Goal: Information Seeking & Learning: Learn about a topic

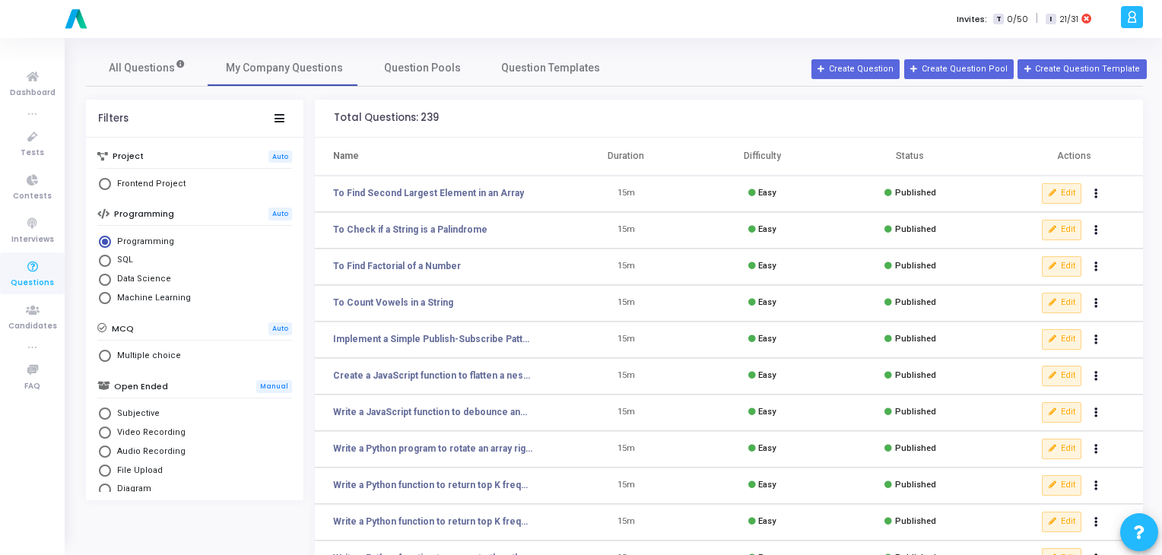
scroll to position [222, 0]
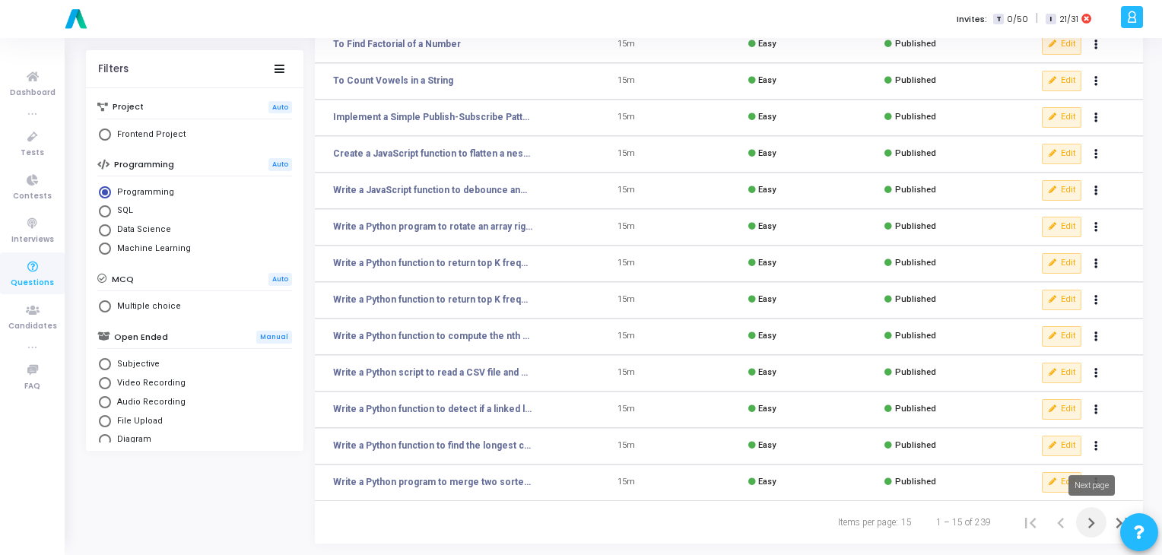
click at [1092, 528] on icon "Next page" at bounding box center [1090, 522] width 21 height 21
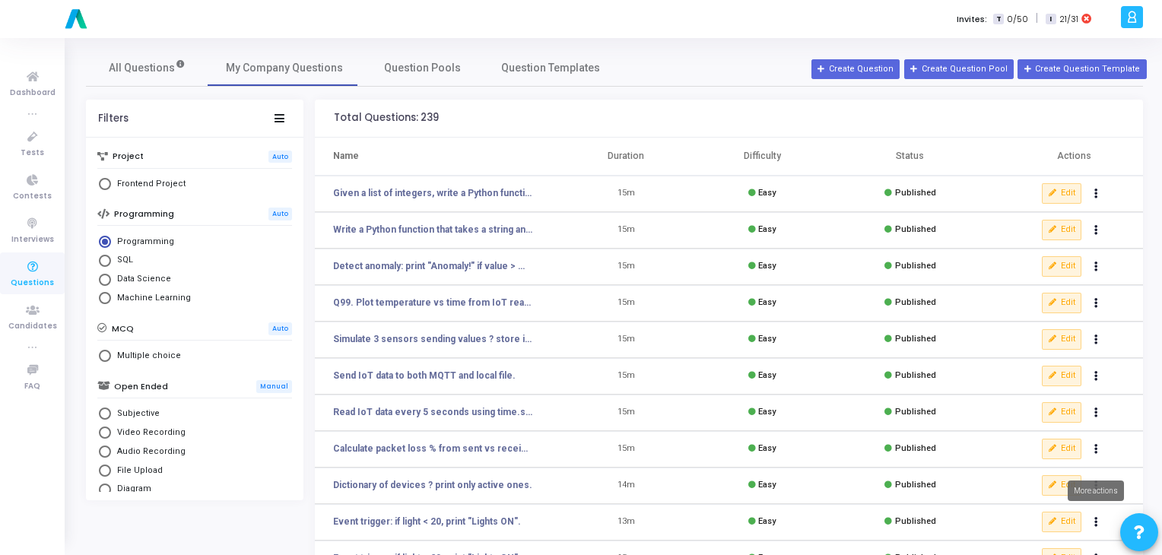
scroll to position [222, 0]
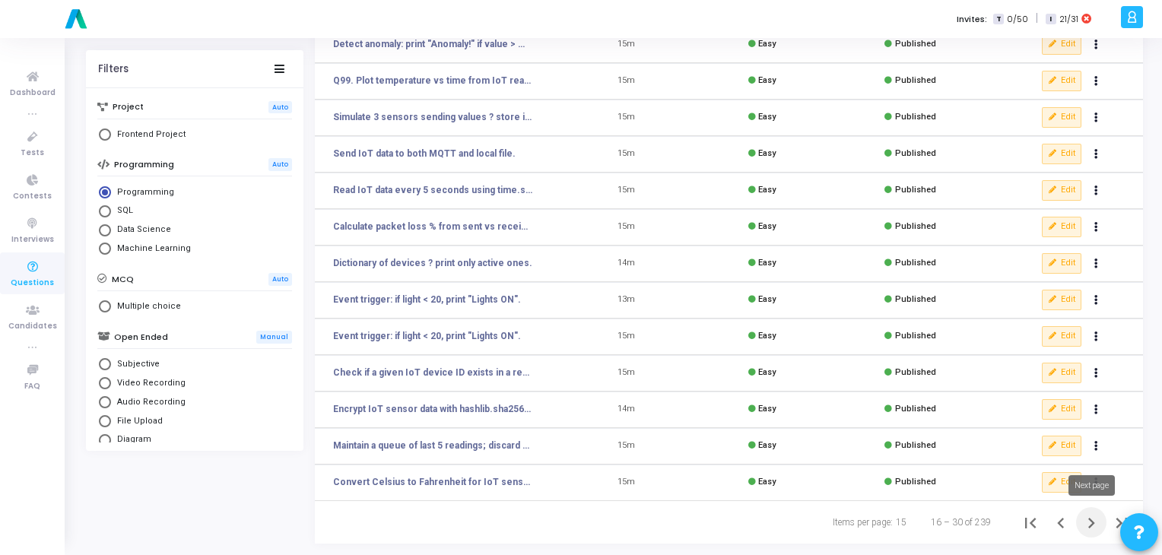
click at [1092, 528] on icon "Next page" at bounding box center [1090, 522] width 21 height 21
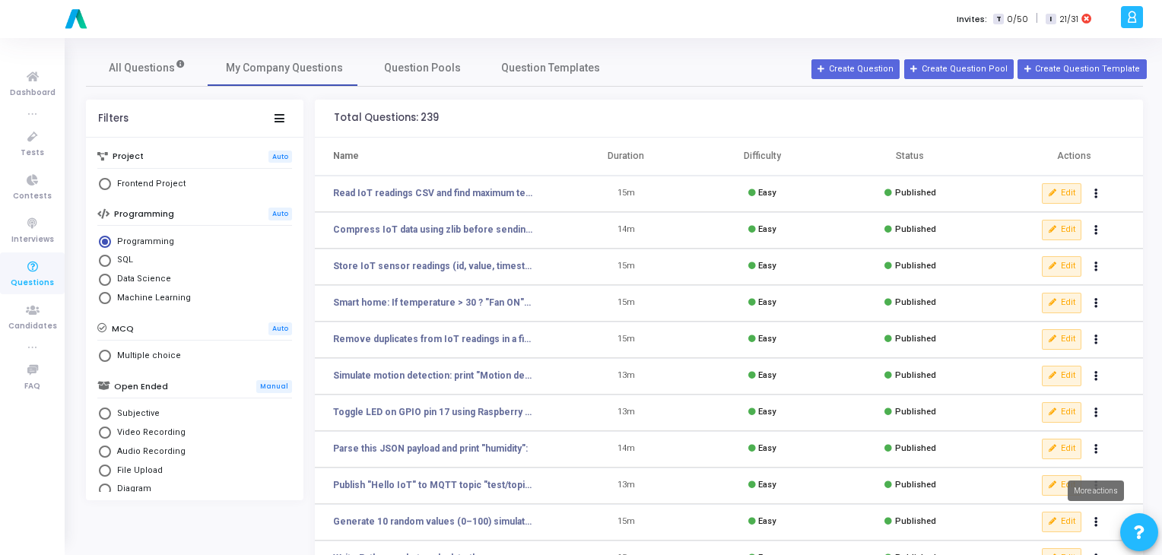
scroll to position [222, 0]
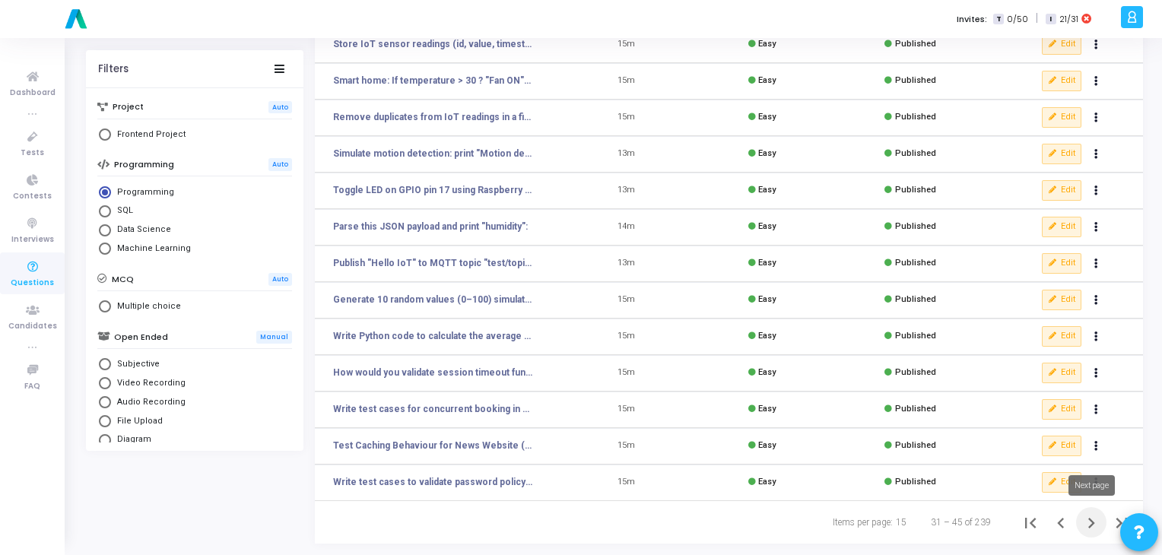
click at [1092, 528] on icon "Next page" at bounding box center [1090, 522] width 21 height 21
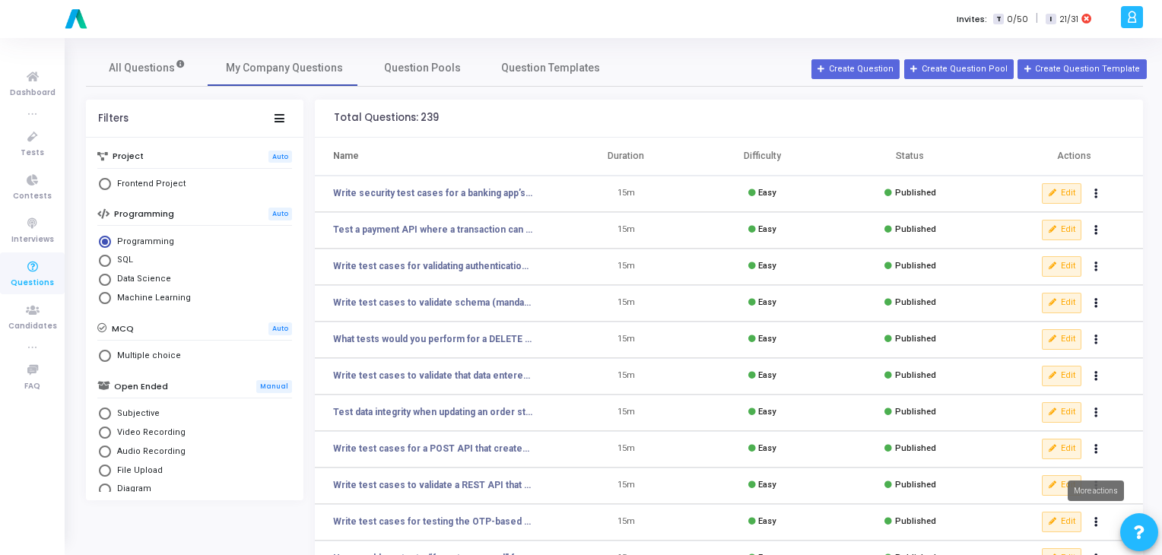
scroll to position [222, 0]
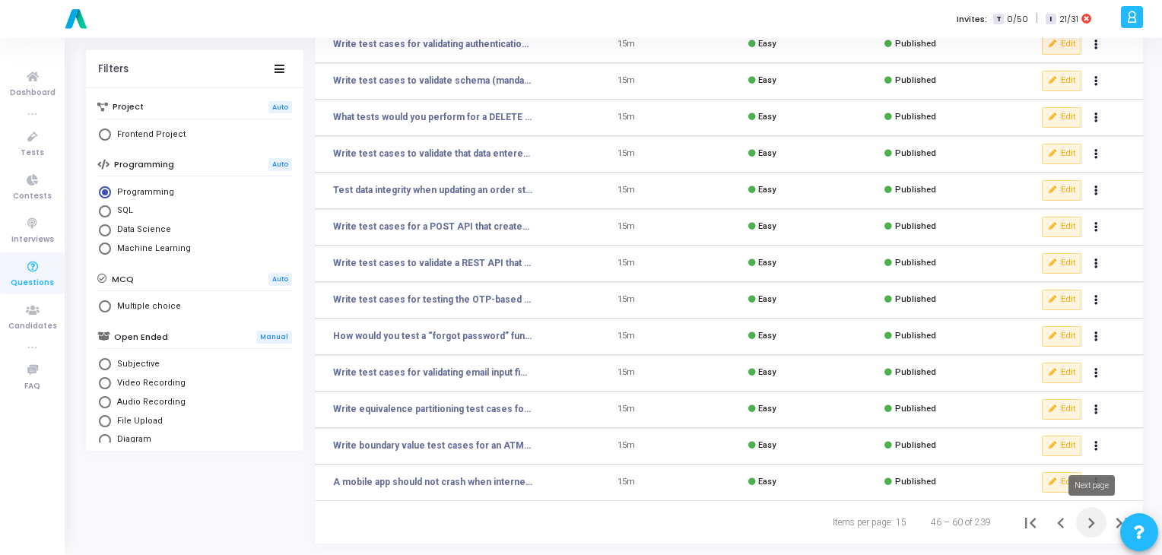
click at [1089, 524] on icon "Next page" at bounding box center [1090, 522] width 21 height 21
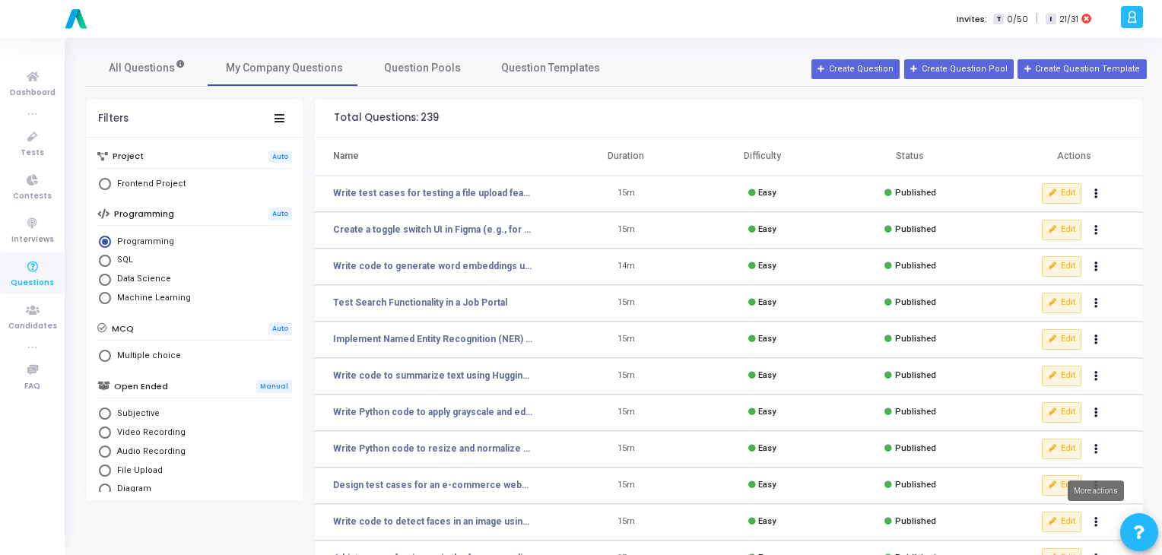
scroll to position [222, 0]
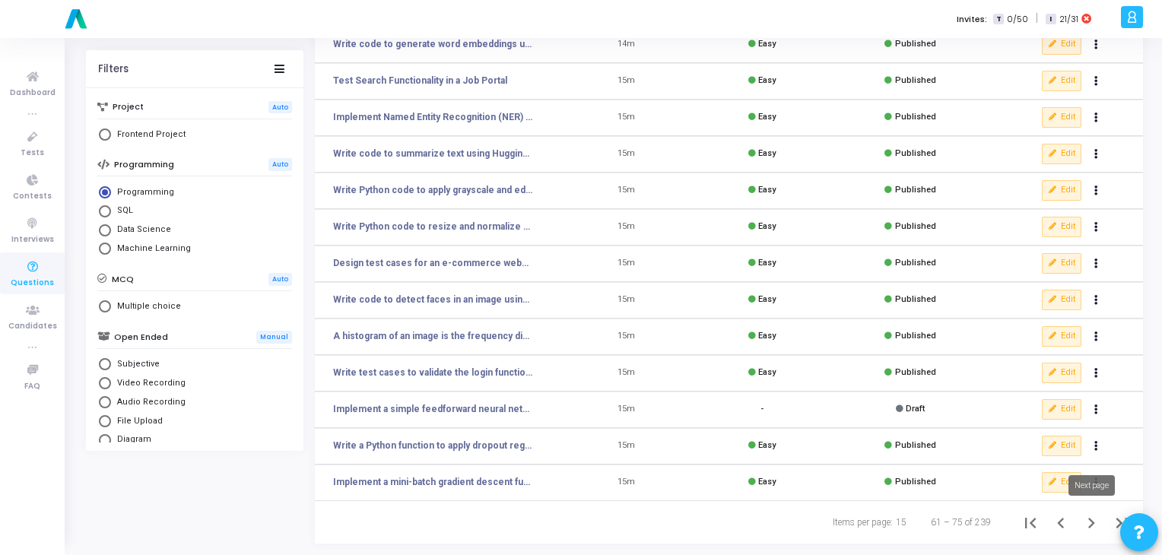
click at [1095, 527] on icon "Next page" at bounding box center [1090, 522] width 21 height 21
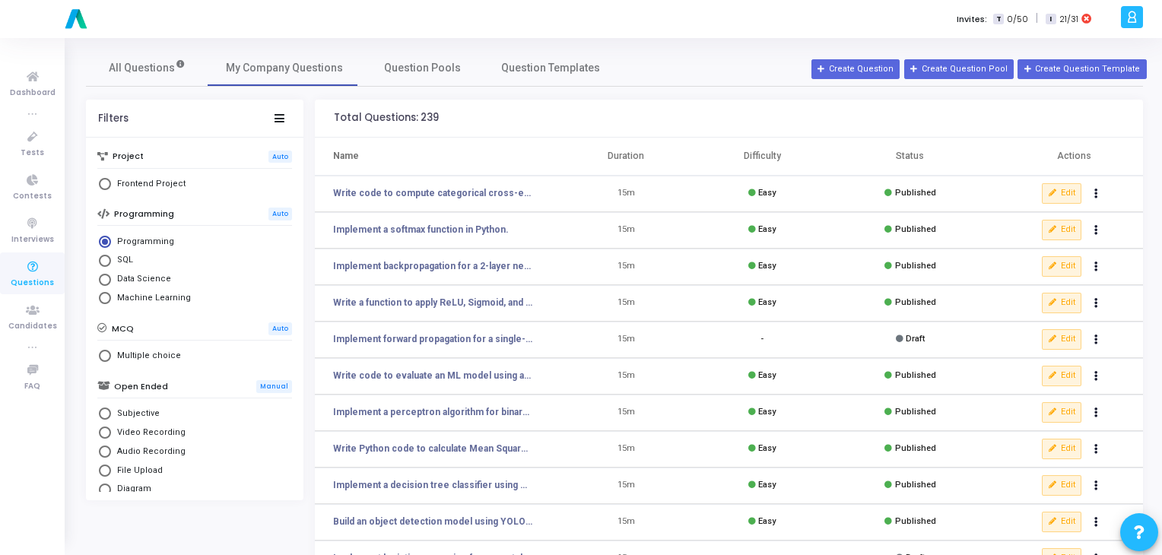
scroll to position [222, 0]
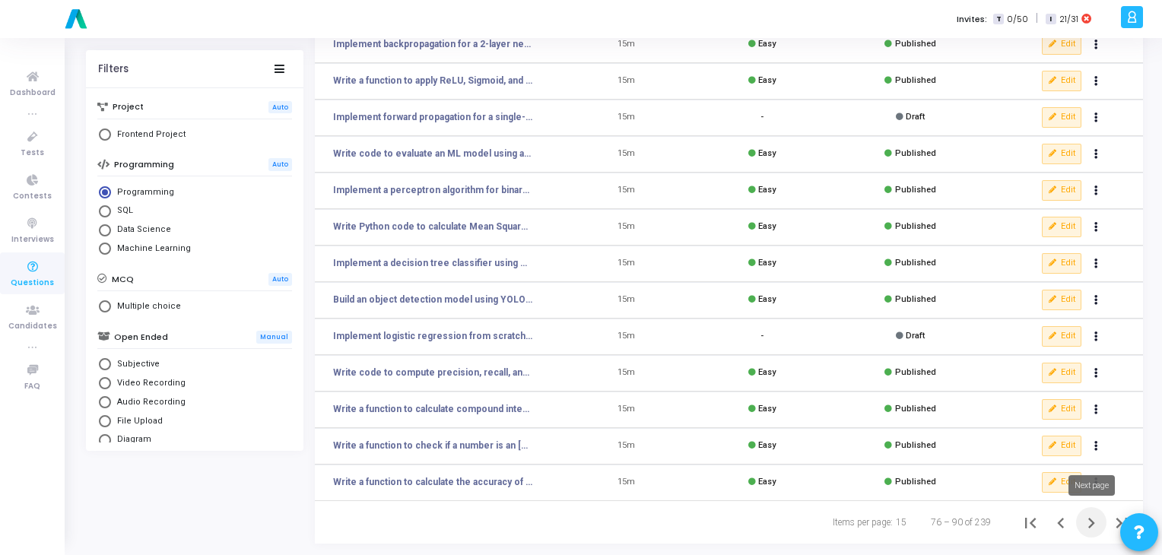
click at [1090, 523] on icon "Next page" at bounding box center [1090, 522] width 21 height 21
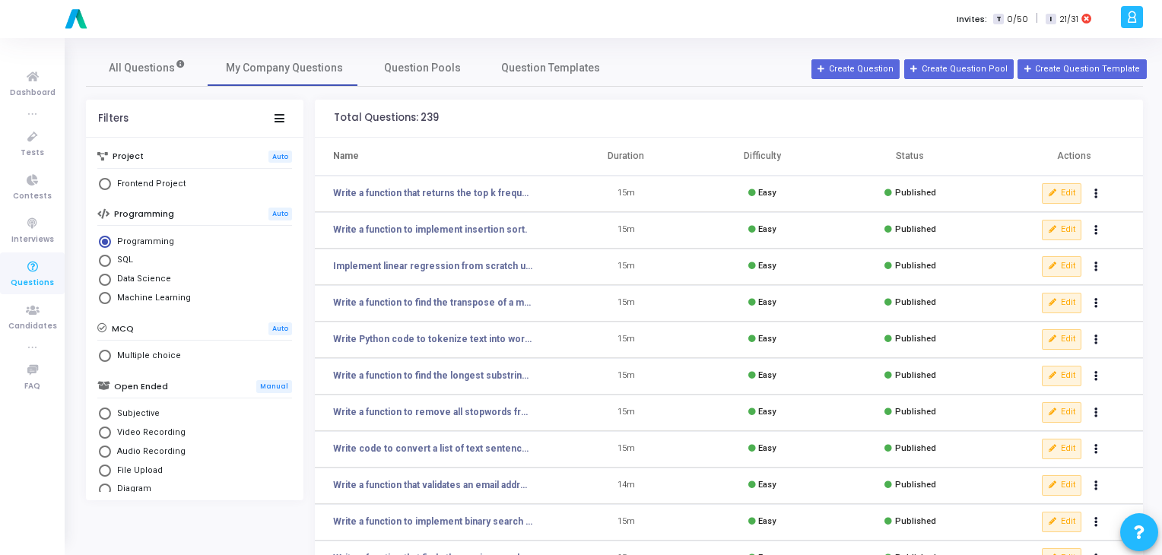
scroll to position [222, 0]
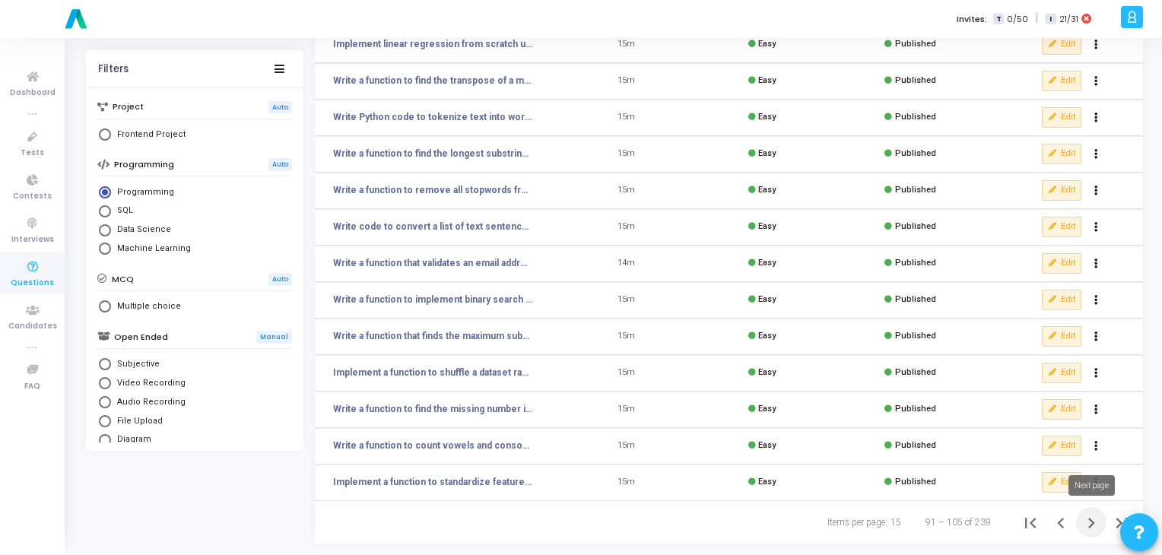
click at [1089, 525] on icon "Next page" at bounding box center [1091, 523] width 7 height 11
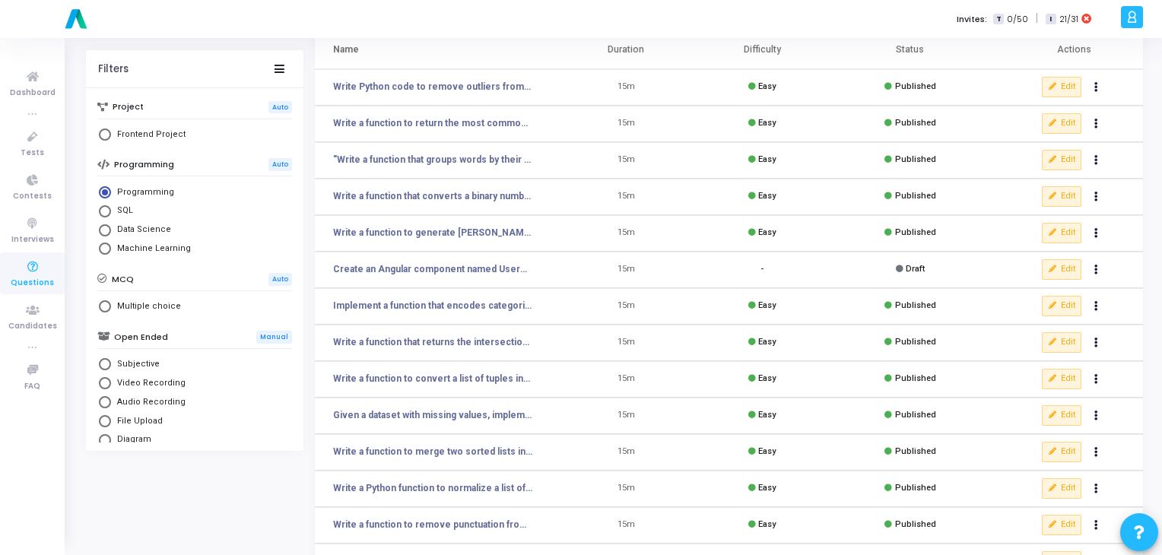
scroll to position [222, 0]
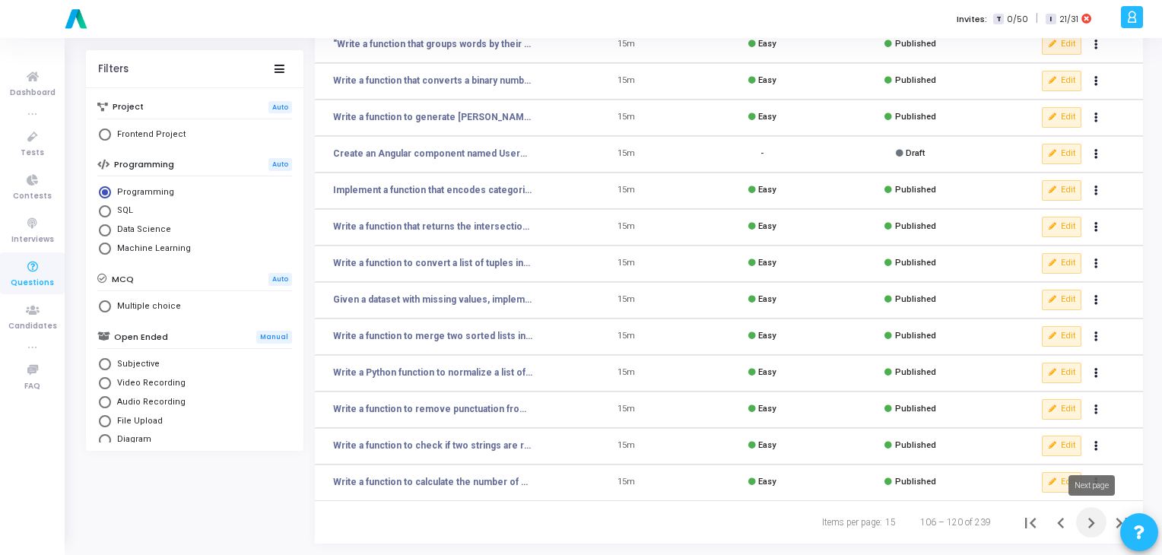
click at [1091, 527] on icon "Next page" at bounding box center [1090, 522] width 21 height 21
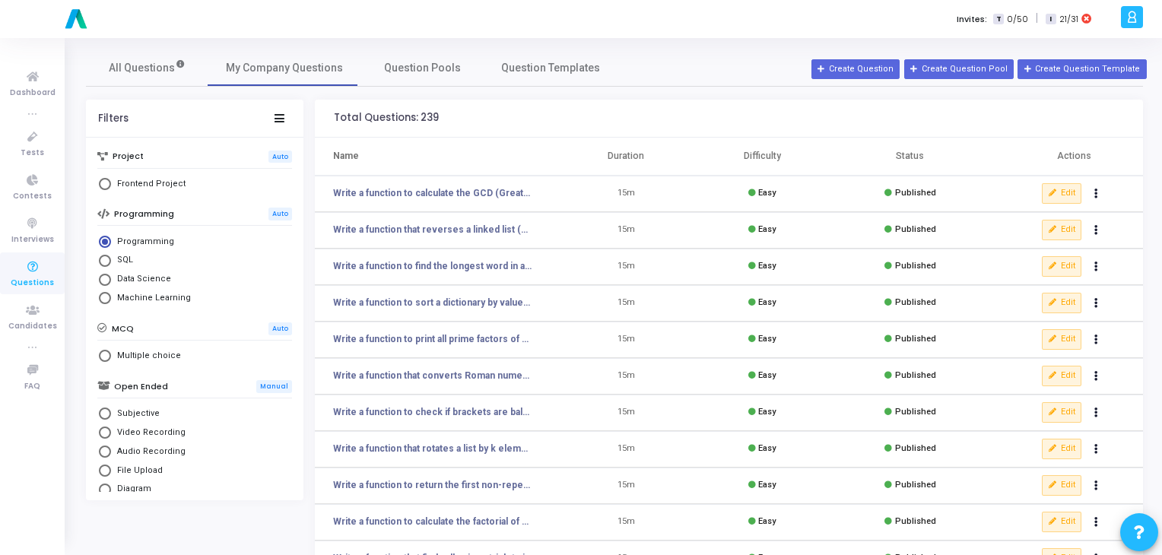
scroll to position [222, 0]
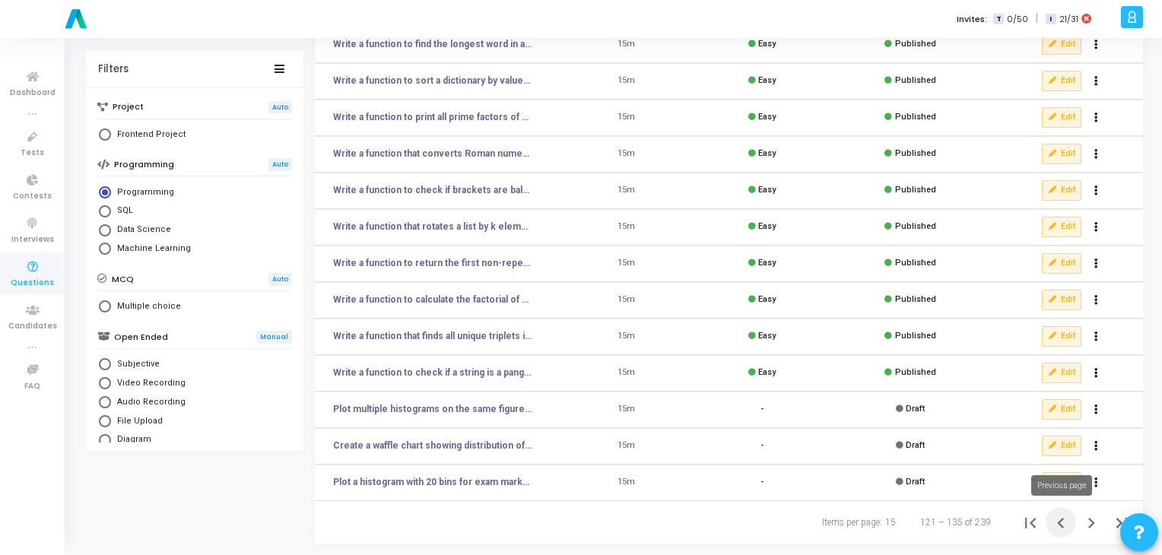
click at [1058, 528] on icon "Previous page" at bounding box center [1060, 522] width 21 height 21
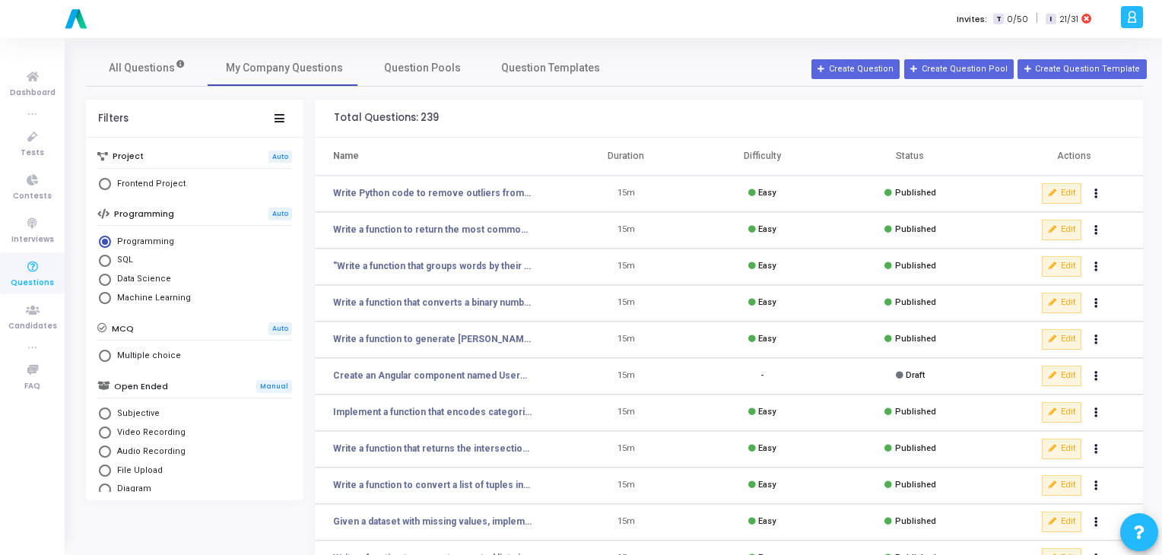
scroll to position [222, 0]
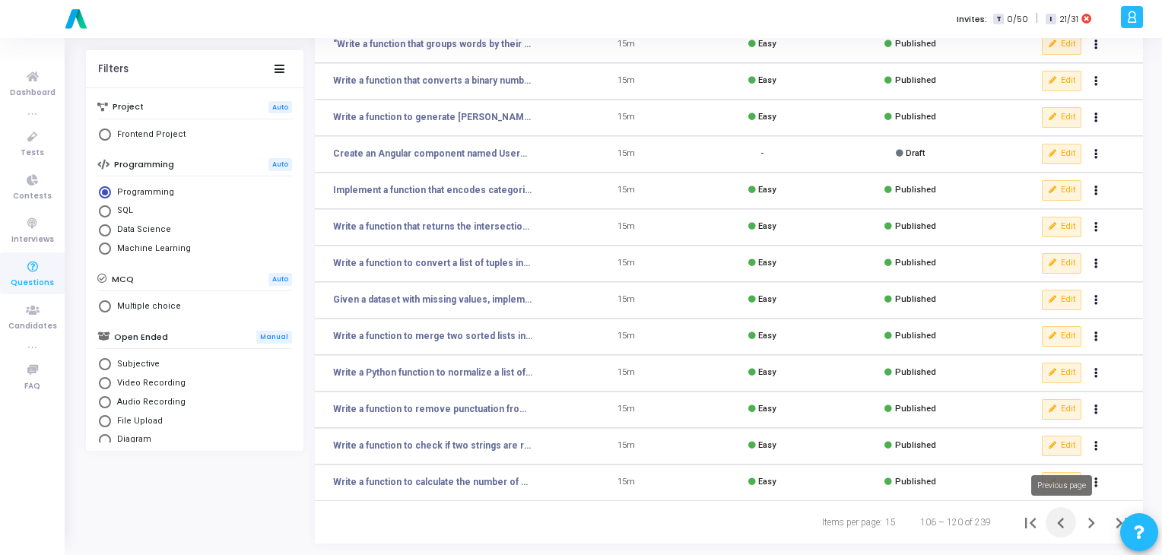
click at [1068, 527] on icon "Previous page" at bounding box center [1060, 522] width 21 height 21
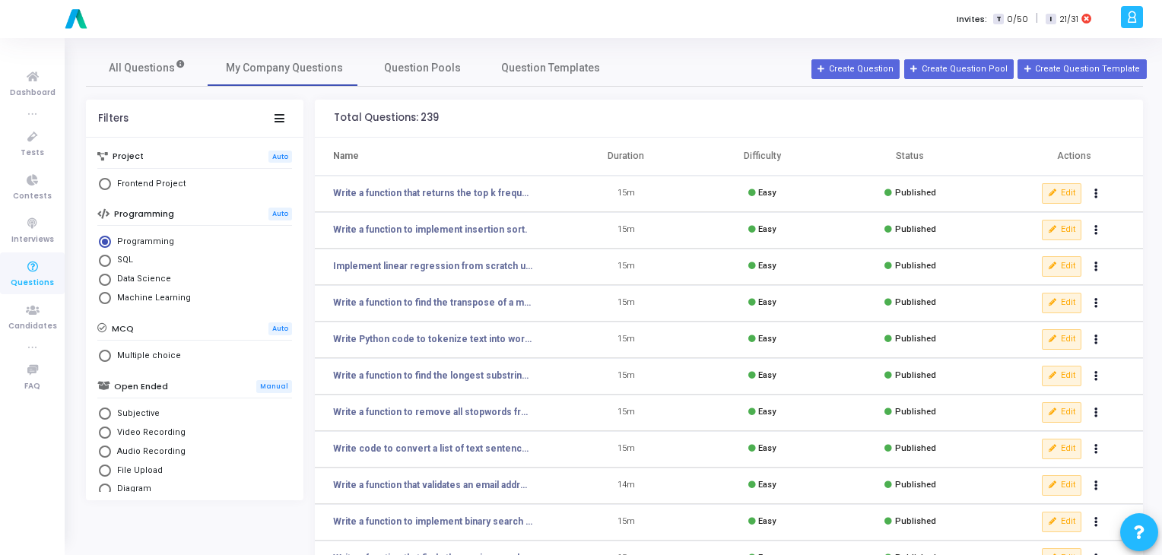
scroll to position [222, 0]
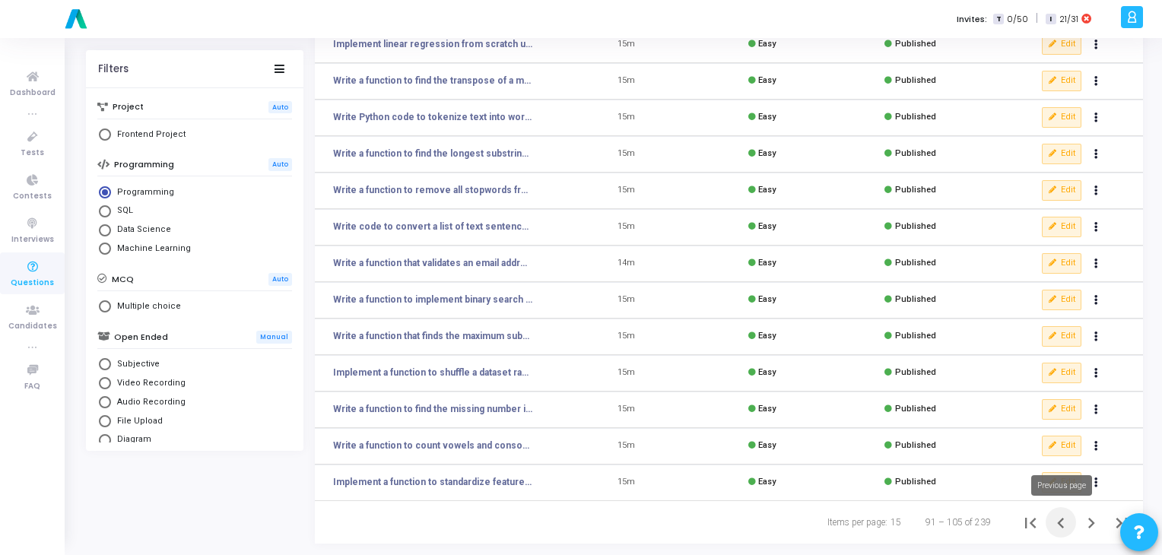
click at [1060, 525] on icon "Previous page" at bounding box center [1060, 523] width 7 height 11
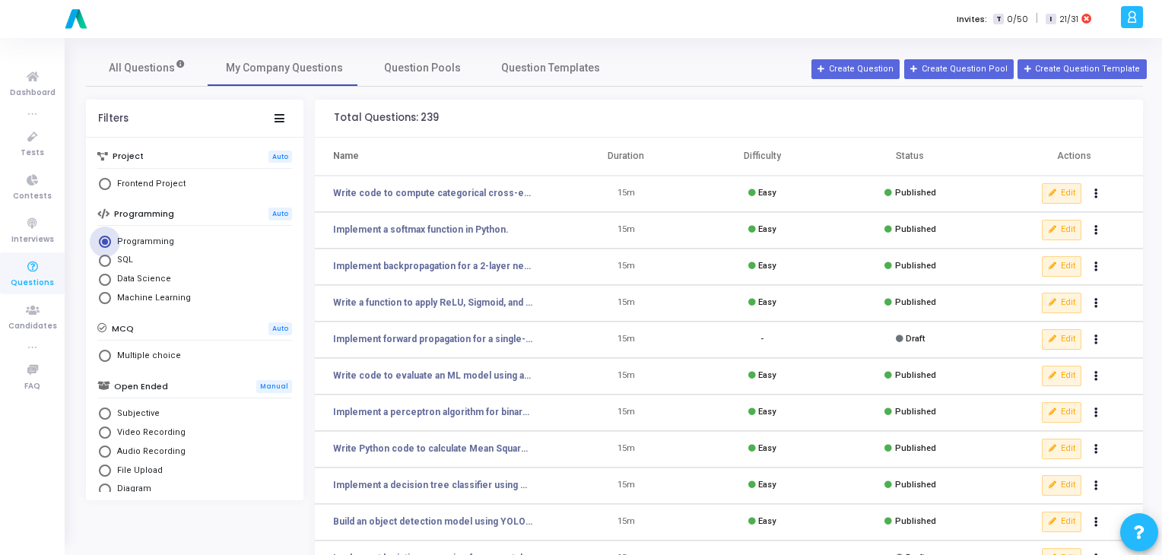
click at [144, 244] on span "Programming" at bounding box center [142, 242] width 63 height 13
click at [111, 244] on input "Programming" at bounding box center [105, 242] width 12 height 12
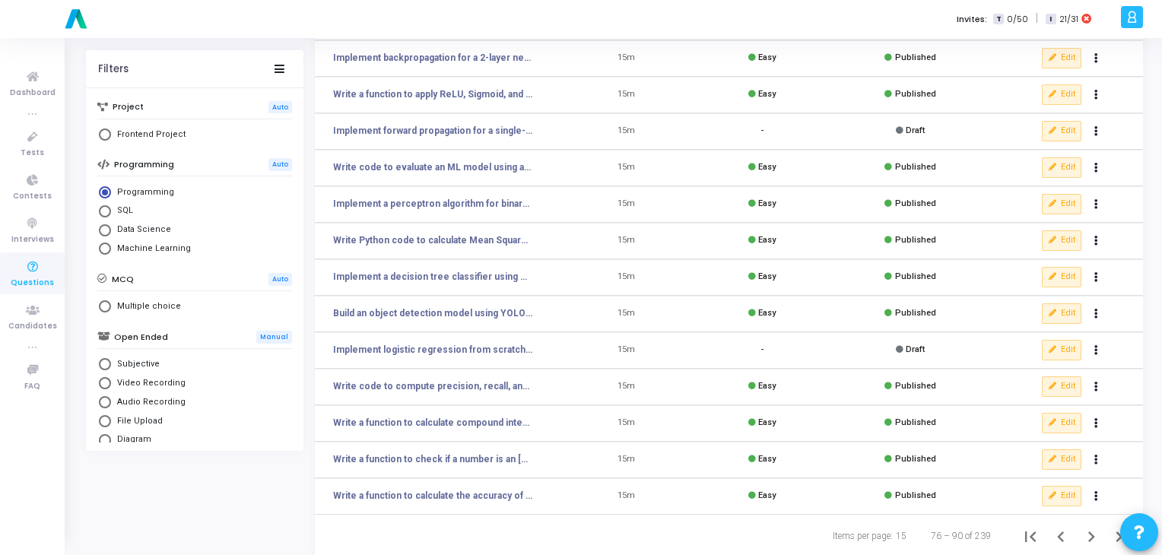
scroll to position [222, 0]
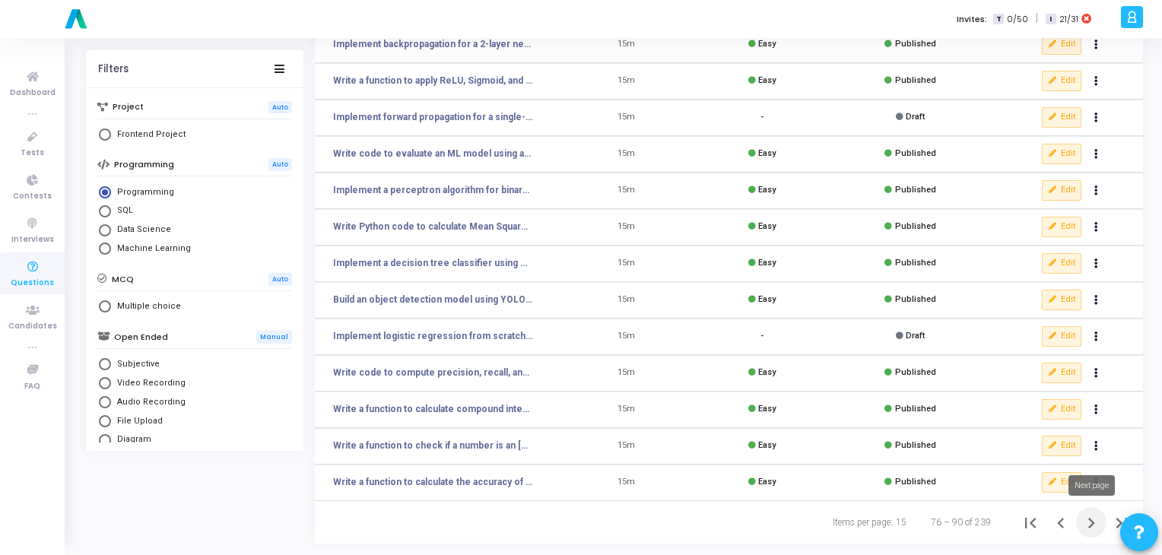
click at [1094, 525] on icon "Next page" at bounding box center [1090, 522] width 21 height 21
click at [1089, 525] on icon "Next page" at bounding box center [1090, 522] width 21 height 21
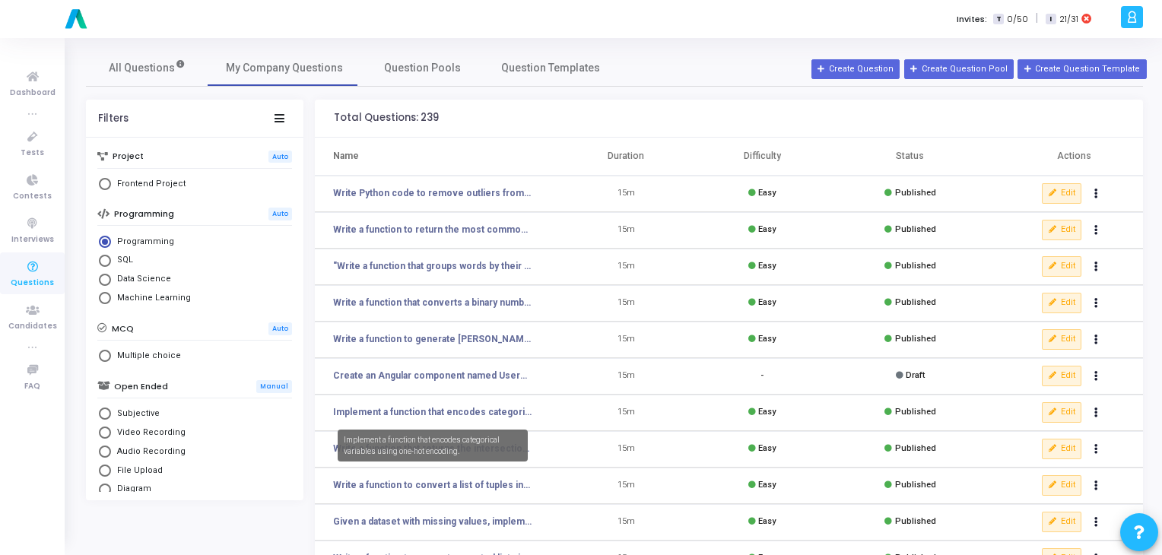
scroll to position [222, 0]
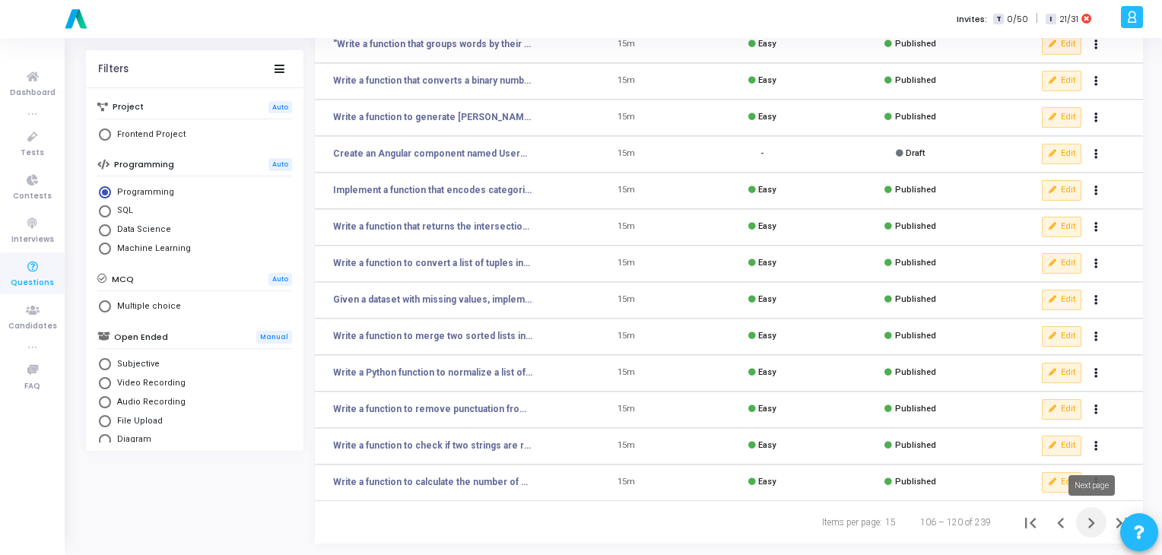
click at [1087, 527] on icon "Next page" at bounding box center [1090, 522] width 21 height 21
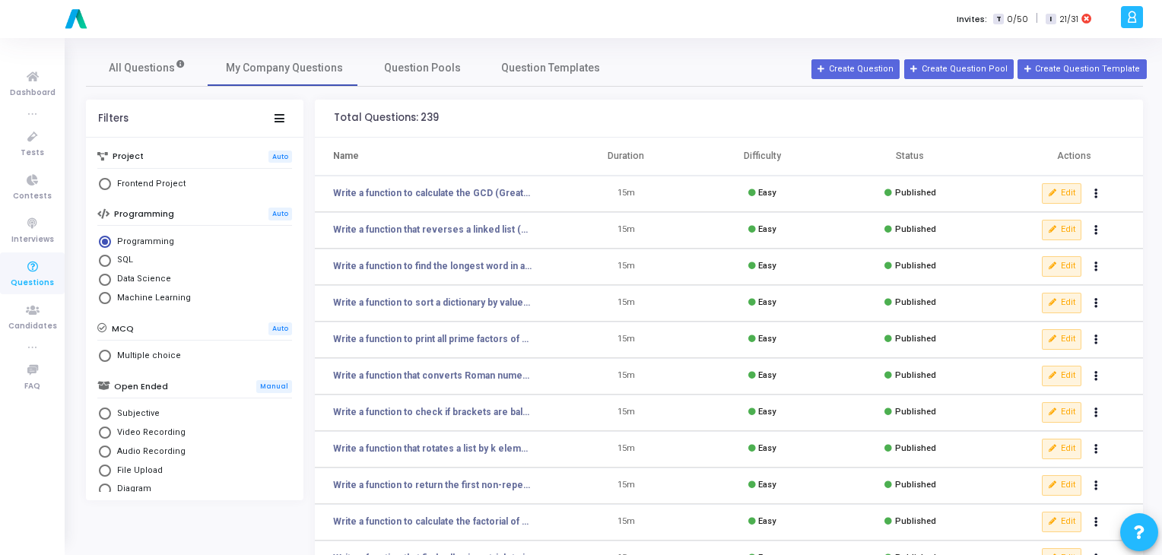
scroll to position [222, 0]
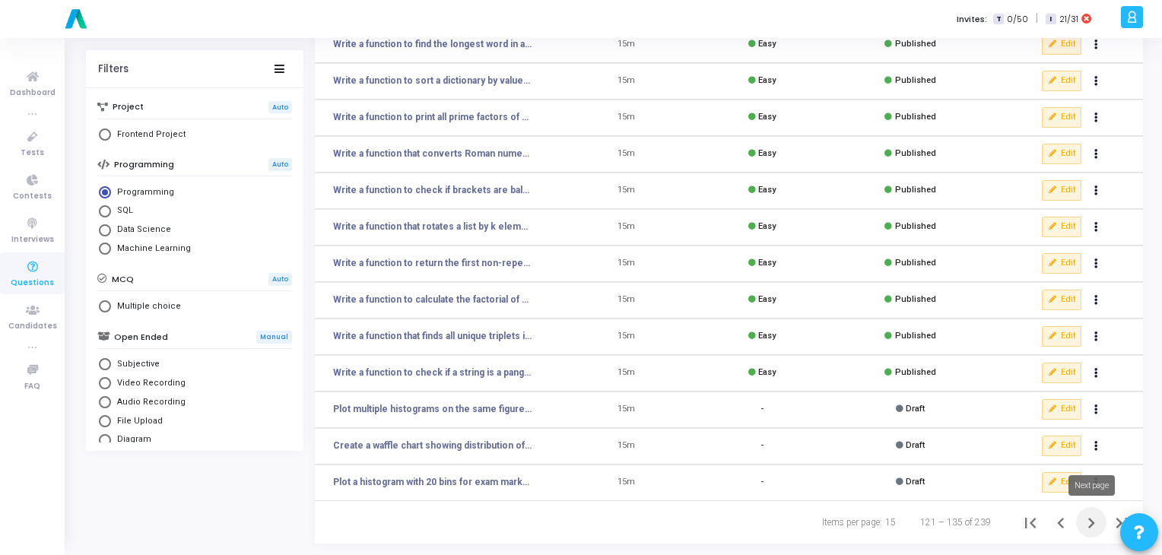
click at [1086, 525] on icon "Next page" at bounding box center [1090, 522] width 21 height 21
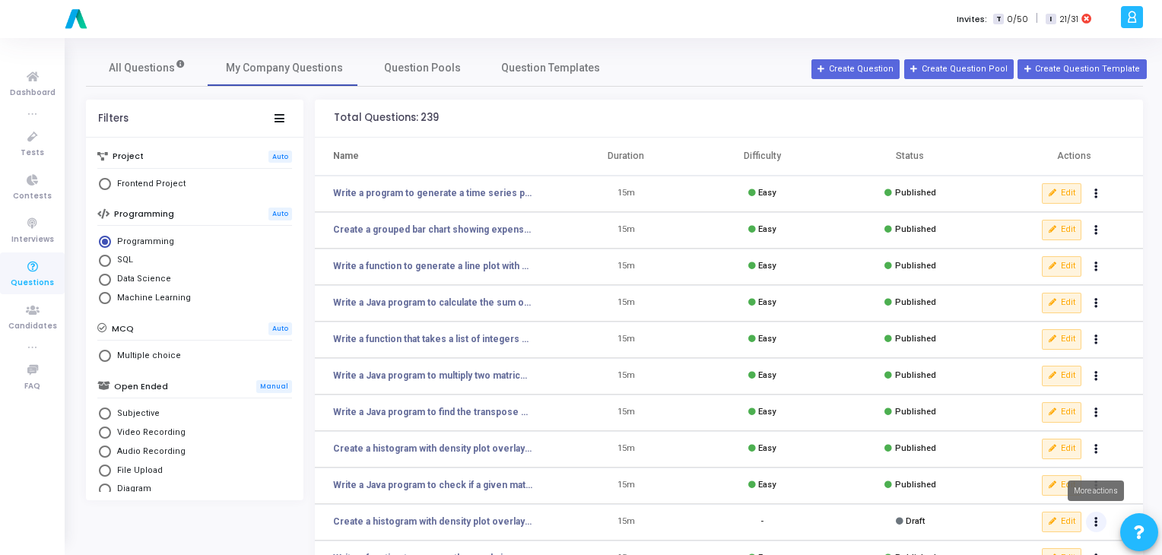
scroll to position [222, 0]
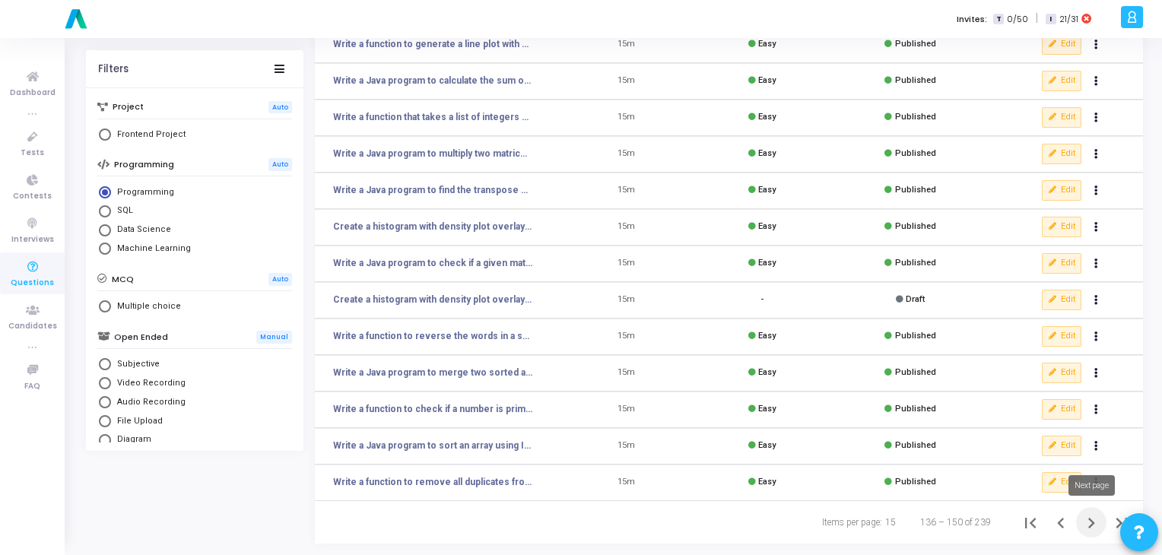
click at [1092, 524] on icon "Next page" at bounding box center [1091, 523] width 7 height 11
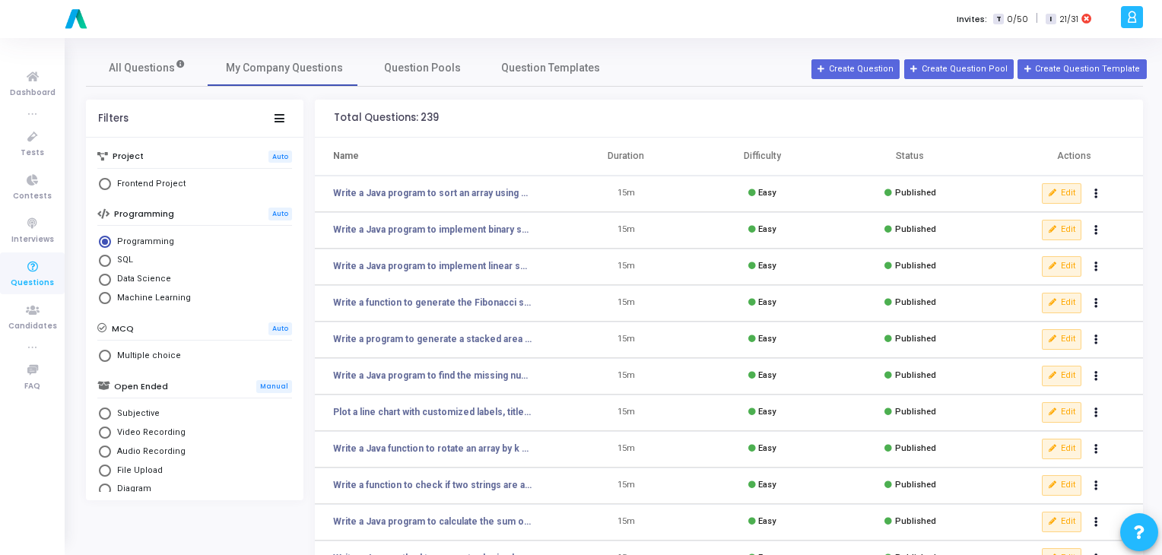
scroll to position [222, 0]
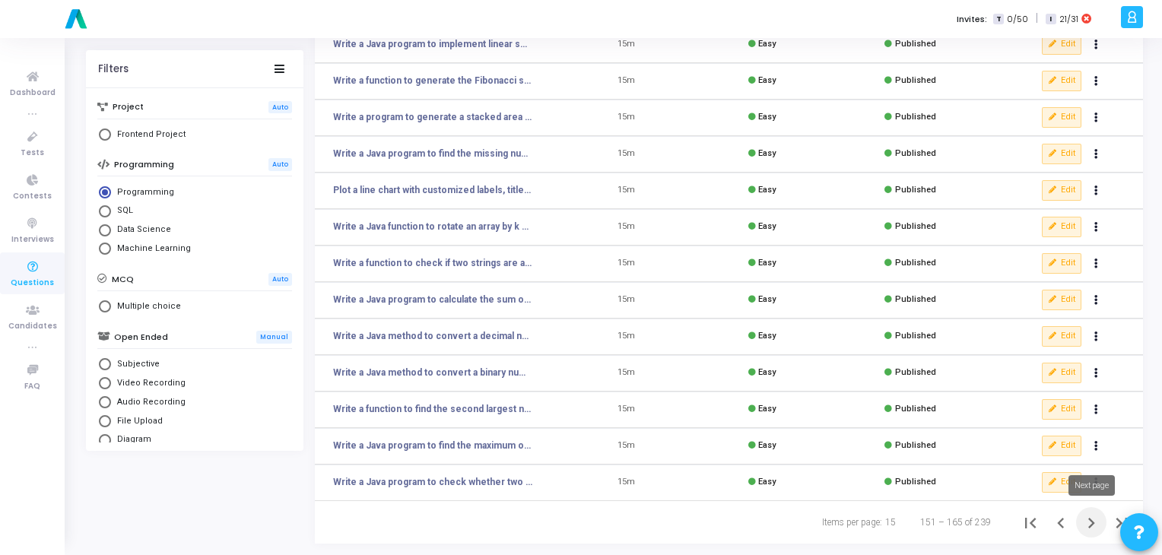
click at [1092, 524] on icon "Next page" at bounding box center [1091, 523] width 7 height 11
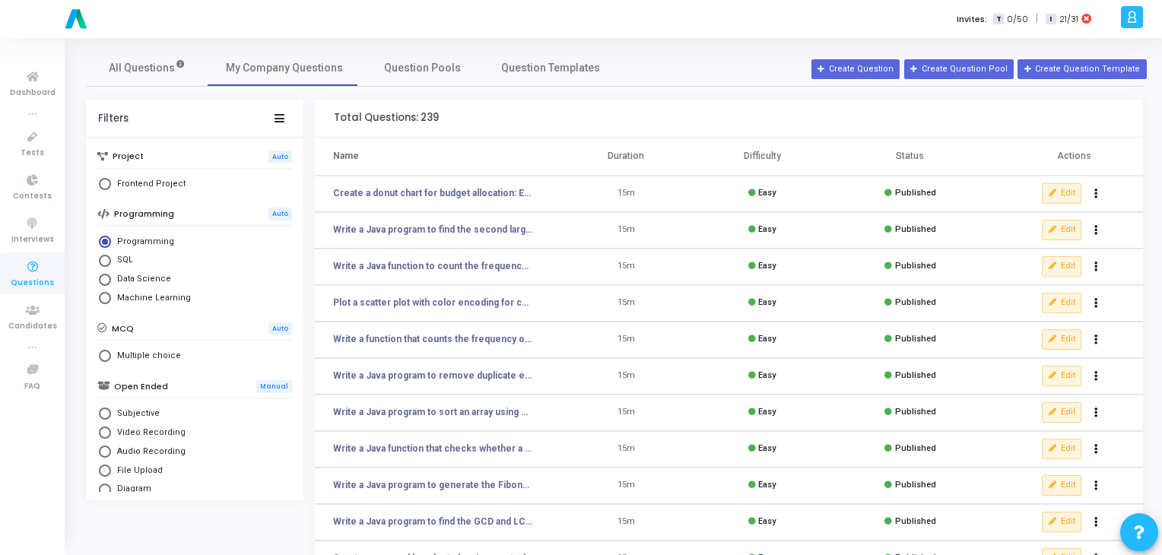
scroll to position [222, 0]
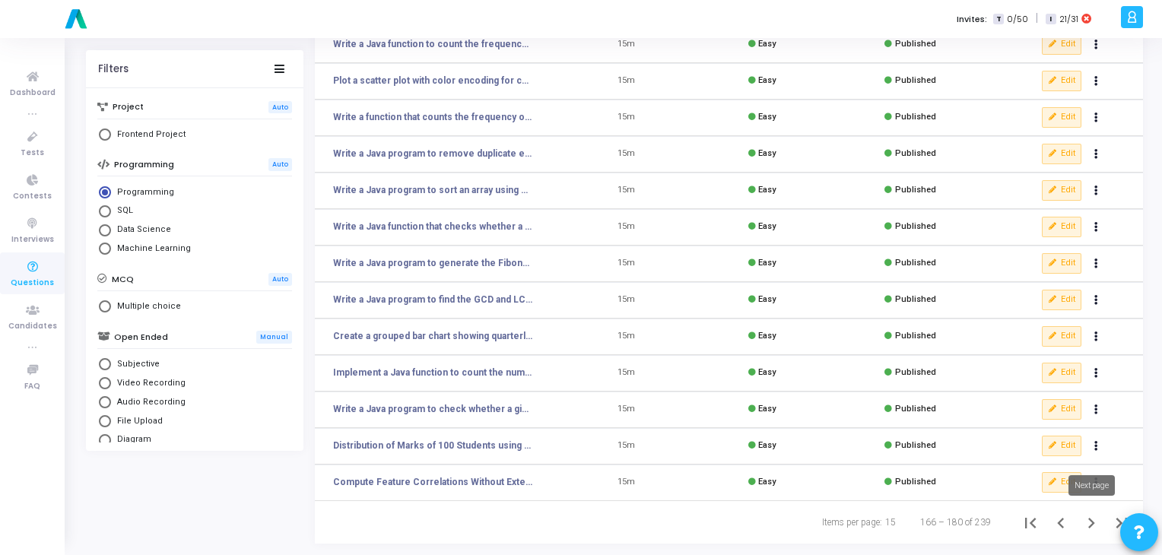
click at [1090, 527] on icon "Next page" at bounding box center [1090, 522] width 21 height 21
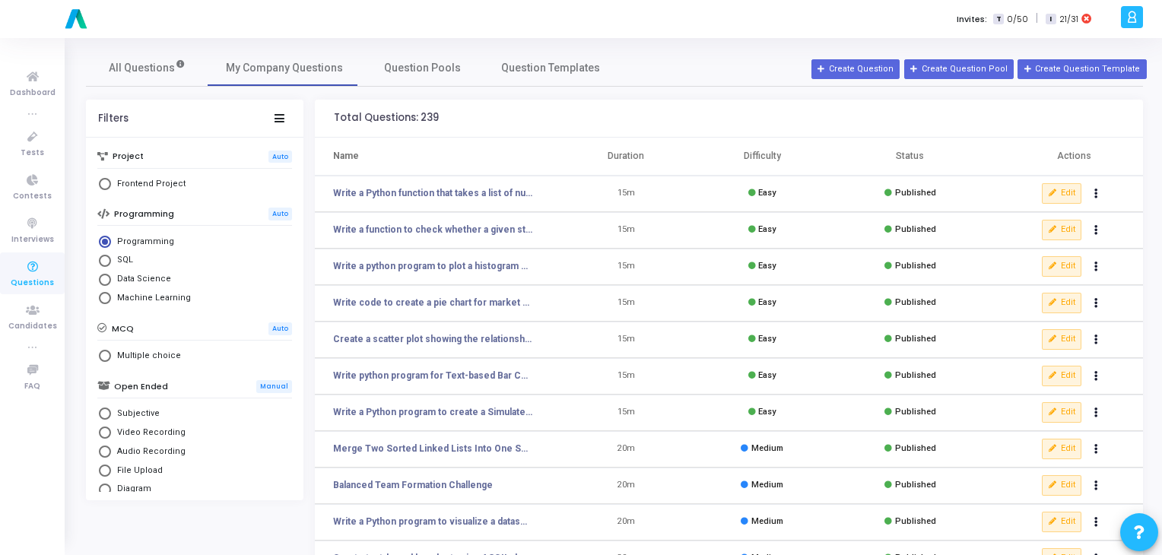
scroll to position [222, 0]
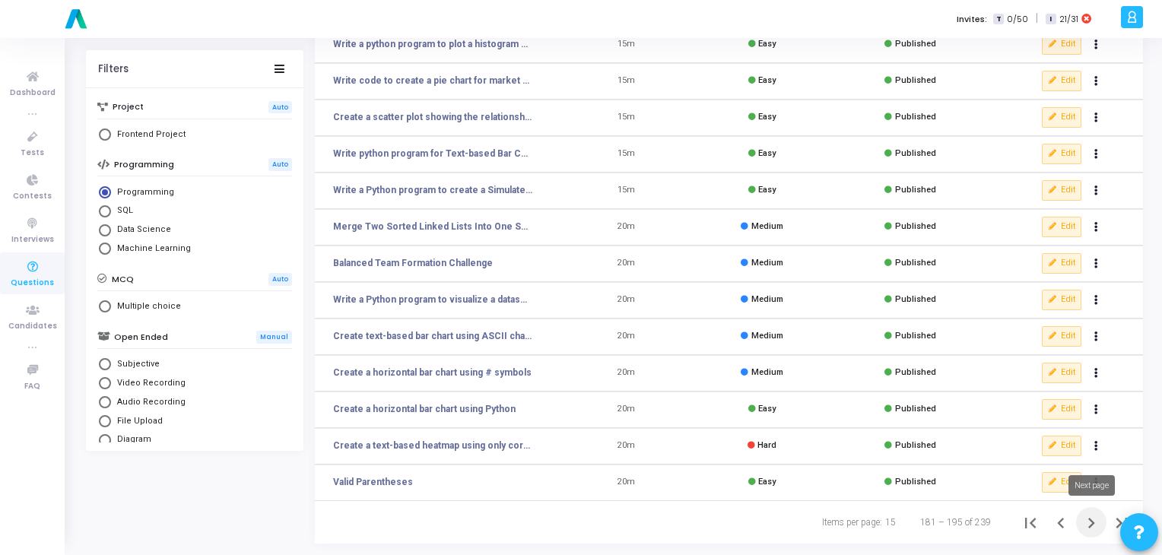
click at [1088, 521] on icon "Next page" at bounding box center [1090, 522] width 21 height 21
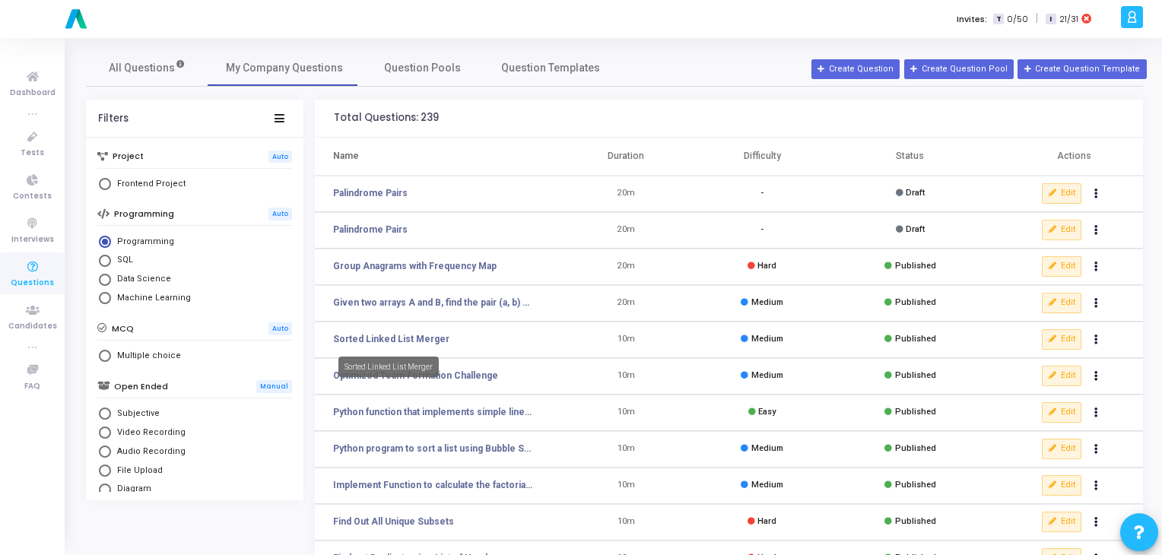
click at [413, 346] on mat-tooltip-component "Sorted Linked List Merger" at bounding box center [389, 367] width 122 height 42
click at [432, 338] on link "Sorted Linked List Merger" at bounding box center [391, 339] width 116 height 14
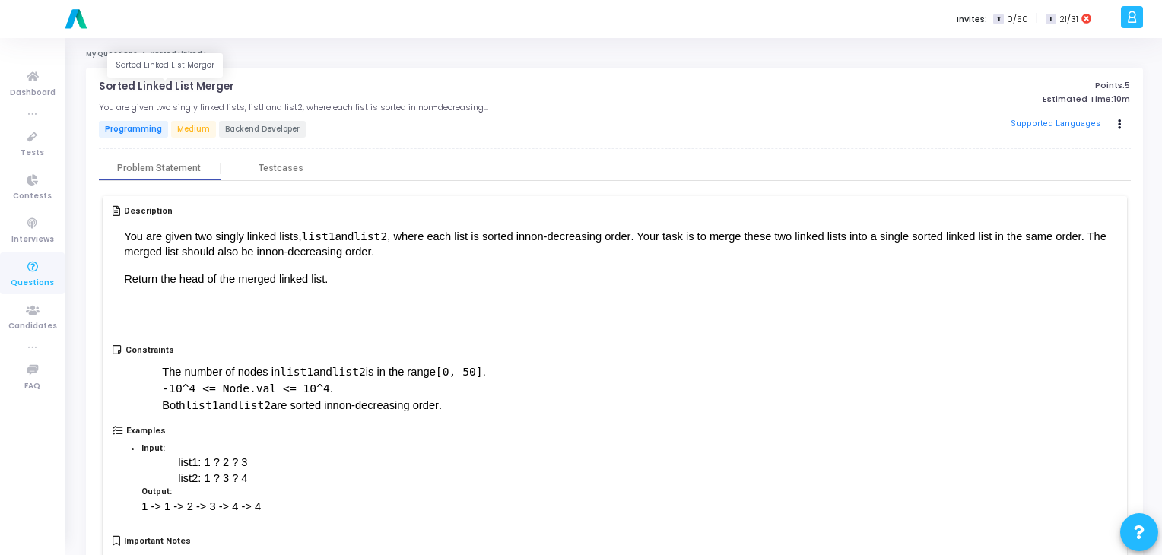
click at [157, 84] on p "Sorted Linked List Merger" at bounding box center [166, 87] width 135 height 12
copy h4 "Sorted Linked List Merger open_in_new"
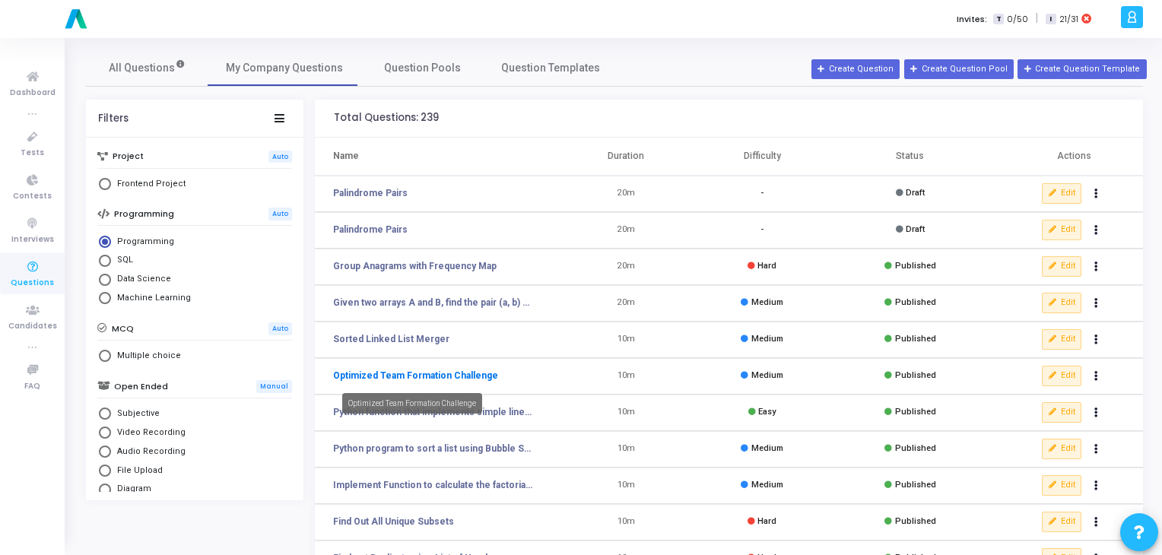
click at [449, 373] on link "Optimized Team Formation Challenge" at bounding box center [415, 376] width 165 height 14
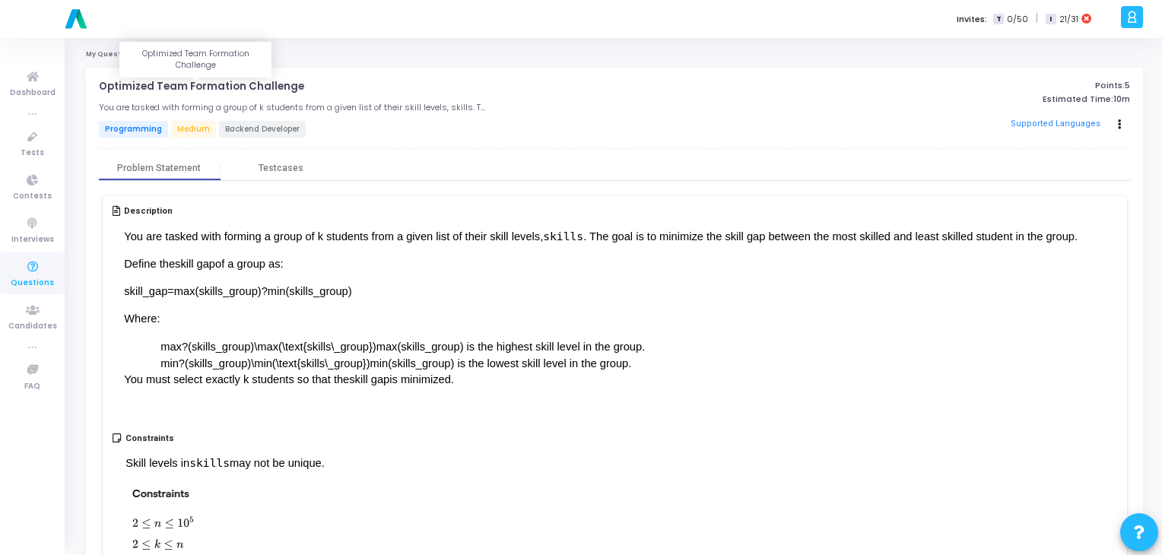
click at [256, 82] on p "Optimized Team Formation Challenge" at bounding box center [201, 87] width 205 height 12
copy h4 "Optimized Team Formation Challenge open_in_new"
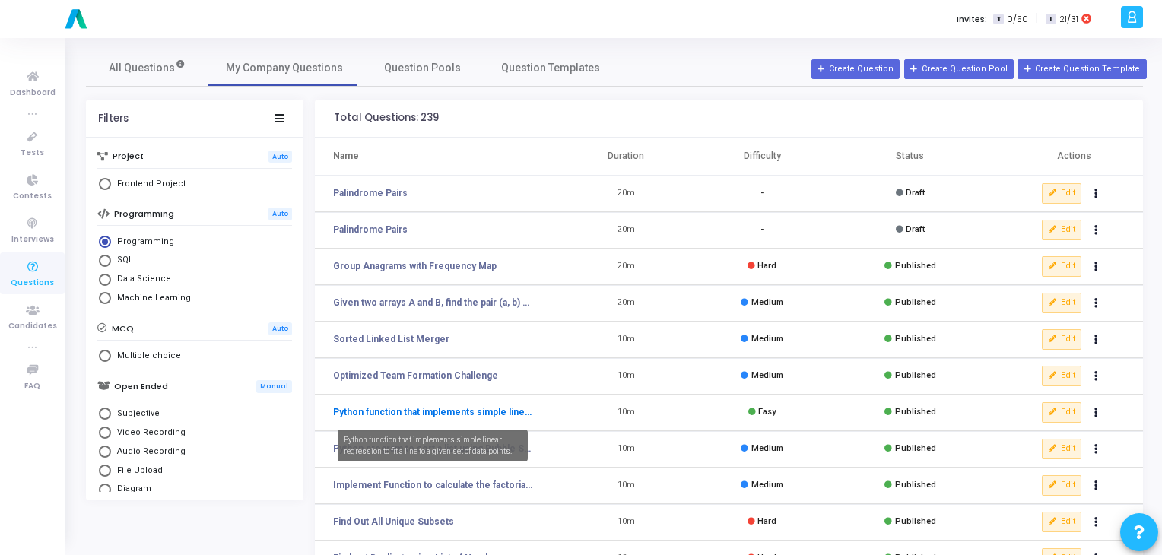
click at [455, 410] on link "Python function that implements simple linear regression to fit a line to a giv…" at bounding box center [432, 412] width 199 height 14
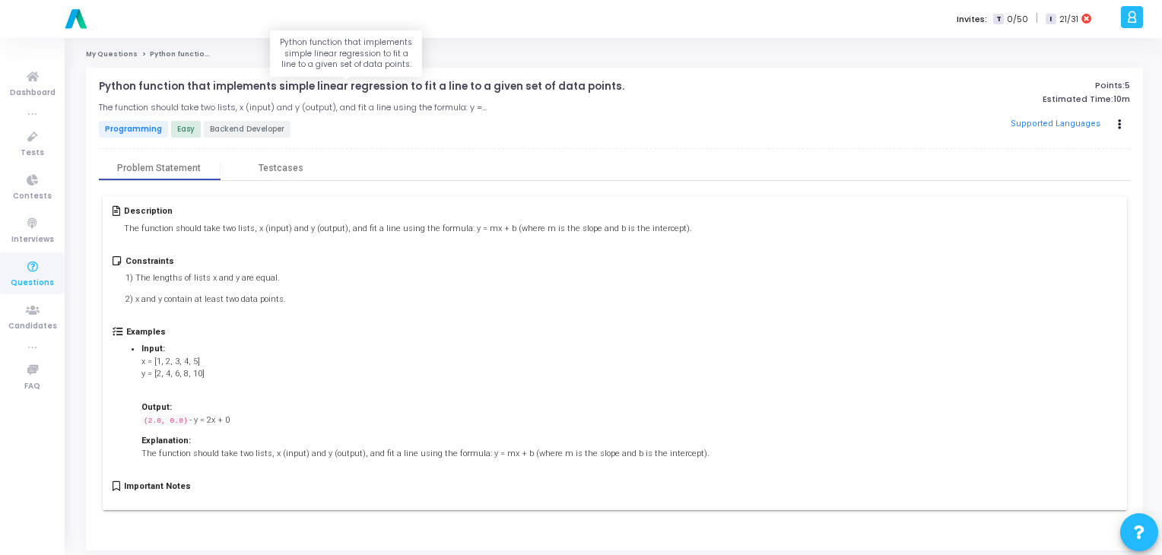
click at [211, 81] on p "Python function that implements simple linear regression to fit a line to a giv…" at bounding box center [361, 87] width 525 height 12
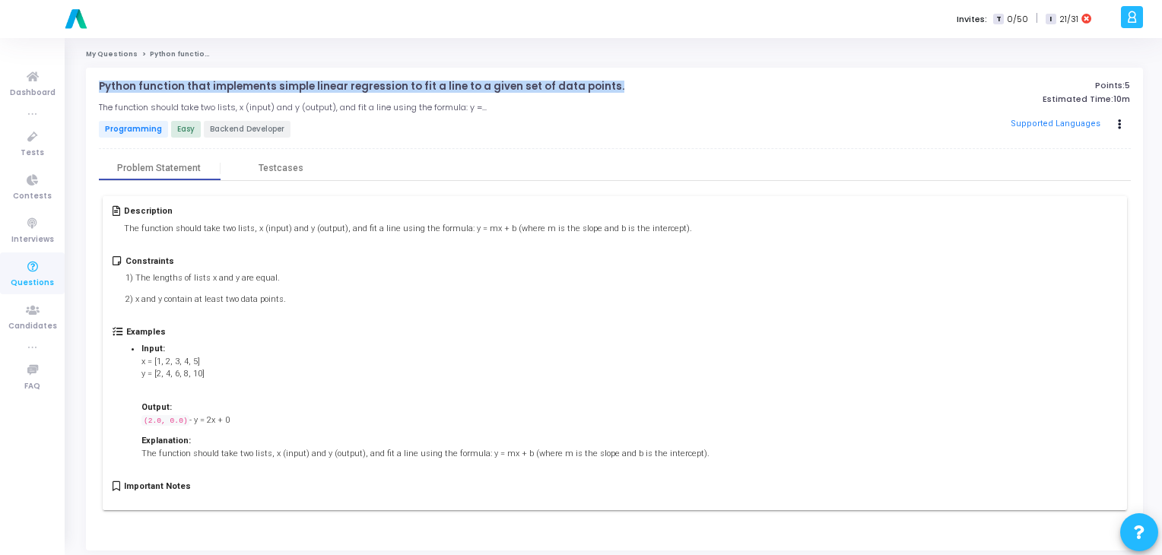
click at [211, 81] on p "Python function that implements simple linear regression to fit a line to a giv…" at bounding box center [361, 87] width 525 height 12
copy h4 "Python function that implements simple linear regression to fit a line to a giv…"
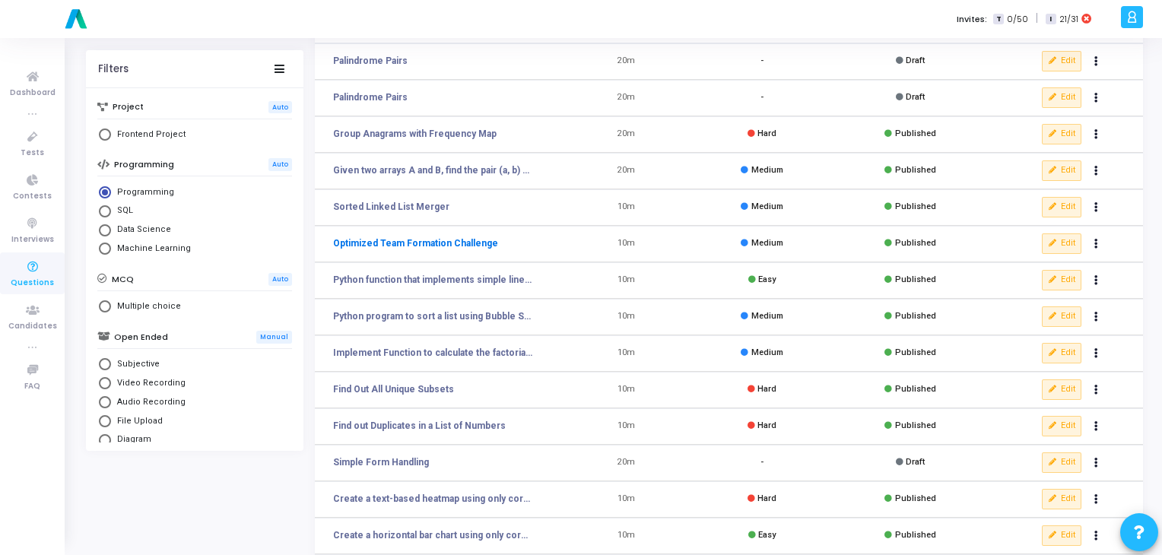
scroll to position [140, 0]
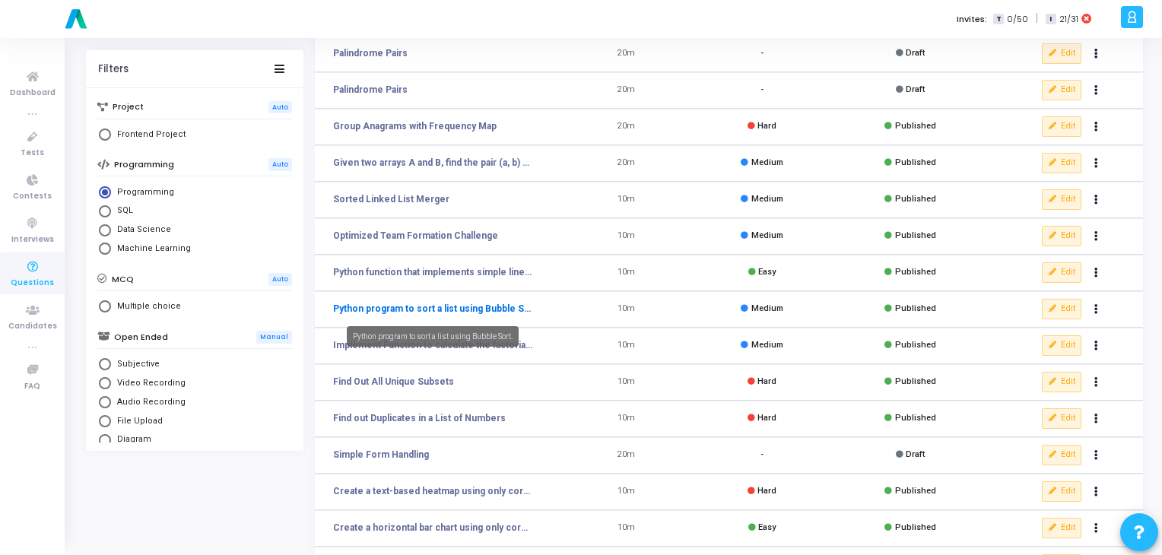
click at [464, 312] on link "Python program to sort a list using Bubble Sort." at bounding box center [432, 309] width 199 height 14
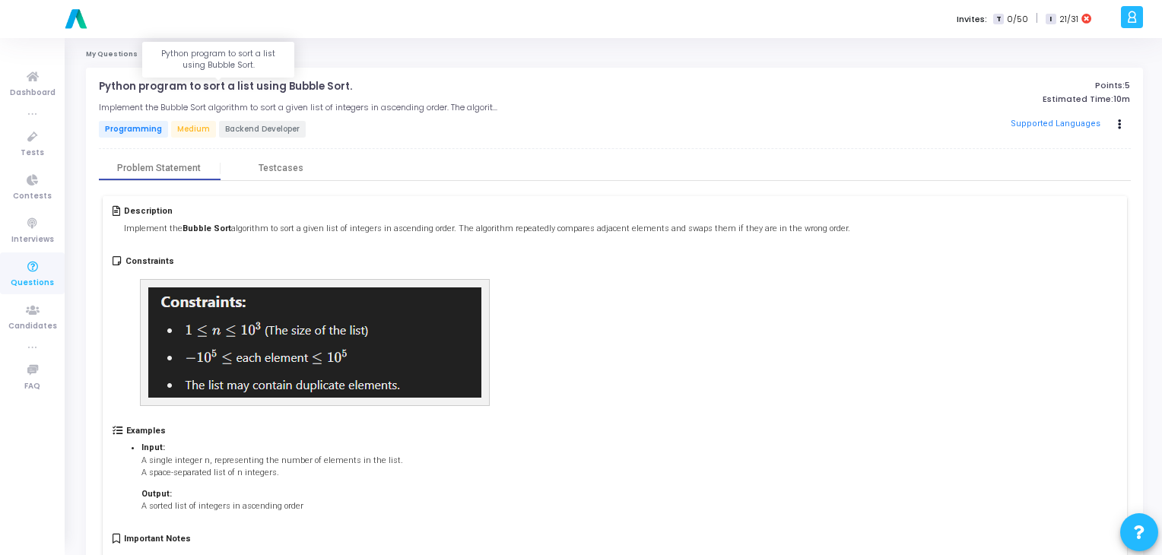
click at [207, 83] on p "Python program to sort a list using Bubble Sort." at bounding box center [225, 87] width 253 height 12
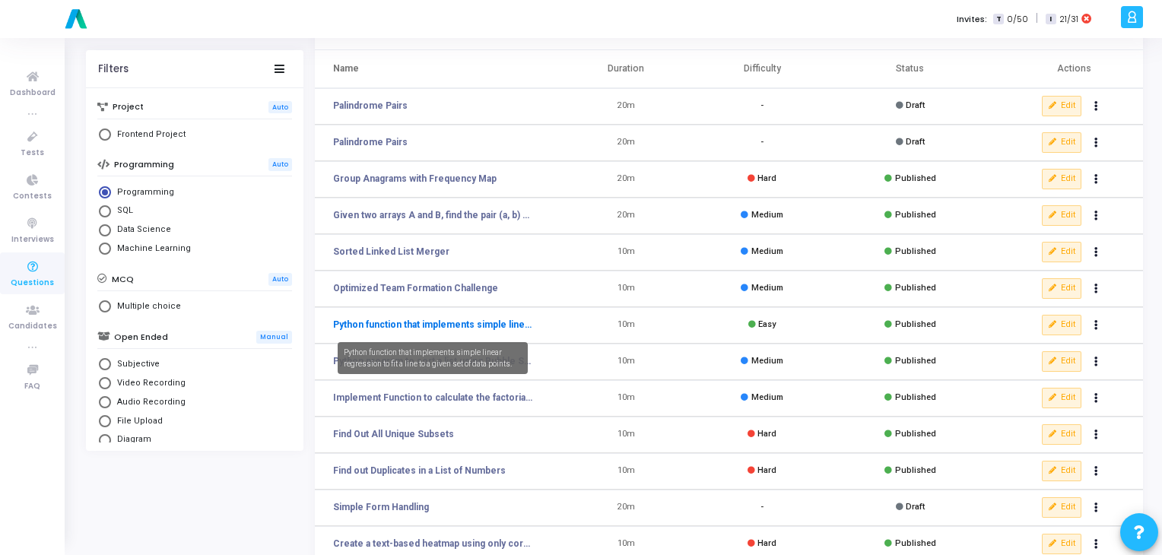
scroll to position [90, 0]
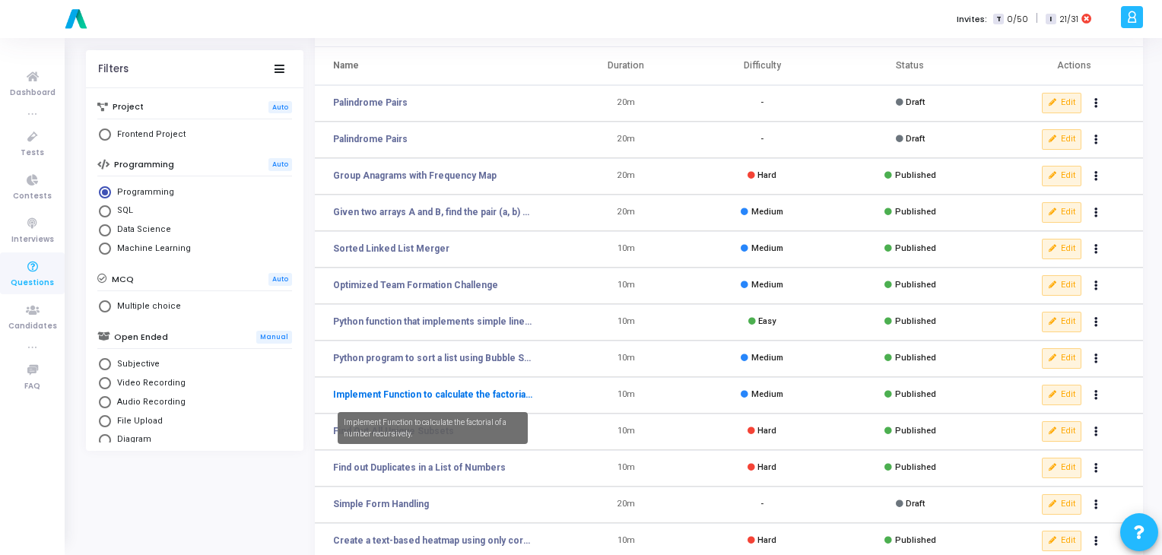
click at [389, 388] on link "Implement Function to calculate the factorial of a number recursively." at bounding box center [432, 395] width 199 height 14
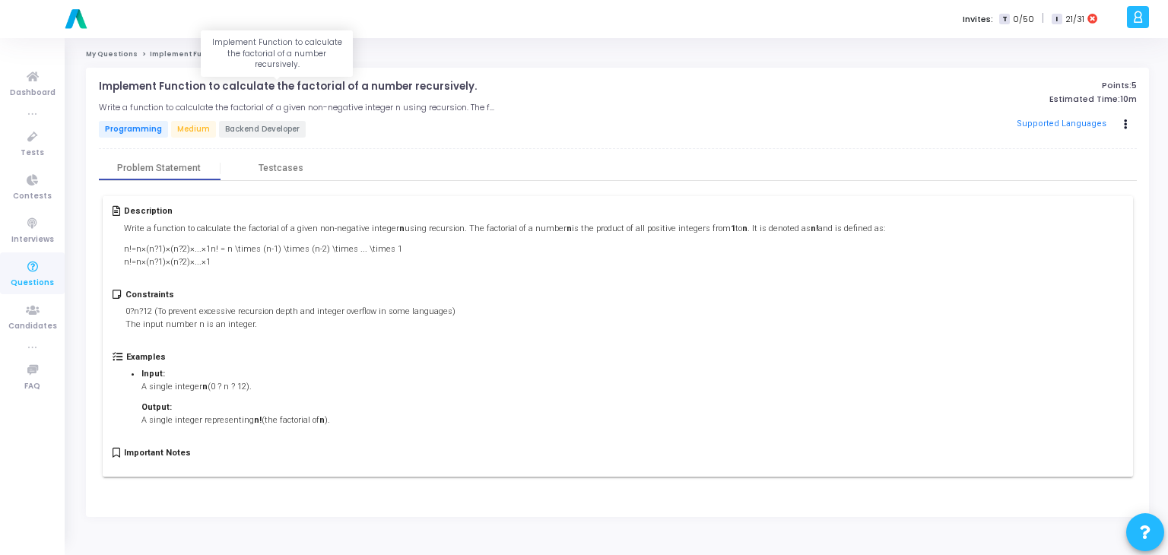
click at [230, 87] on p "Implement Function to calculate the factorial of a number recursively." at bounding box center [288, 87] width 378 height 12
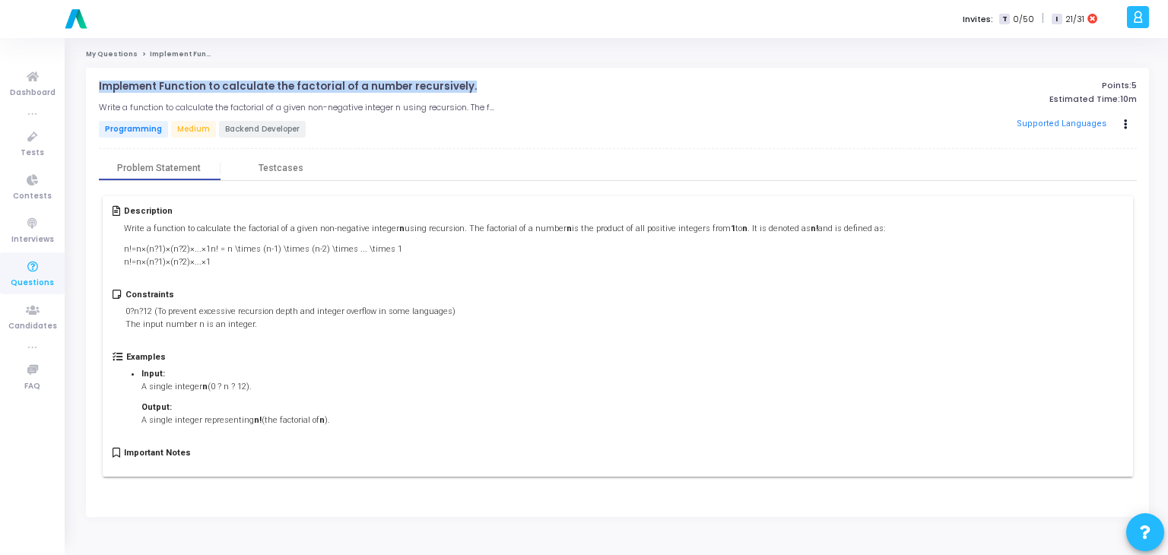
click at [230, 87] on p "Implement Function to calculate the factorial of a number recursively." at bounding box center [288, 87] width 378 height 12
copy h4 "Implement Function to calculate the factorial of a number recursively. open_in_…"
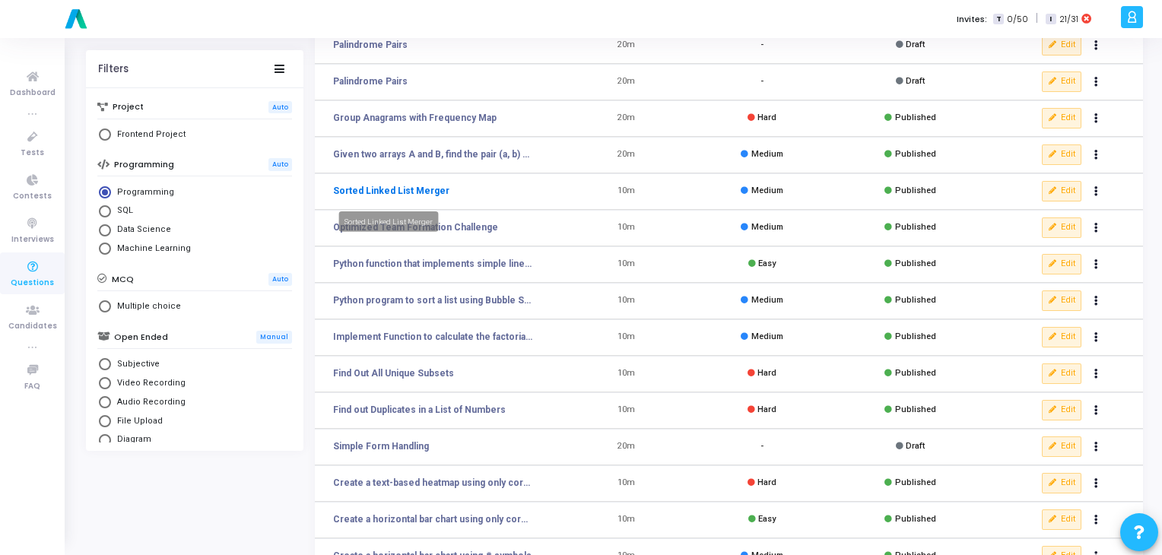
scroll to position [151, 0]
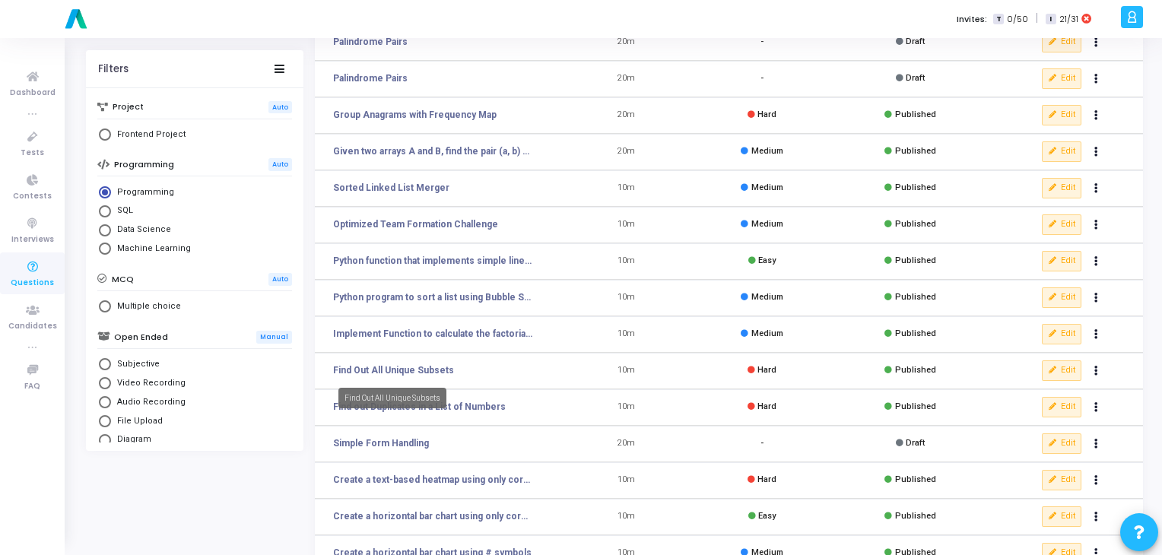
click at [383, 378] on mat-tooltip-component "Find Out All Unique Subsets" at bounding box center [392, 398] width 129 height 42
click at [374, 371] on link "Find Out All Unique Subsets" at bounding box center [393, 370] width 121 height 14
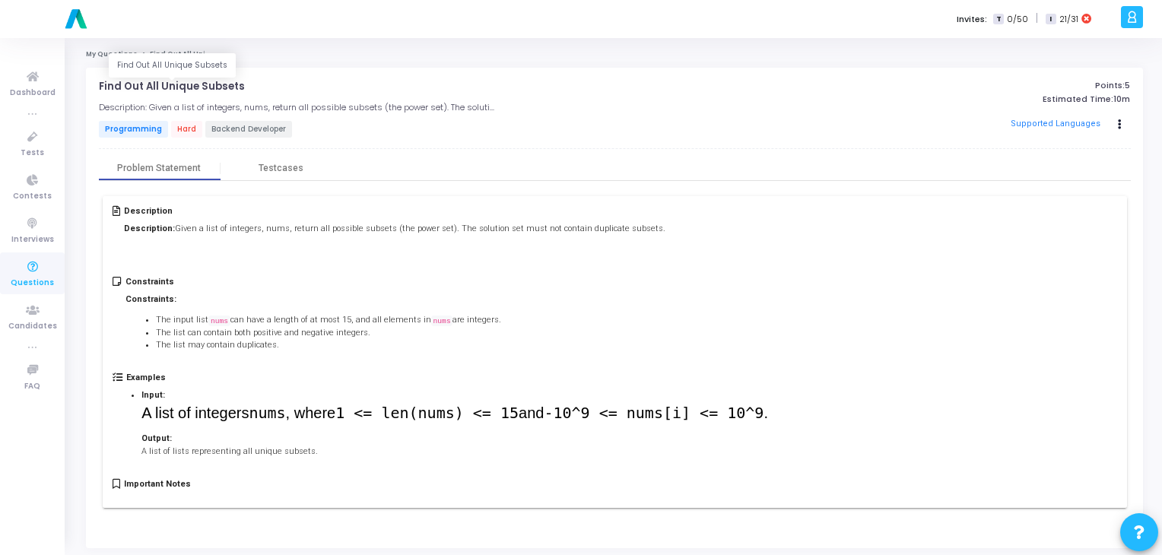
click at [186, 89] on p "Find Out All Unique Subsets" at bounding box center [172, 87] width 146 height 12
copy h4 "Find Out All Unique Subsets open_in_new"
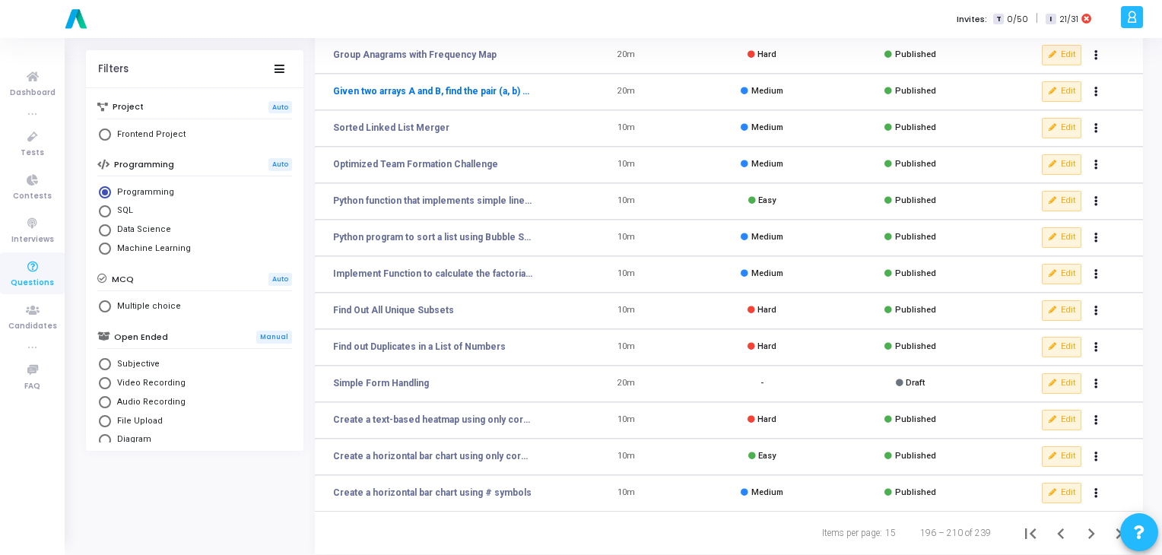
scroll to position [213, 0]
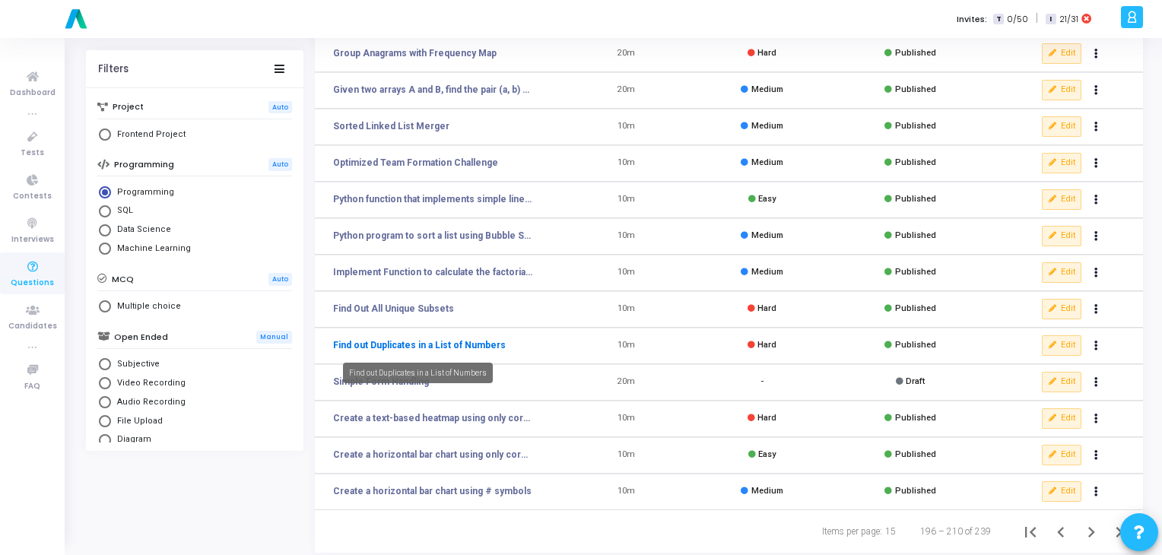
click at [457, 342] on link "Find out Duplicates in a List of Numbers" at bounding box center [419, 345] width 173 height 14
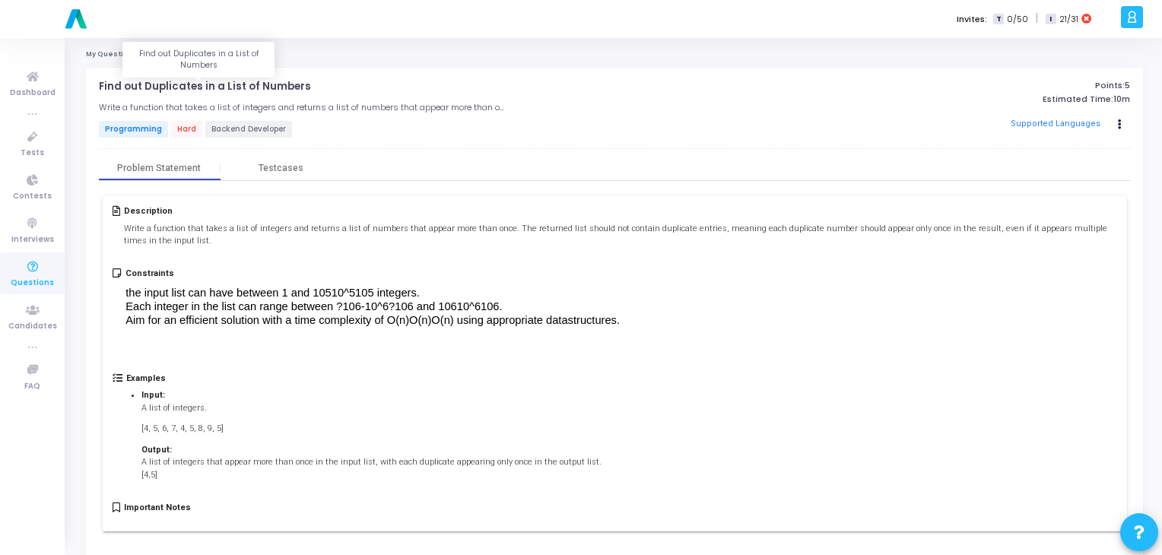
click at [219, 89] on p "Find out Duplicates in a List of Numbers" at bounding box center [205, 87] width 212 height 12
copy h4 "Find out Duplicates in a List of Numbers open_in_new"
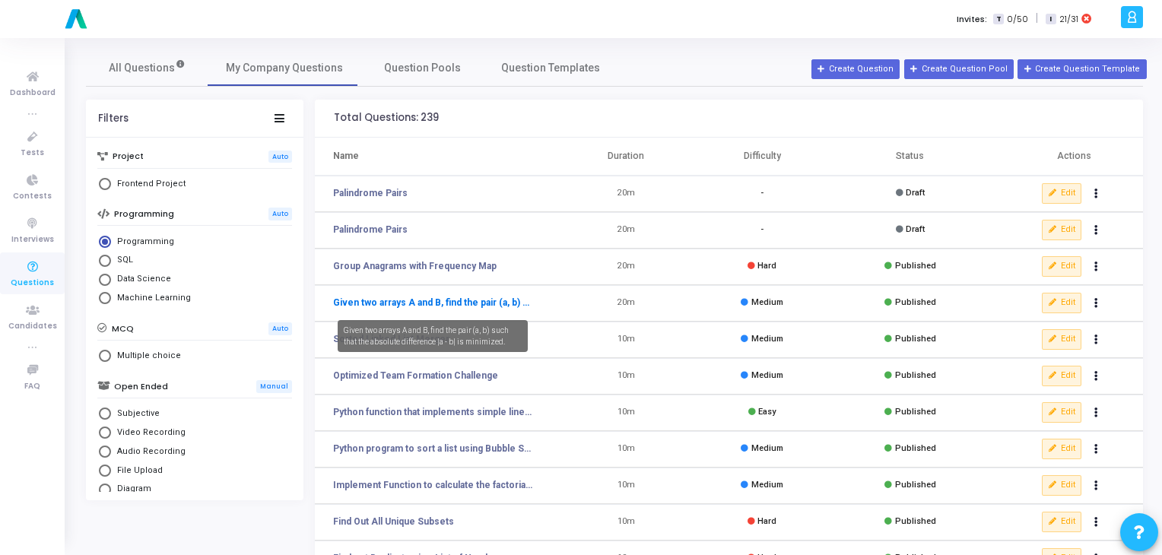
scroll to position [222, 0]
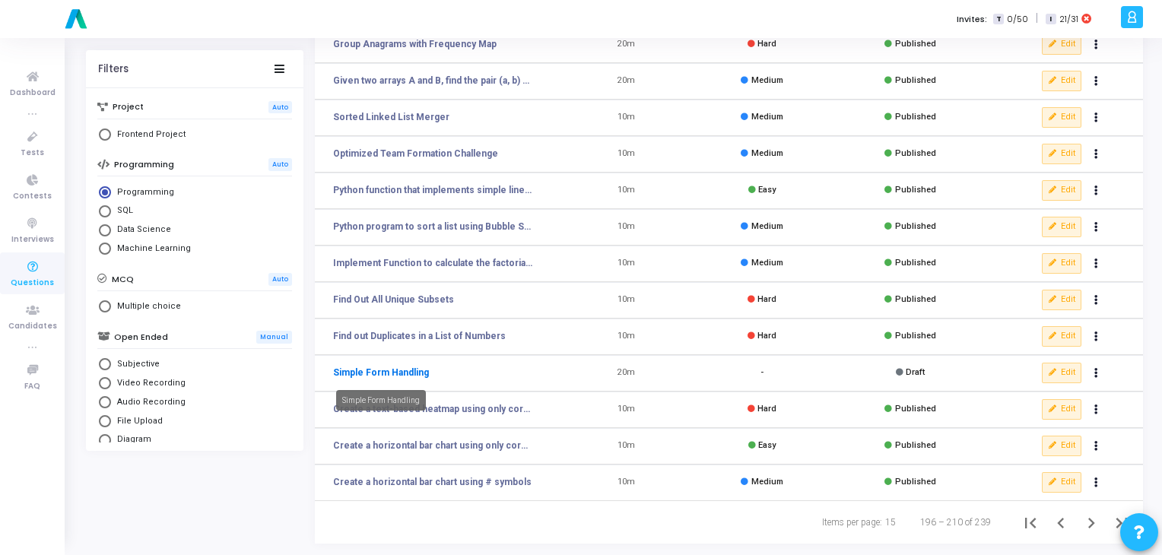
click at [399, 372] on link "Simple Form Handling" at bounding box center [381, 373] width 96 height 14
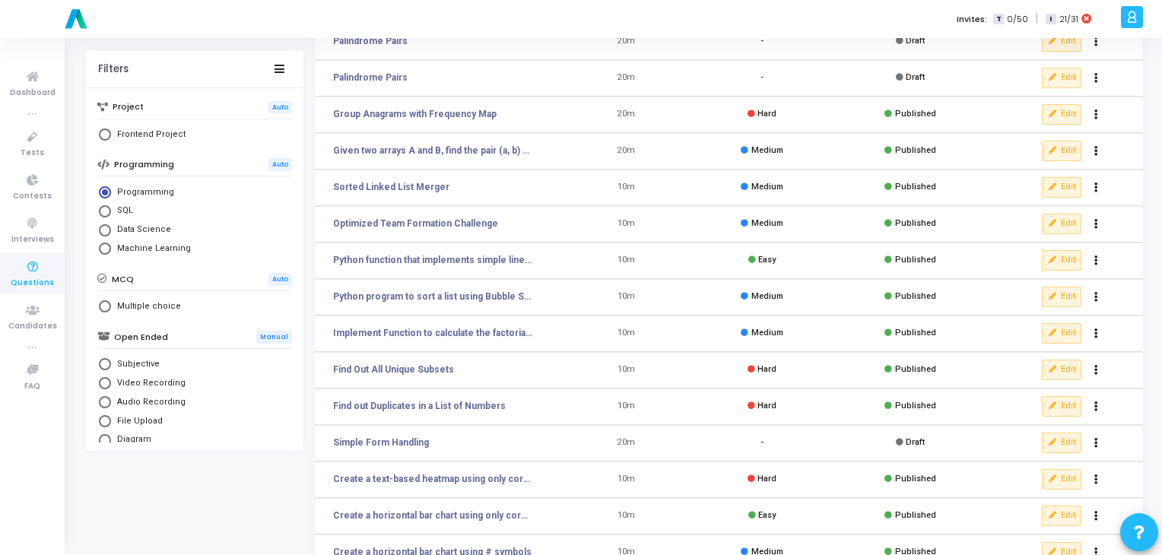
scroll to position [222, 0]
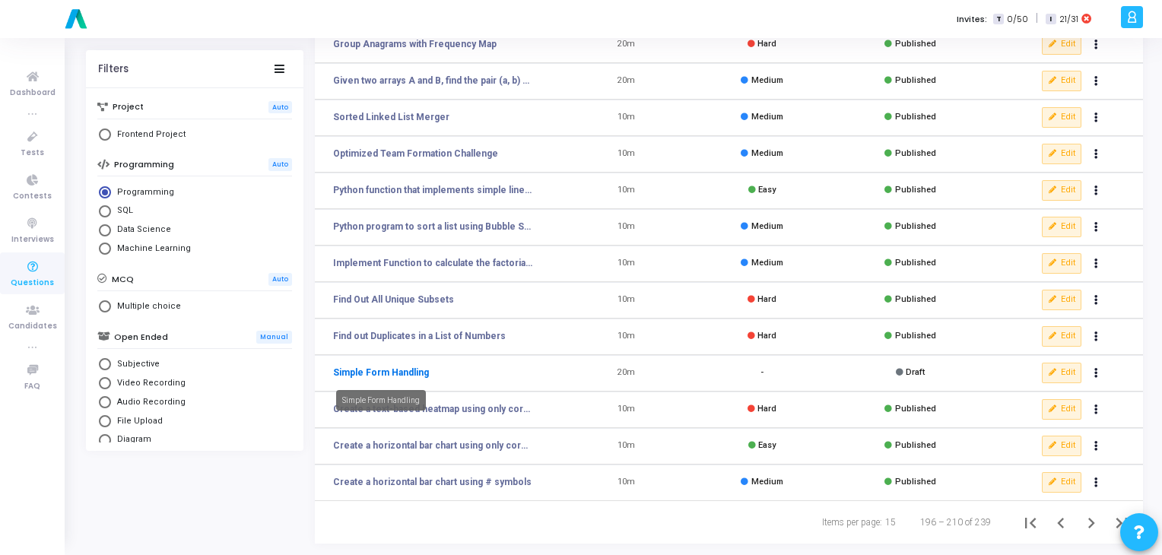
click at [401, 370] on link "Simple Form Handling" at bounding box center [381, 373] width 96 height 14
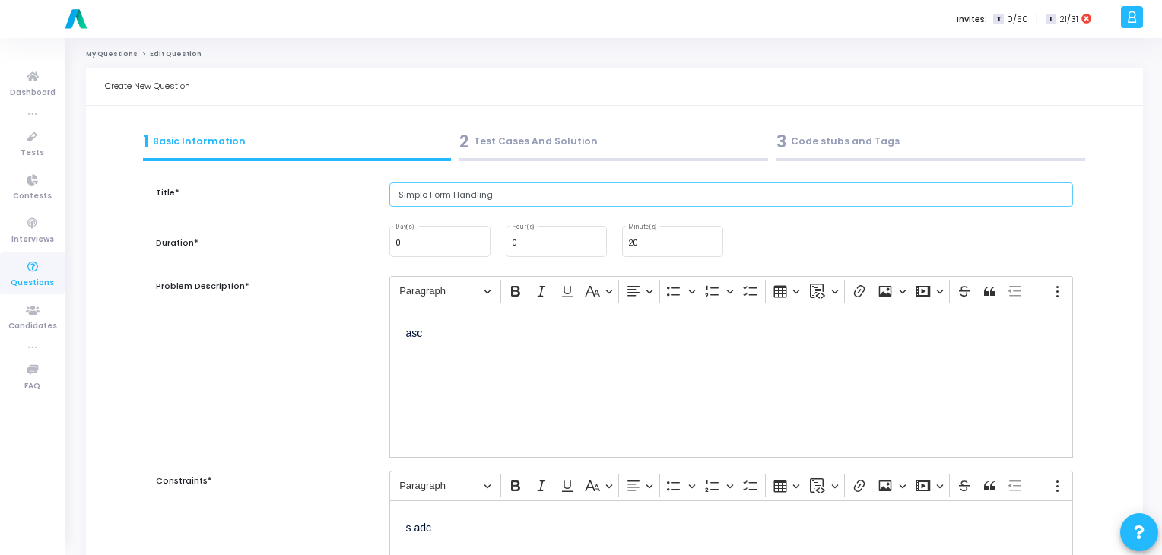
click at [436, 195] on input "Simple Form Handling" at bounding box center [731, 194] width 684 height 25
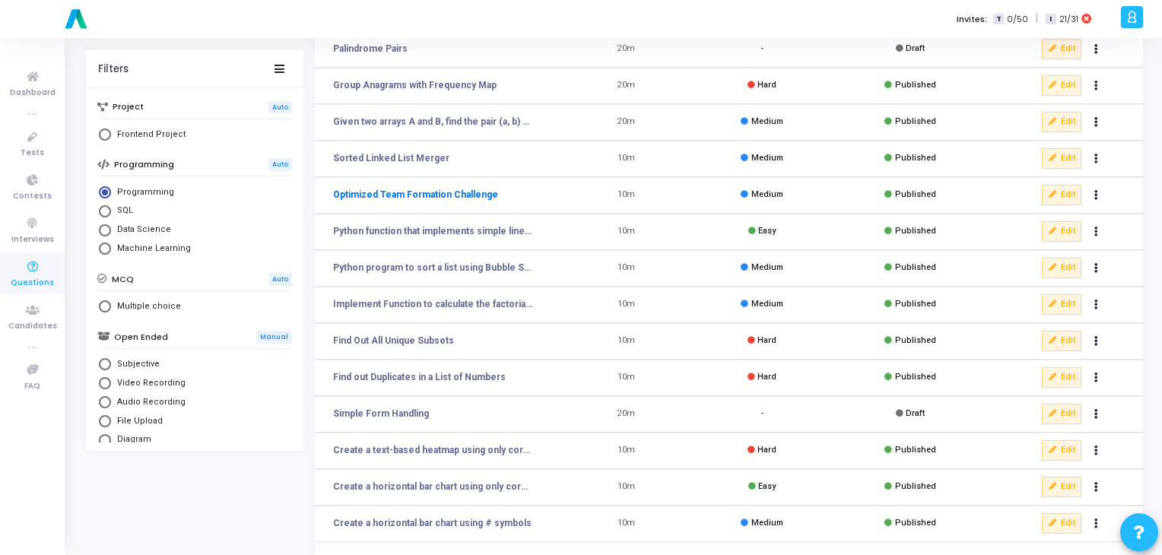
scroll to position [222, 0]
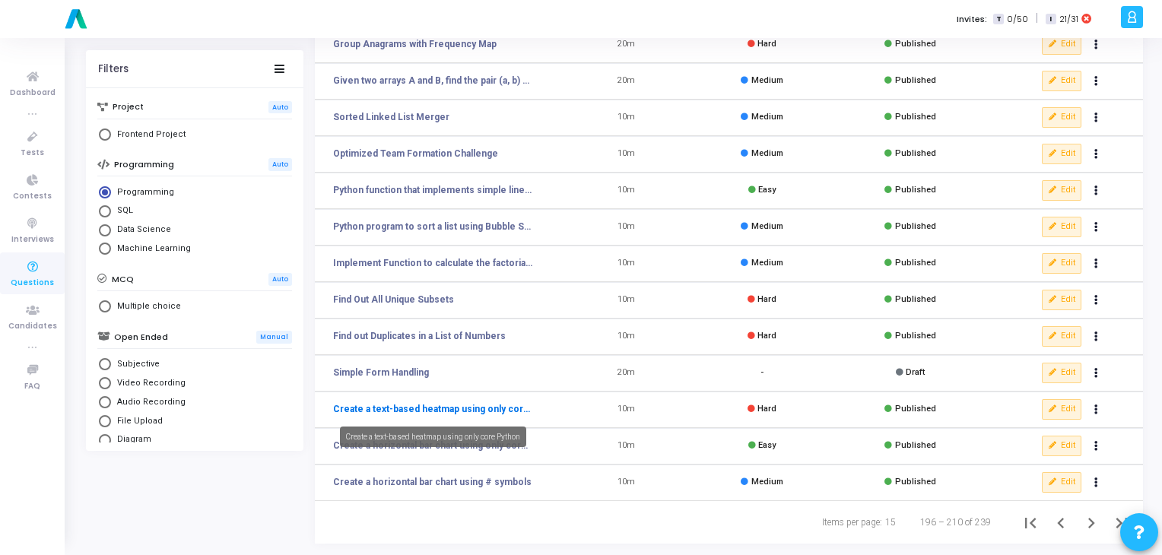
click at [393, 408] on link "Create a text-based heatmap using only core Python" at bounding box center [432, 409] width 199 height 14
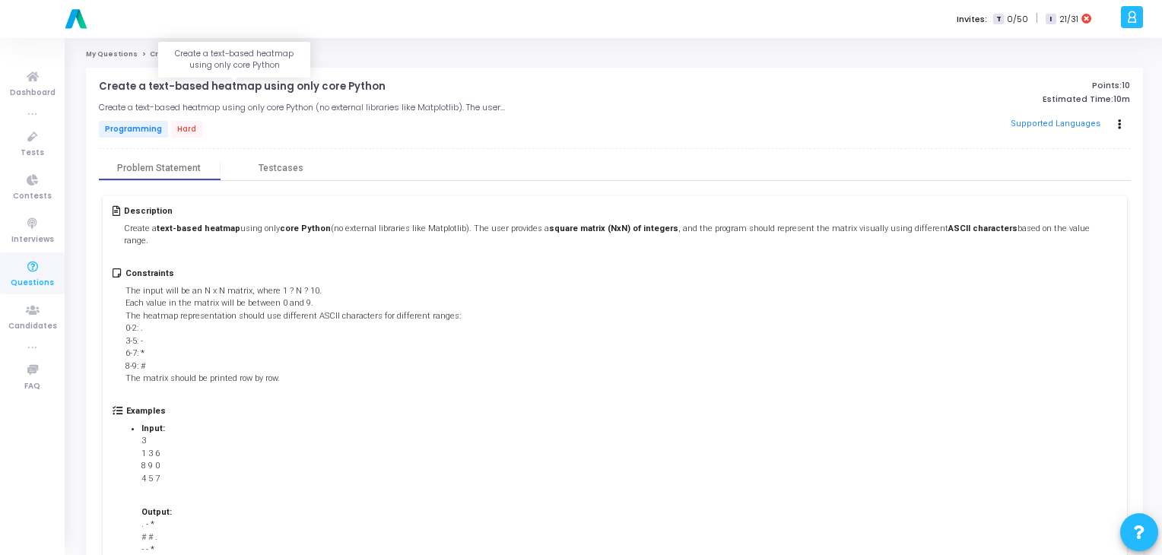
click at [241, 82] on p "Create a text-based heatmap using only core Python" at bounding box center [242, 87] width 287 height 12
copy h4 "Create a text-based heatmap using only core Python open_in_new"
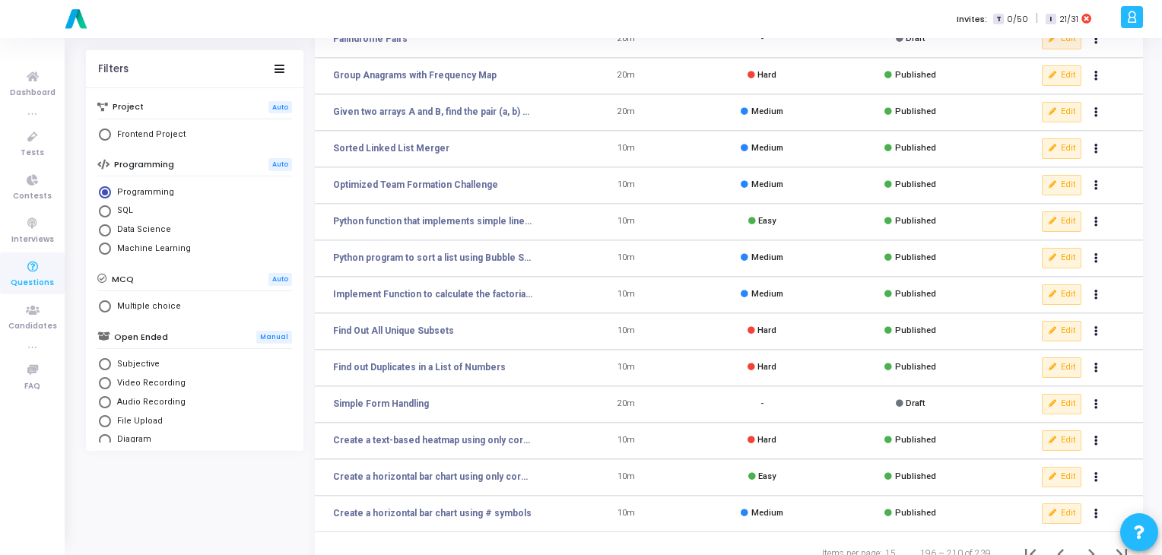
scroll to position [222, 0]
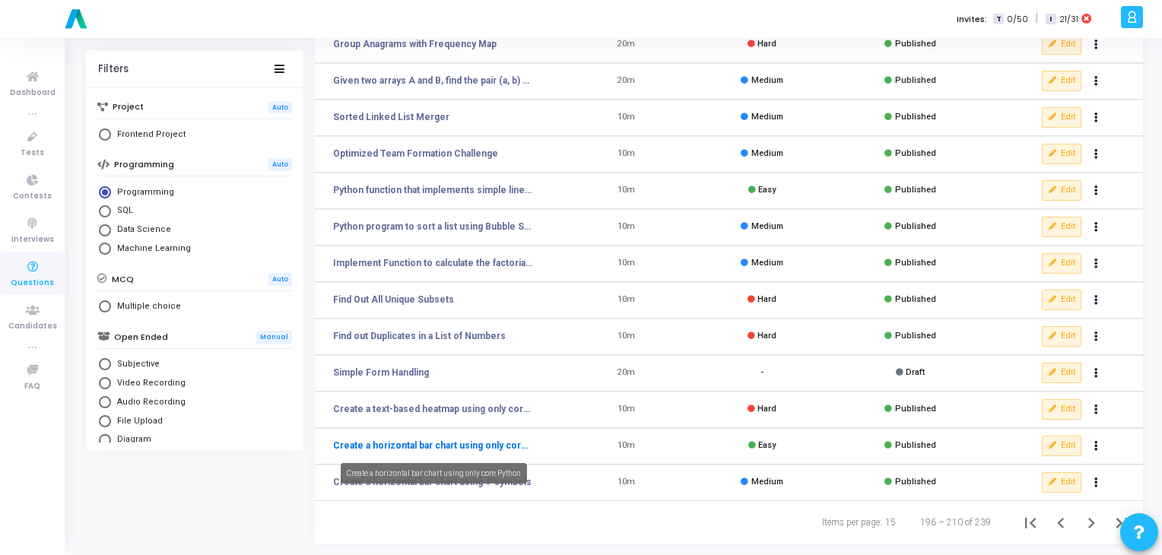
click at [471, 442] on link "Create a horizontal bar chart using only core Python" at bounding box center [432, 446] width 199 height 14
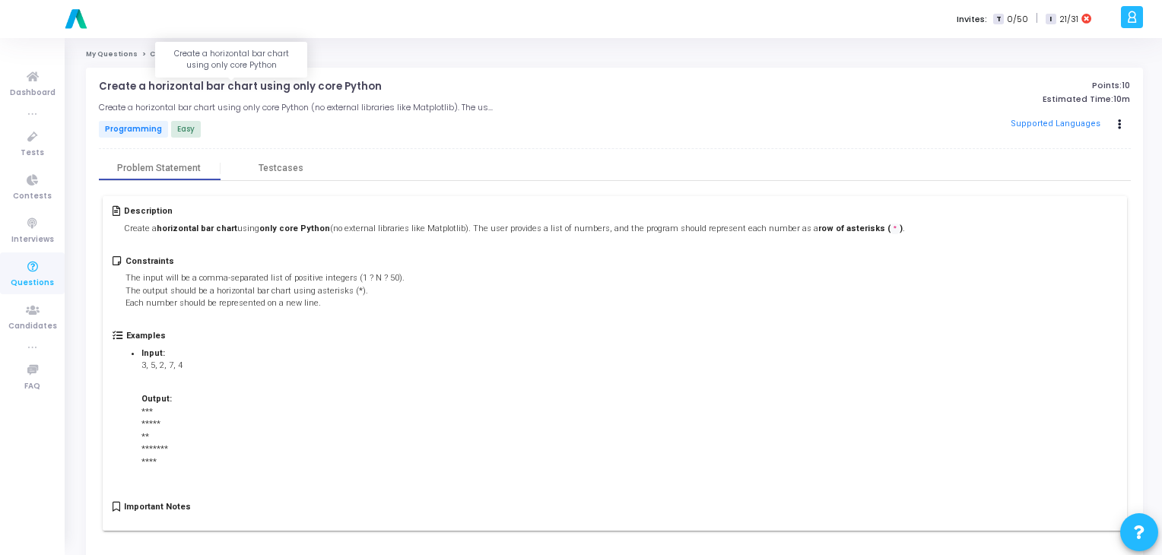
click at [255, 81] on p "Create a horizontal bar chart using only core Python" at bounding box center [240, 87] width 283 height 12
copy h4 "Create a horizontal bar chart using only core Python open_in_new"
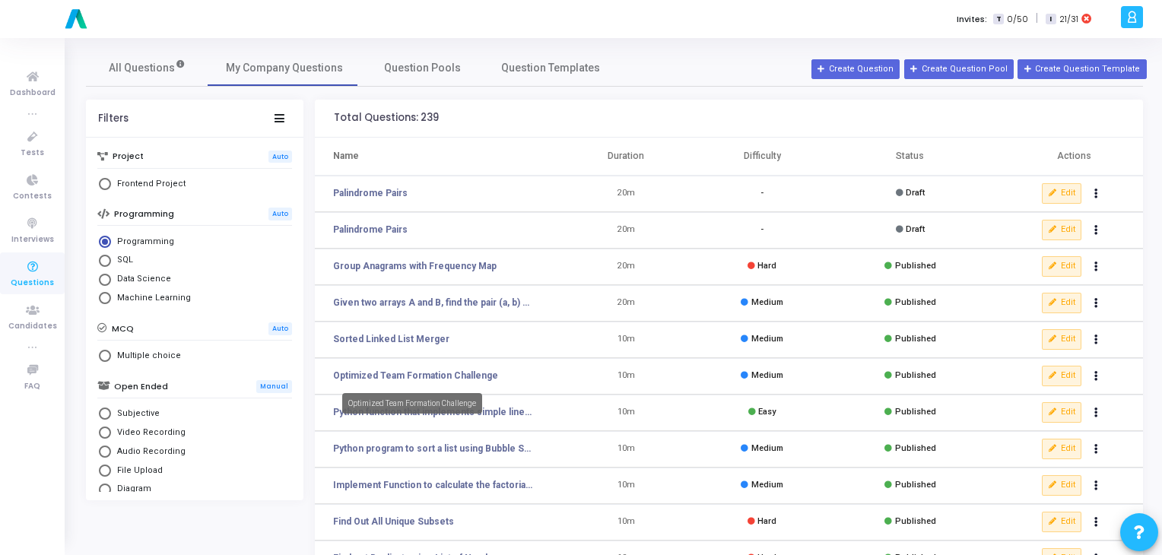
scroll to position [222, 0]
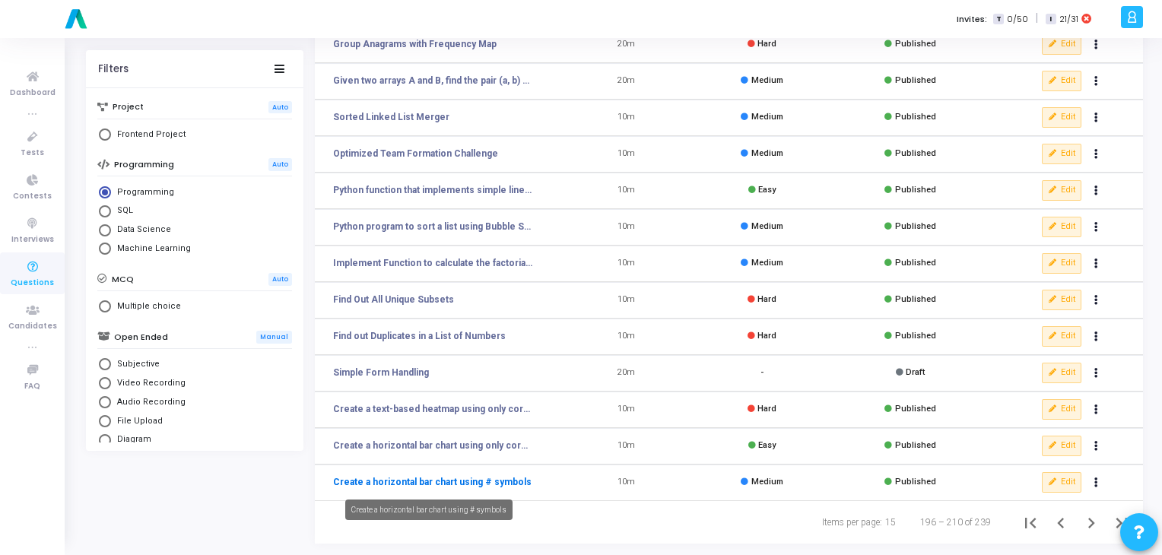
click at [389, 481] on link "Create a horizontal bar chart using # symbols" at bounding box center [432, 482] width 198 height 14
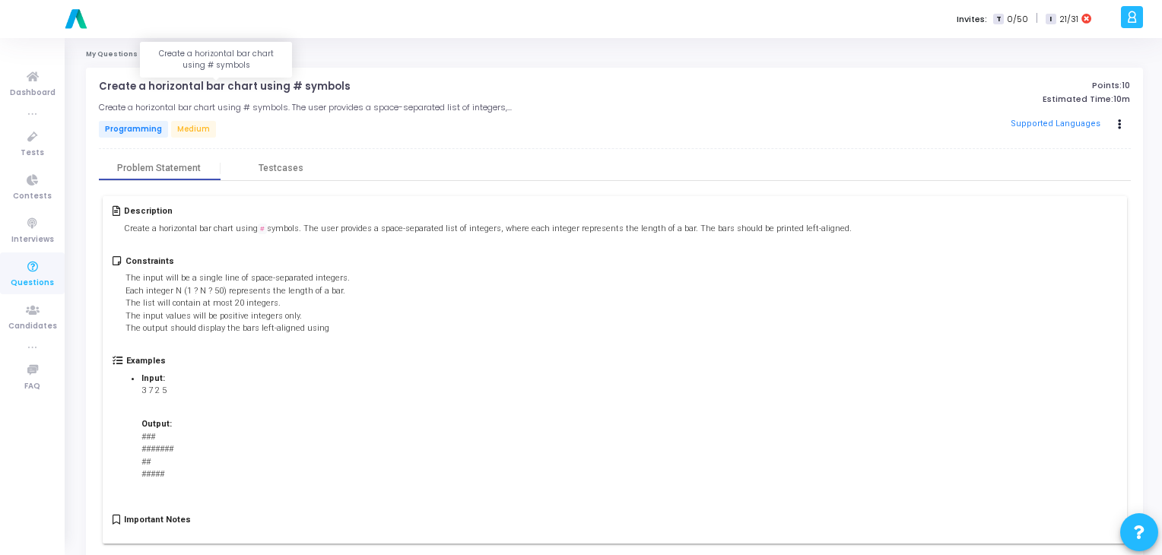
click at [240, 84] on p "Create a horizontal bar chart using # symbols" at bounding box center [225, 87] width 252 height 12
copy h4 "Create a horizontal bar chart using # symbols open_in_new"
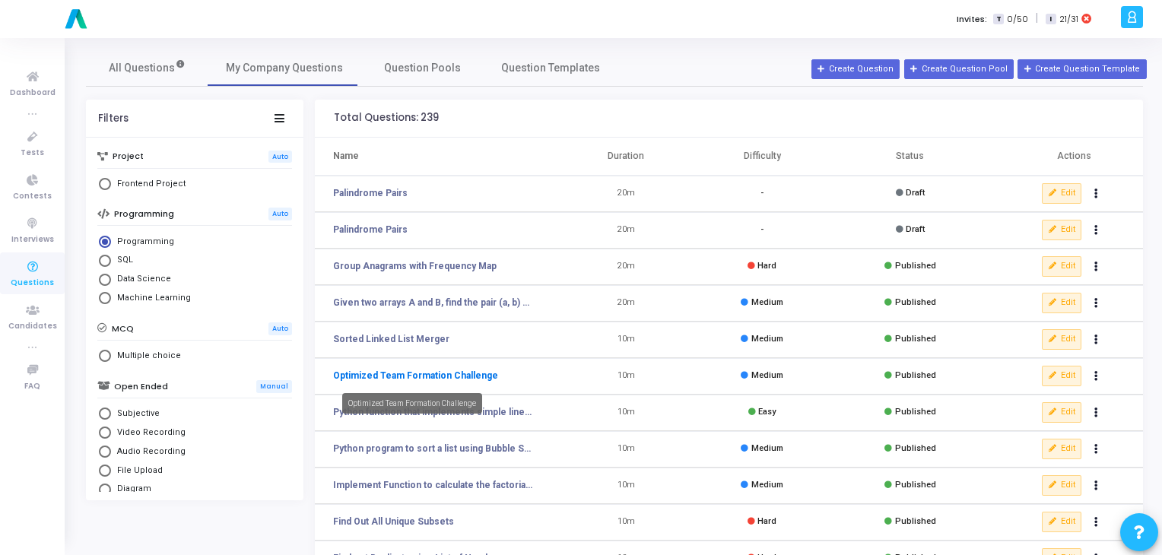
scroll to position [222, 0]
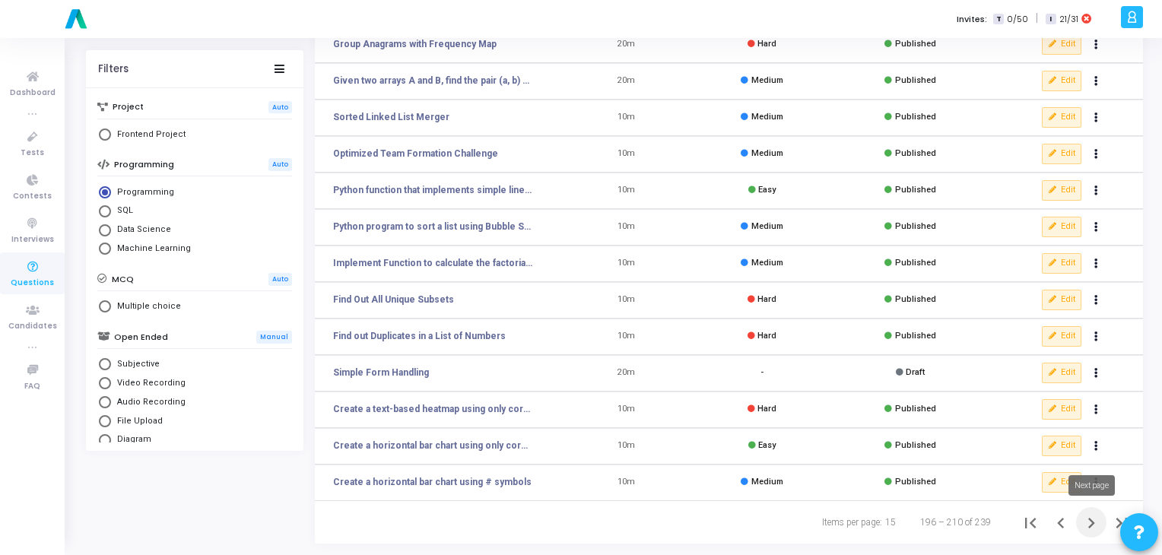
click at [1086, 524] on icon "Next page" at bounding box center [1090, 522] width 21 height 21
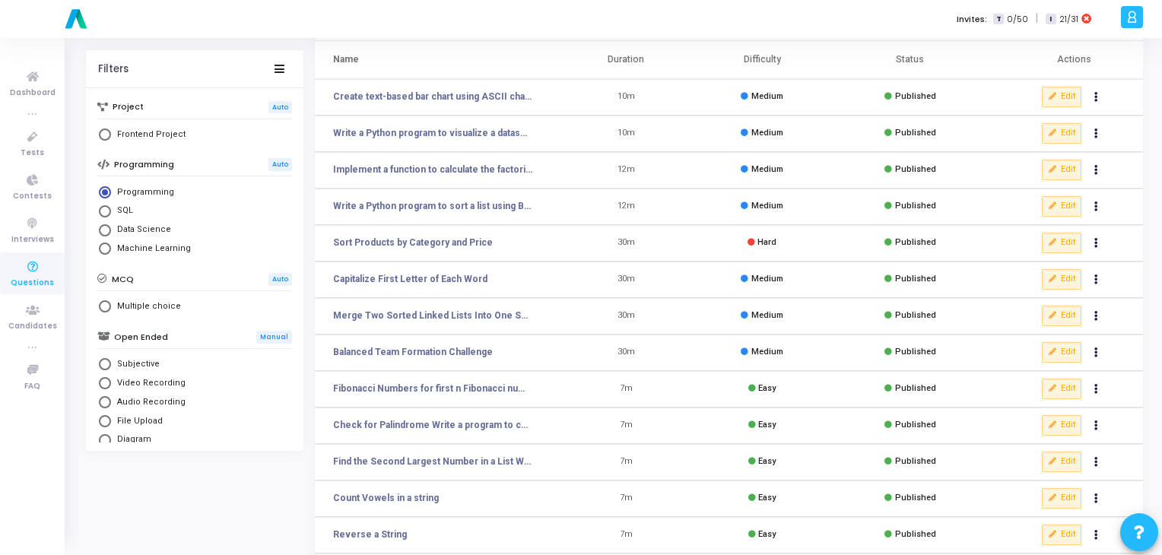
scroll to position [91, 0]
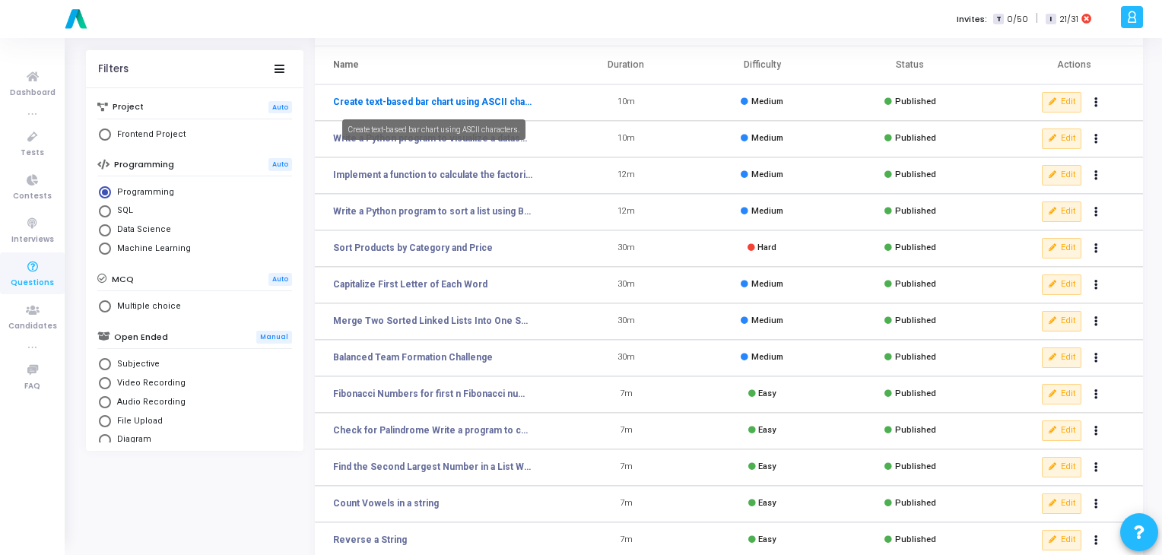
click at [471, 106] on link "Create text-based bar chart using ASCII characters." at bounding box center [432, 102] width 199 height 14
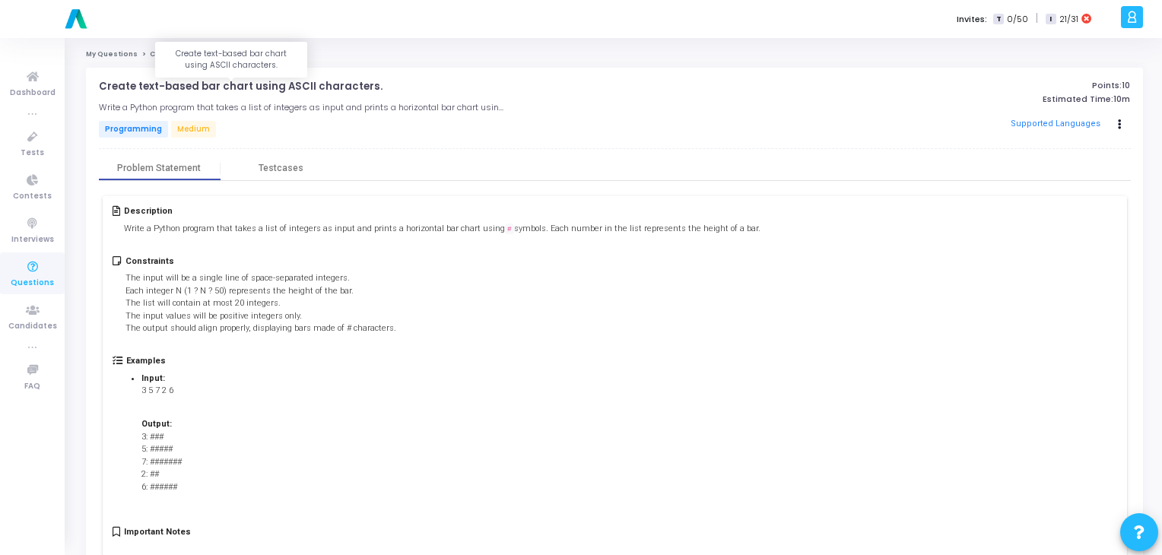
click at [302, 83] on p "Create text-based bar chart using ASCII characters." at bounding box center [241, 87] width 284 height 12
copy h4 "Create text-based bar chart using ASCII characters. open_in_new"
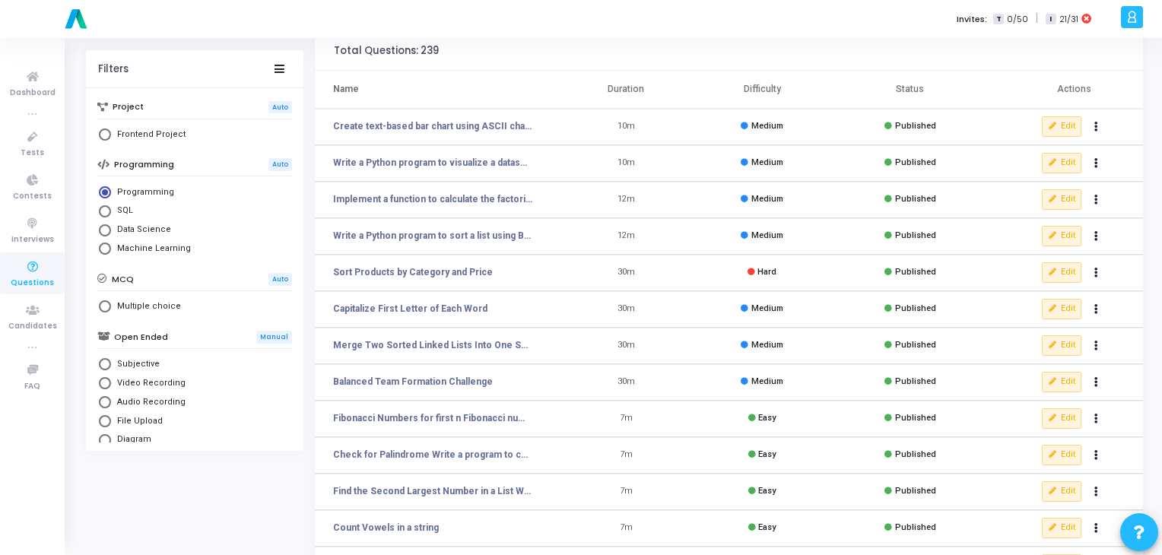
scroll to position [66, 0]
click at [453, 157] on link "Write a Python program to visualize a dataset of student scores using a text-ba…" at bounding box center [432, 164] width 199 height 14
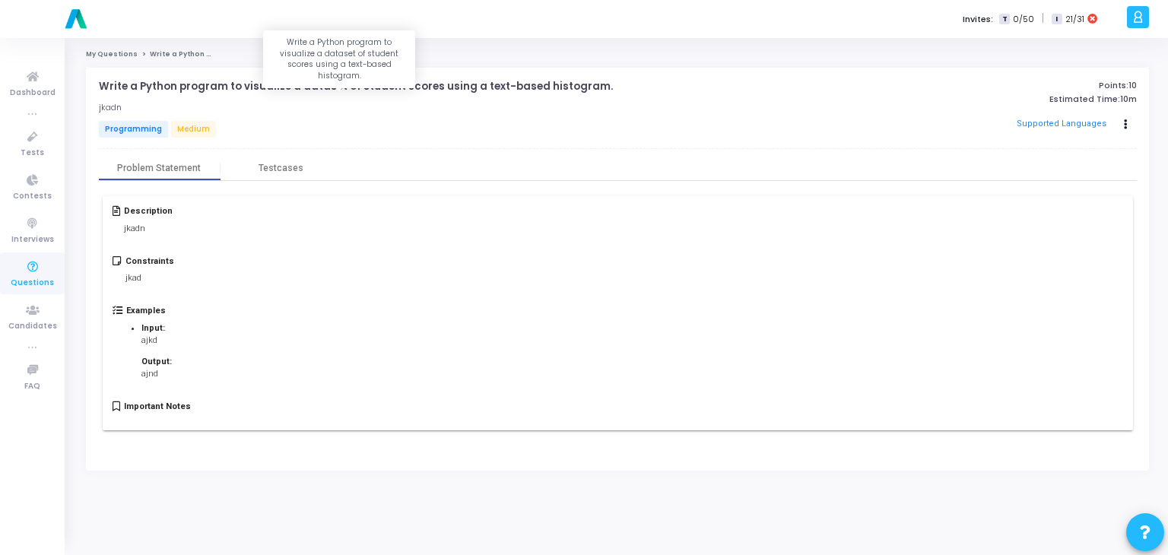
click at [243, 81] on p "Write a Python program to visualize a dataset of student scores using a text-ba…" at bounding box center [356, 87] width 514 height 12
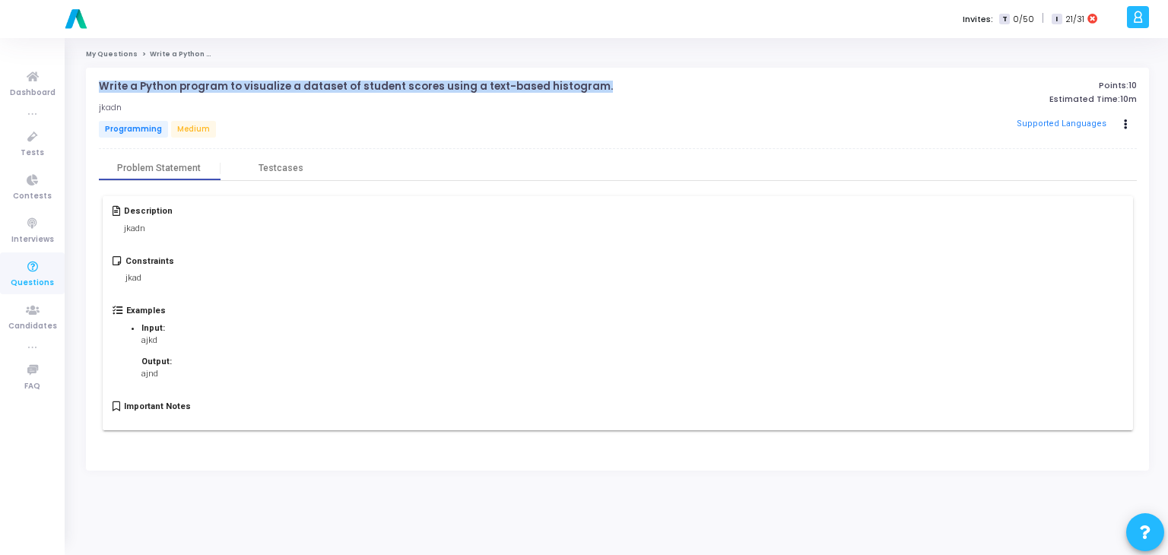
click at [243, 81] on p "Write a Python program to visualize a dataset of student scores using a text-ba…" at bounding box center [356, 87] width 514 height 12
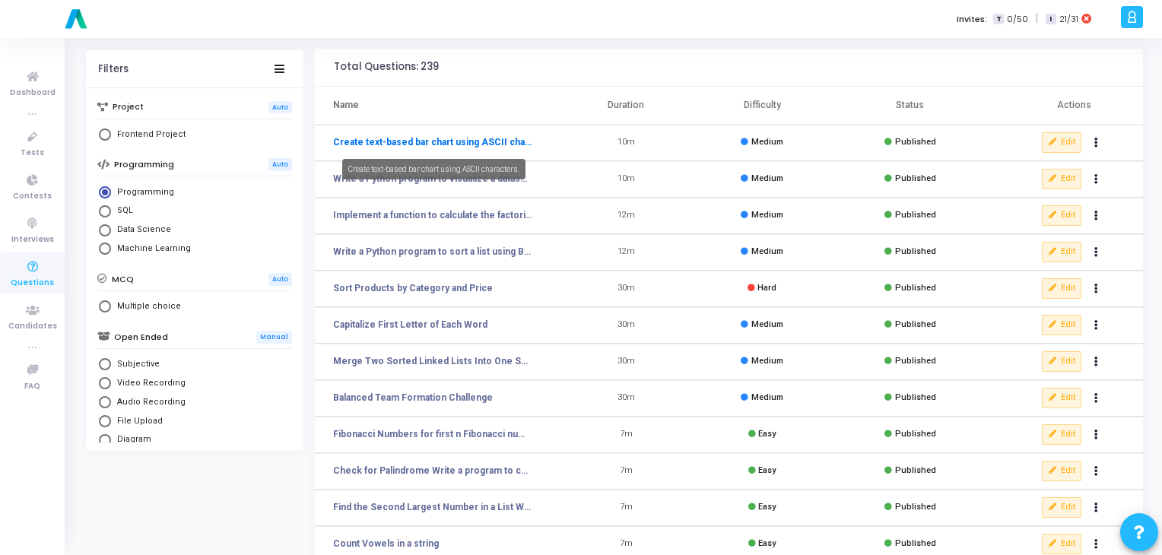
scroll to position [52, 0]
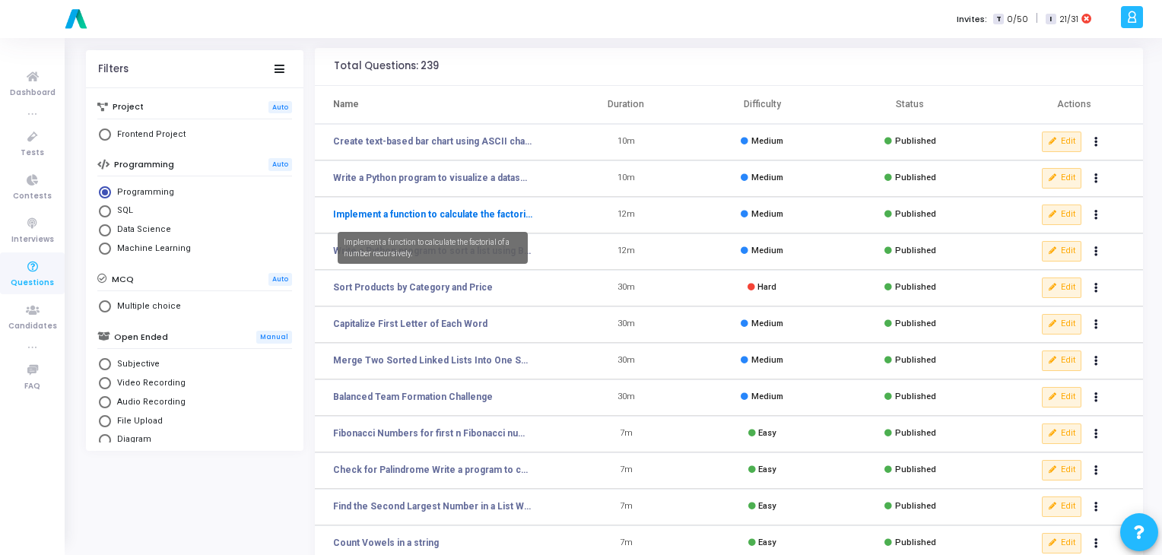
click at [439, 214] on link "Implement a function to calculate the factorial of a number recursively." at bounding box center [432, 215] width 199 height 14
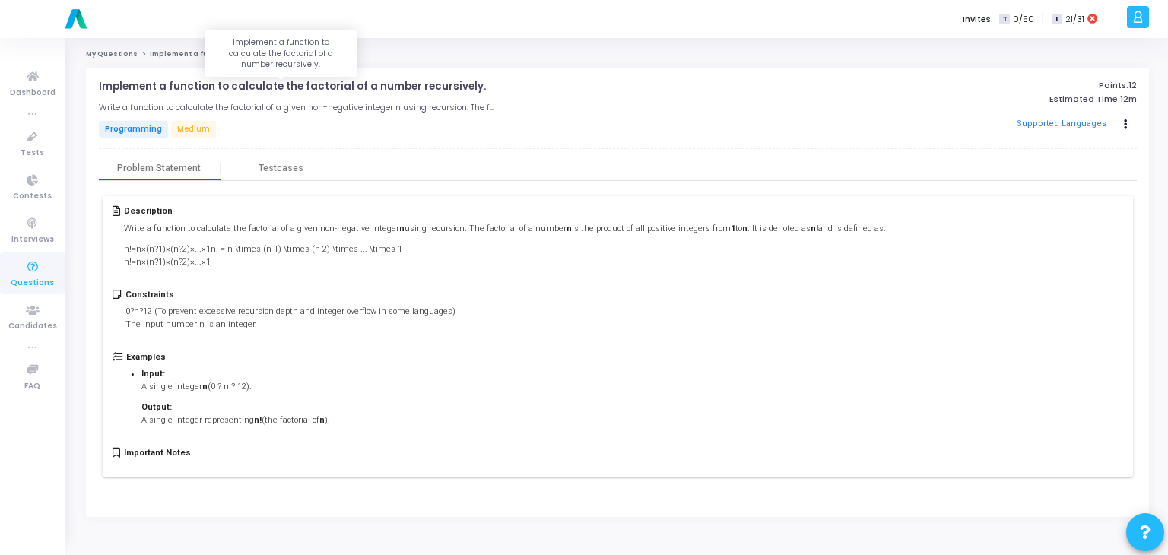
click at [211, 90] on p "Implement a function to calculate the factorial of a number recursively." at bounding box center [292, 87] width 387 height 12
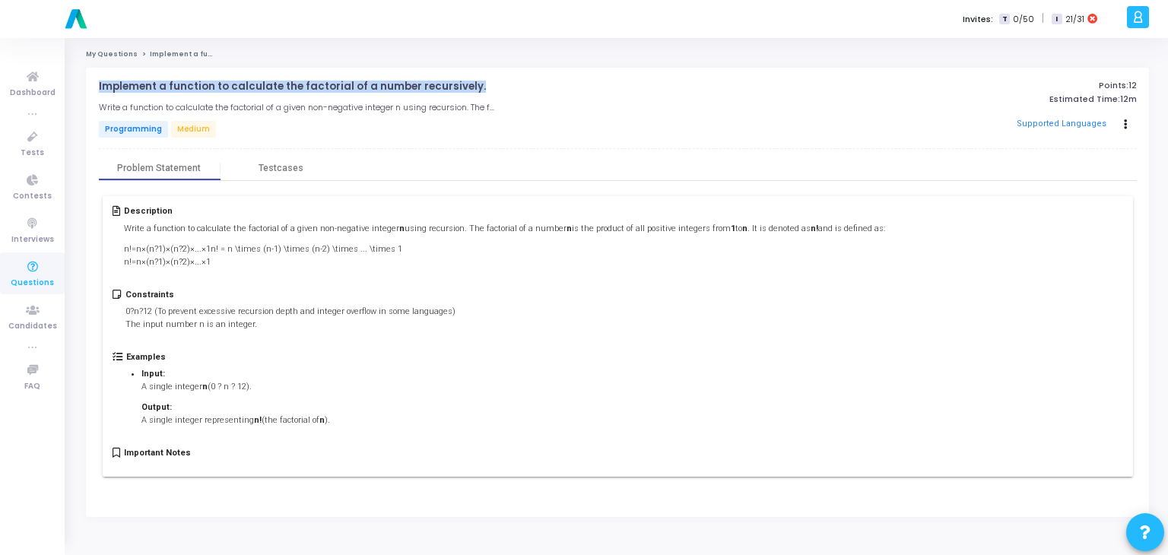
click at [211, 90] on p "Implement a function to calculate the factorial of a number recursively." at bounding box center [292, 87] width 387 height 12
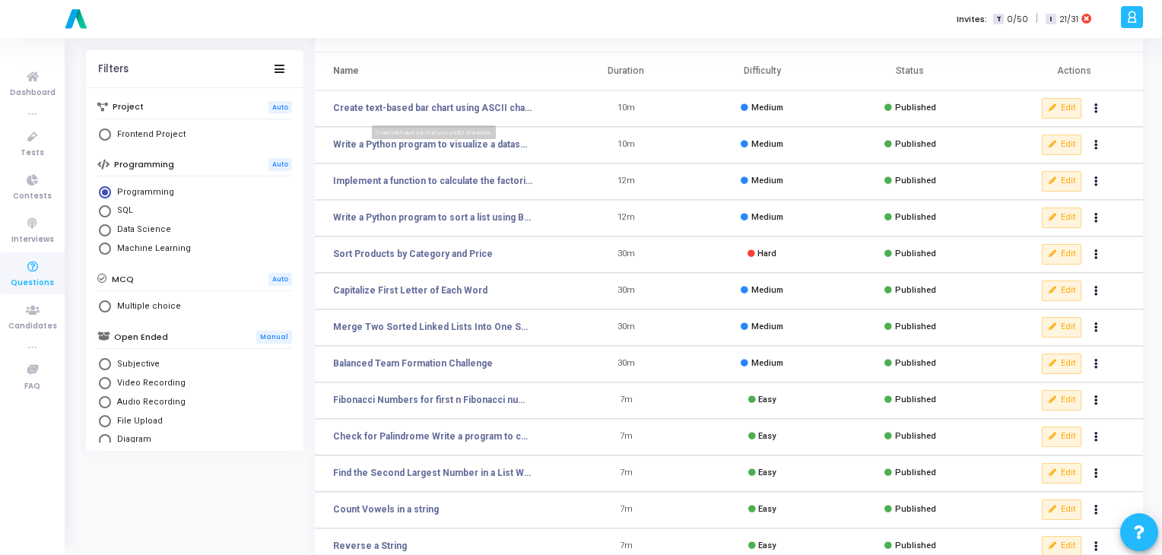
scroll to position [85, 0]
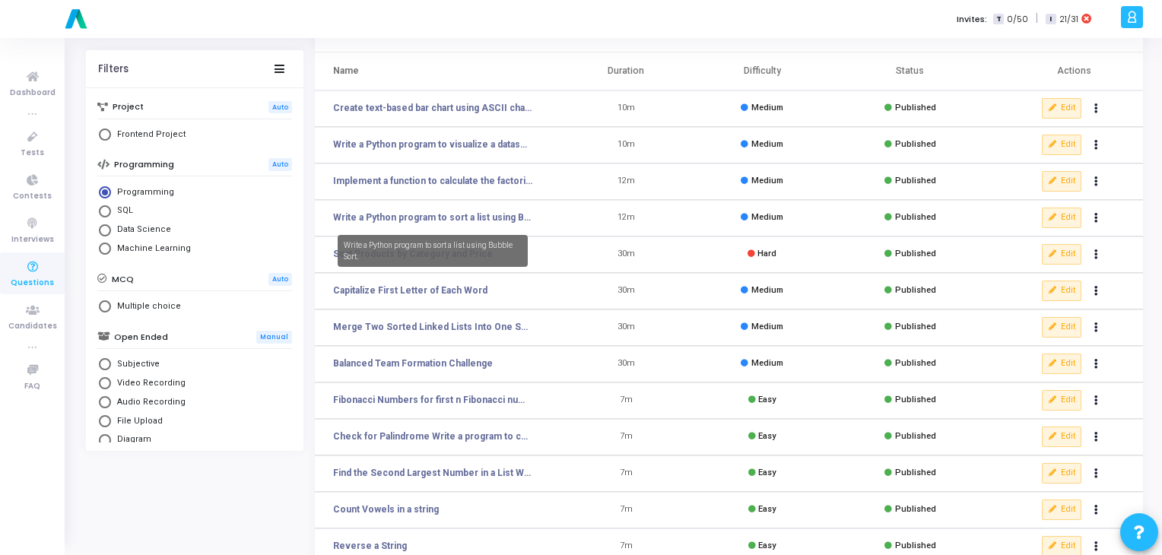
click at [432, 224] on mat-tooltip-component "Write a Python program to sort a list using Bubble Sort." at bounding box center [432, 250] width 211 height 53
click at [440, 217] on link "Write a Python program to sort a list using Bubble Sort." at bounding box center [432, 218] width 199 height 14
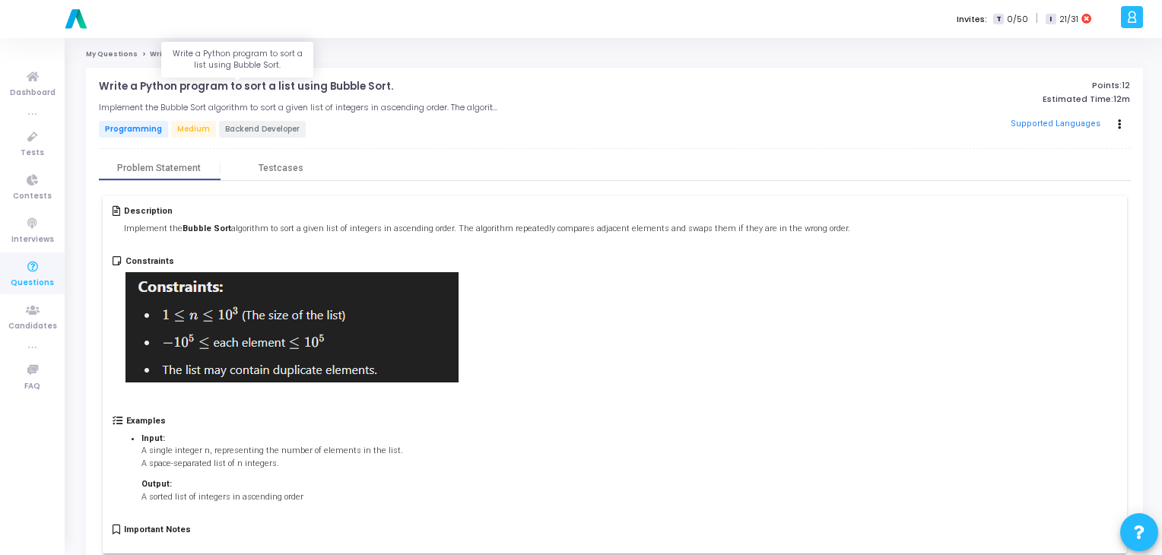
click at [259, 81] on p "Write a Python program to sort a list using Bubble Sort." at bounding box center [246, 87] width 294 height 12
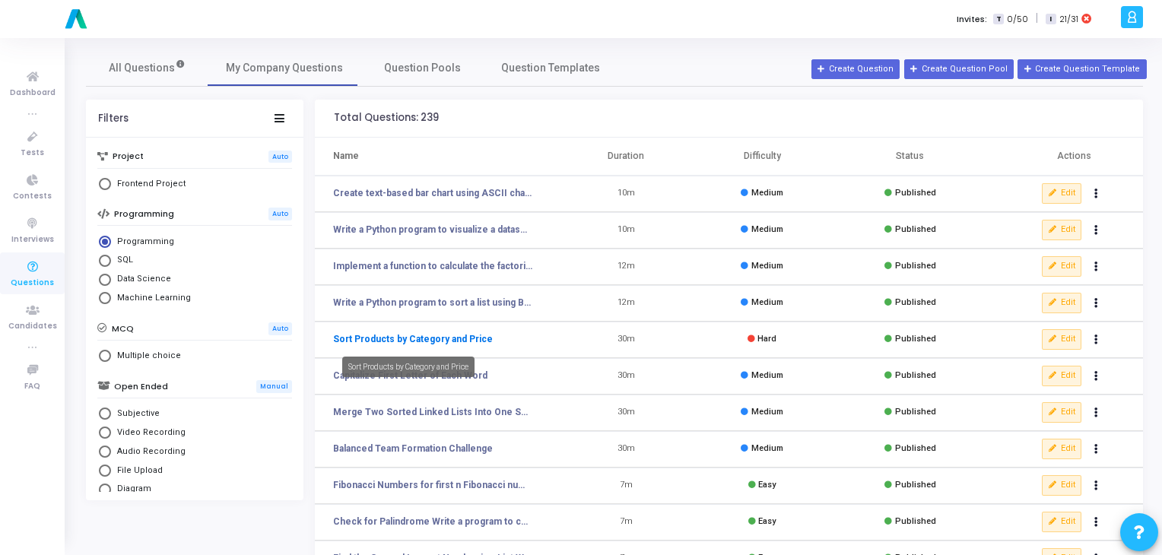
click at [389, 342] on link "Sort Products by Category and Price" at bounding box center [413, 339] width 160 height 14
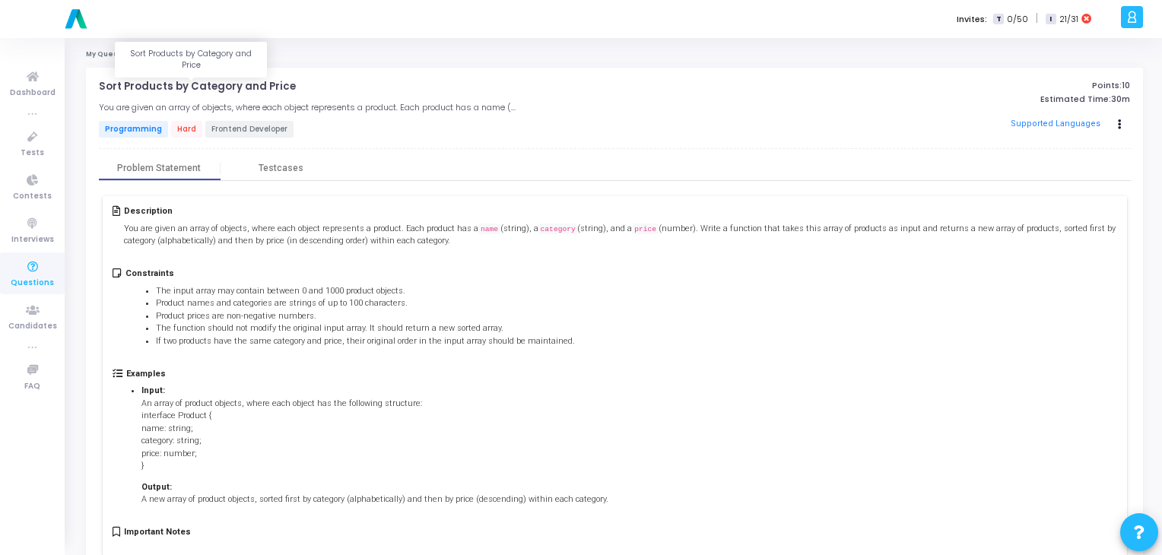
click at [205, 91] on p "Sort Products by Category and Price" at bounding box center [197, 87] width 197 height 12
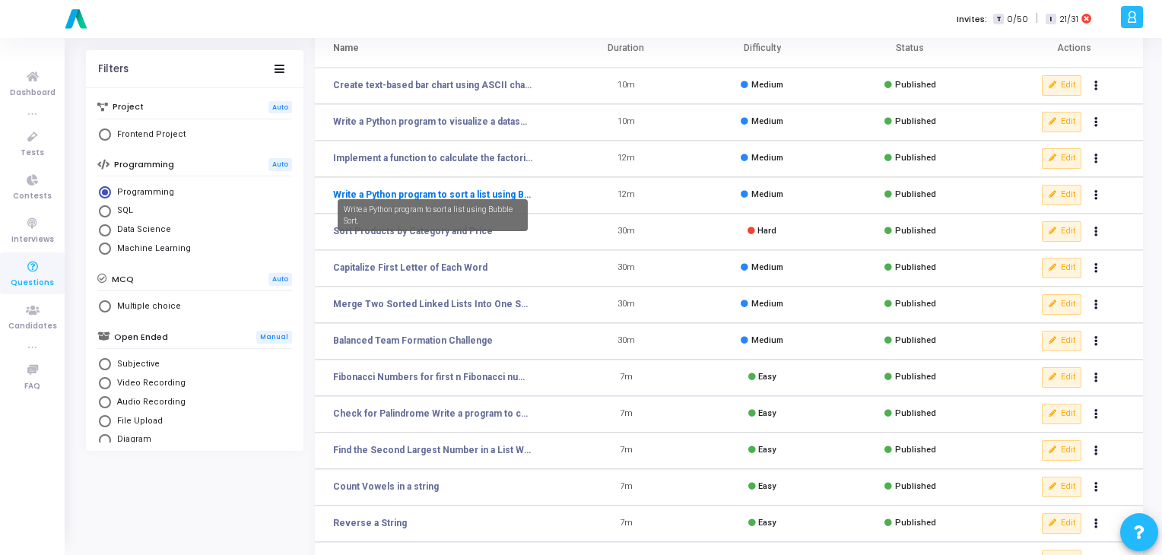
scroll to position [128, 0]
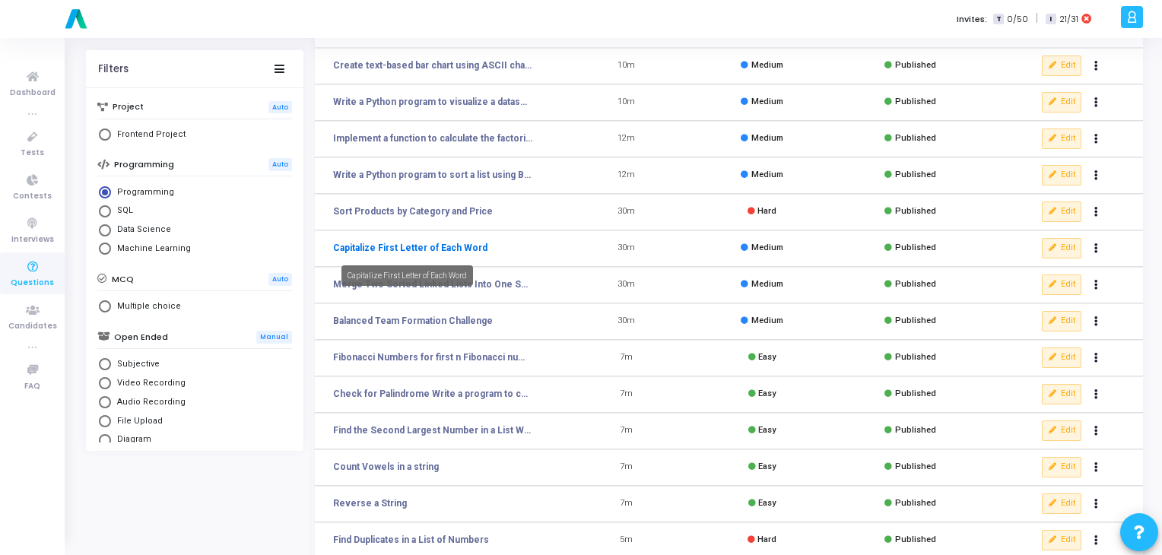
click at [394, 244] on link "Capitalize First Letter of Each Word" at bounding box center [410, 248] width 154 height 14
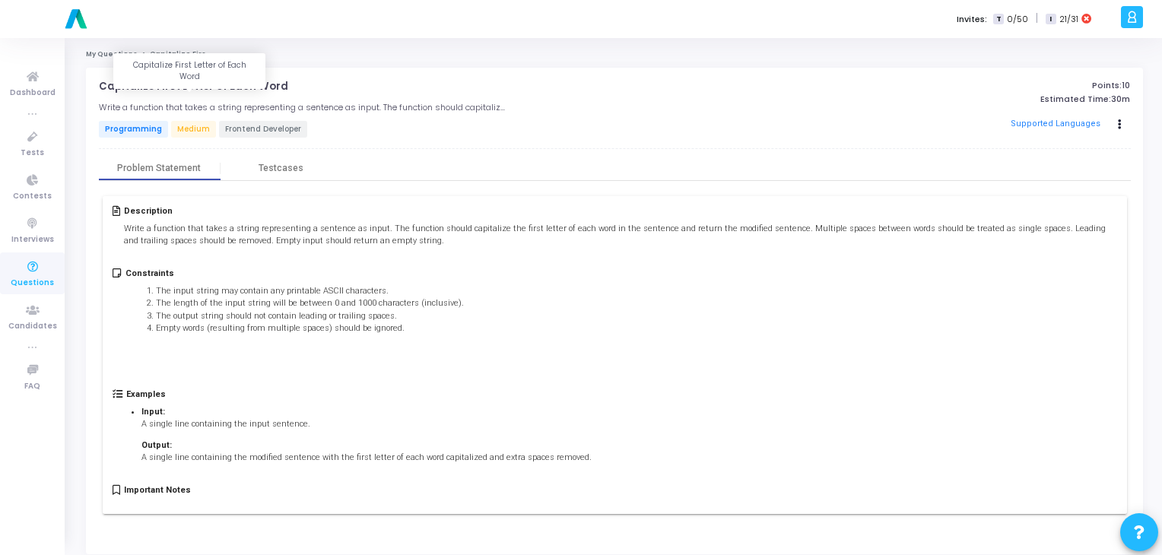
click at [214, 89] on p "Capitalize First Letter of Each Word" at bounding box center [193, 87] width 189 height 12
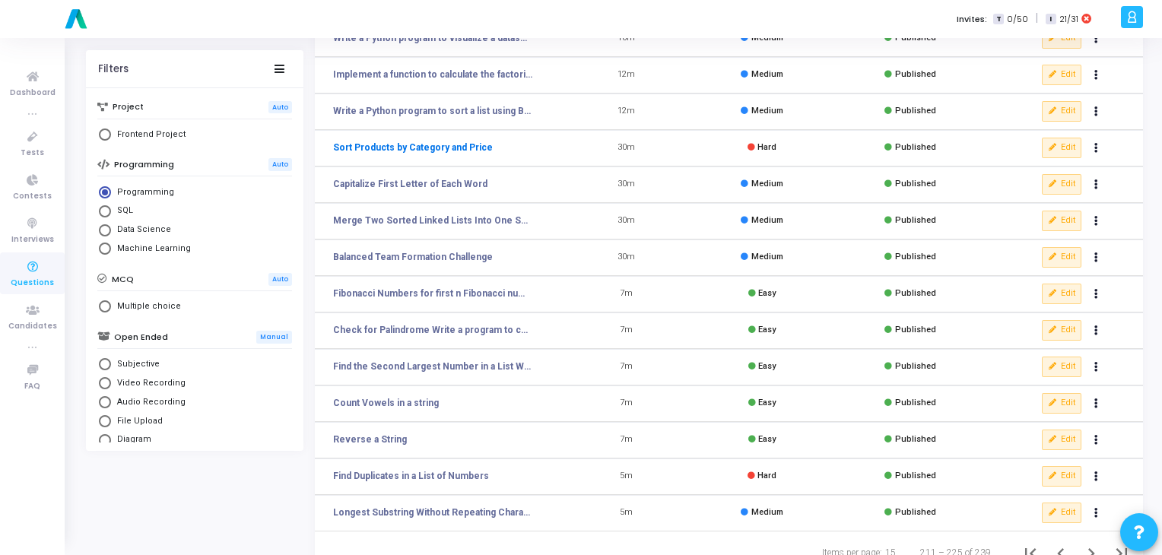
scroll to position [192, 0]
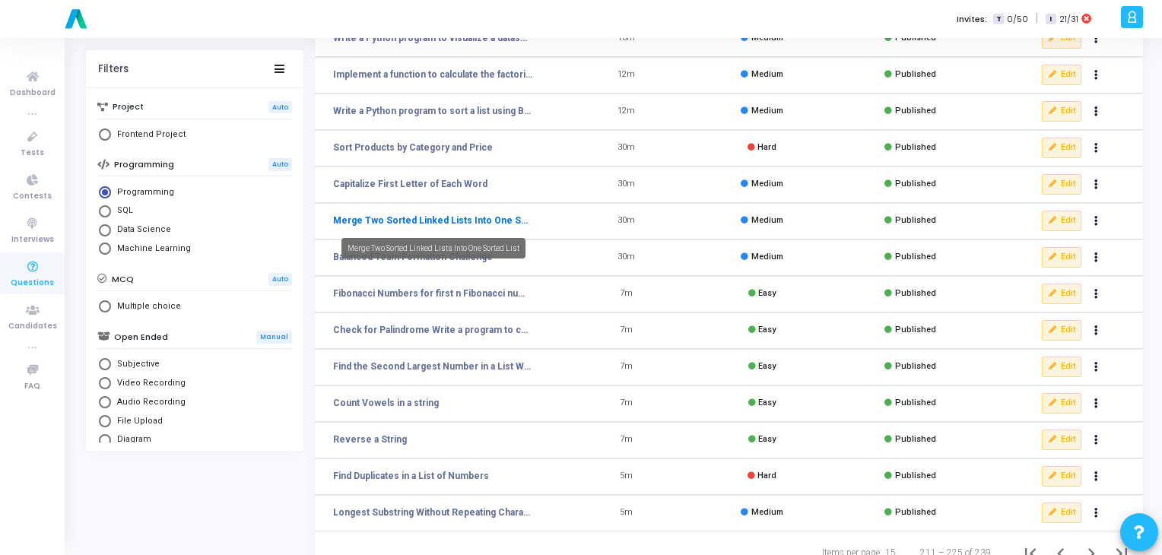
click at [395, 219] on link "Merge Two Sorted Linked Lists Into One Sorted List" at bounding box center [432, 221] width 199 height 14
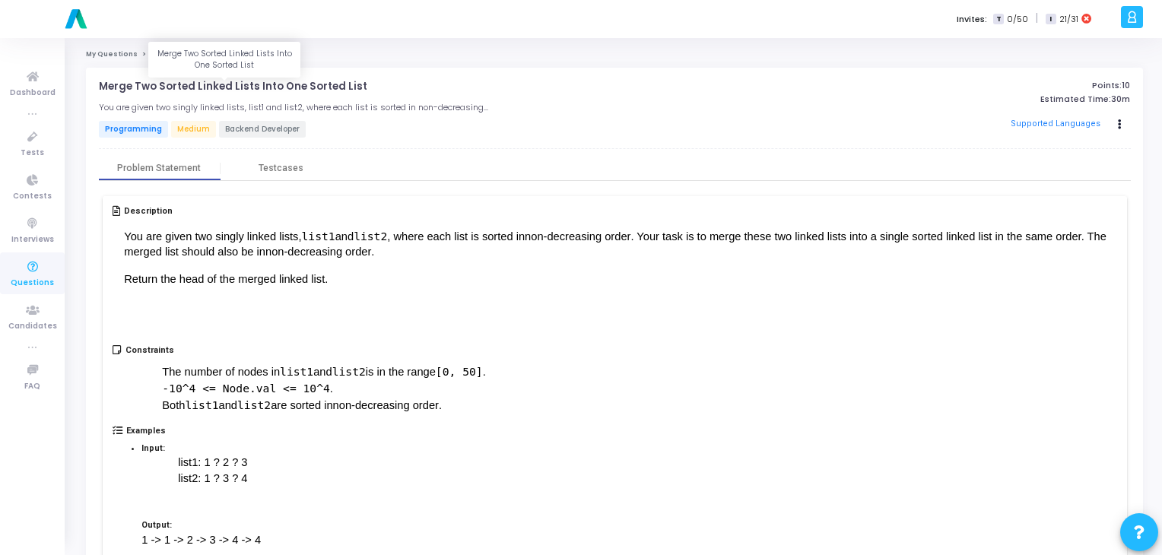
click at [219, 84] on p "Merge Two Sorted Linked Lists Into One Sorted List" at bounding box center [233, 87] width 268 height 12
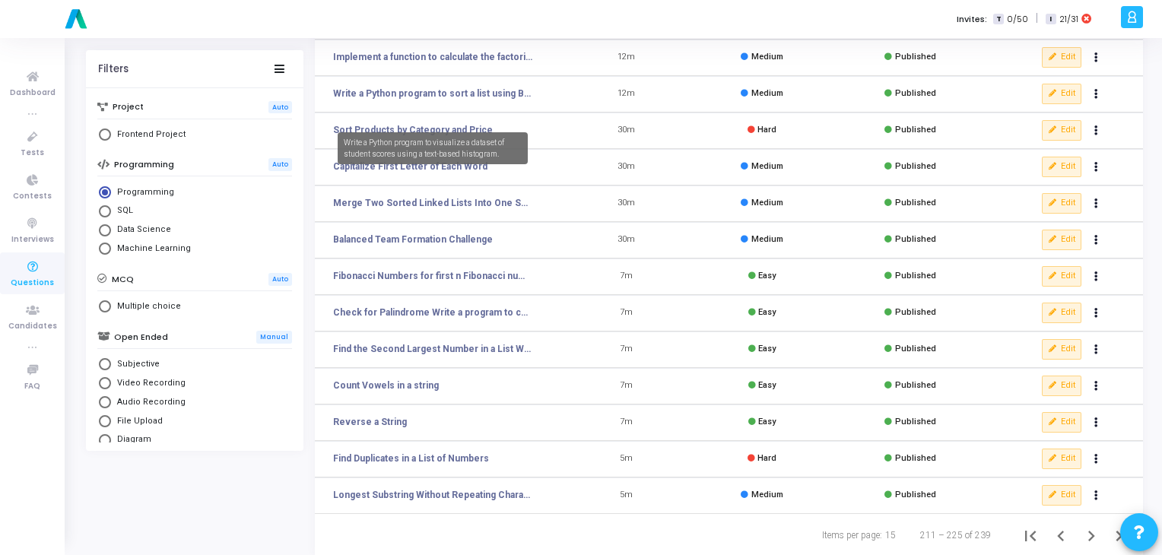
scroll to position [222, 0]
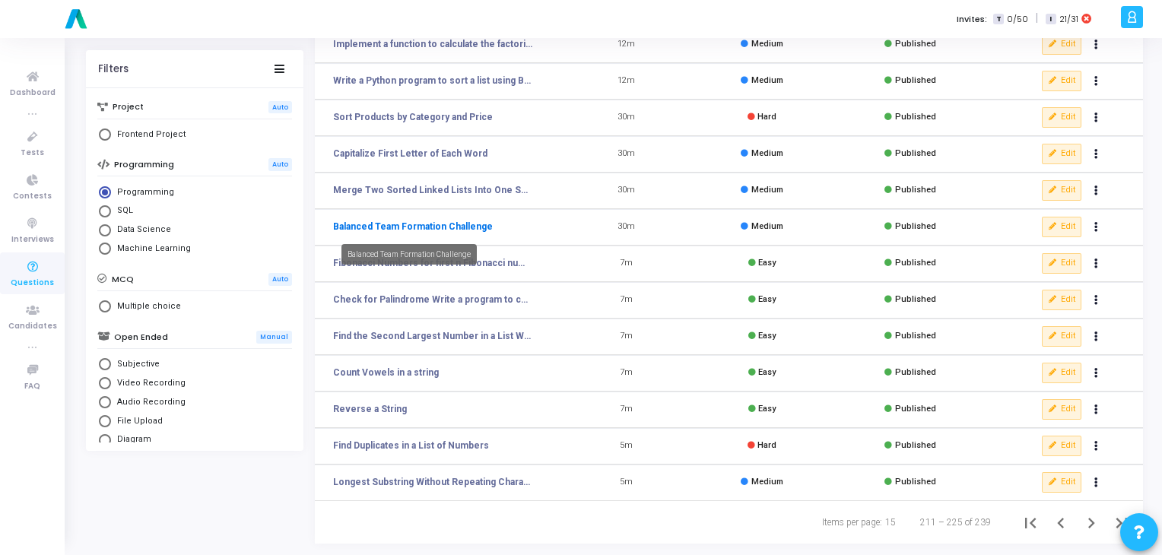
click at [424, 223] on link "Balanced Team Formation Challenge" at bounding box center [413, 227] width 160 height 14
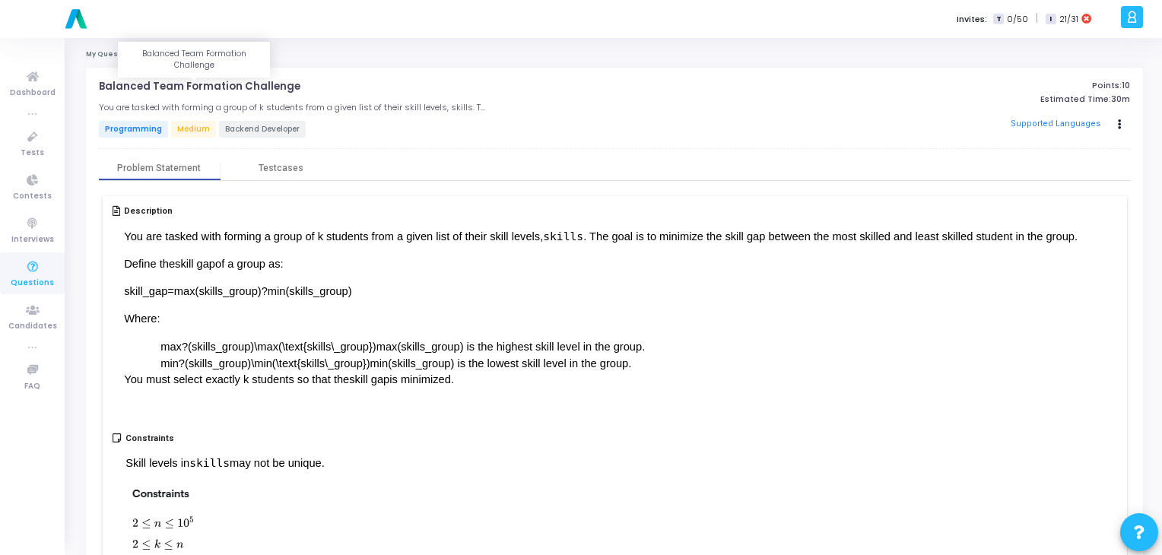
click at [236, 85] on p "Balanced Team Formation Challenge" at bounding box center [199, 87] width 201 height 12
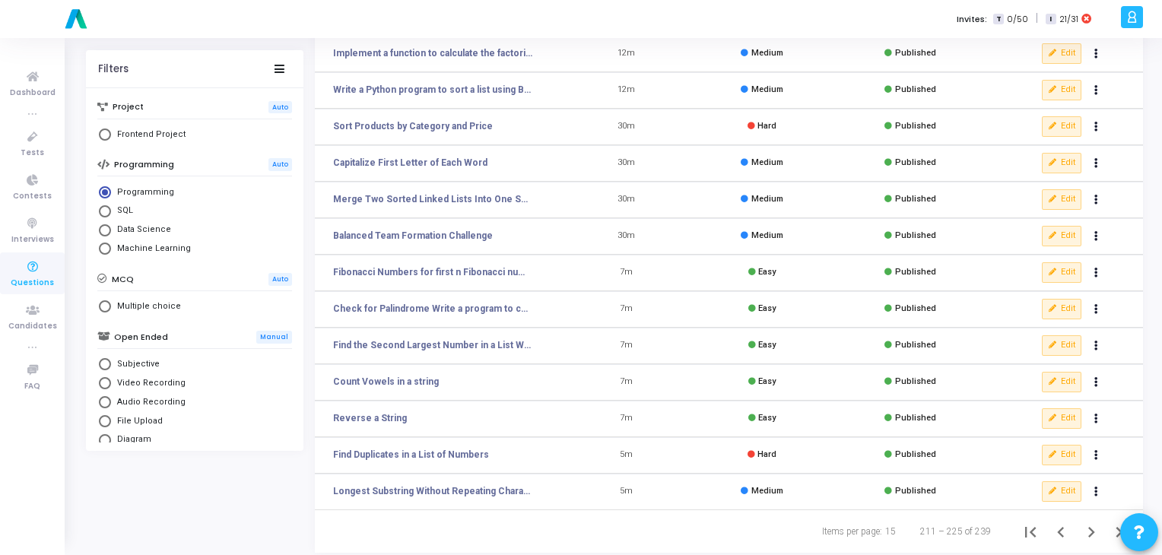
scroll to position [222, 0]
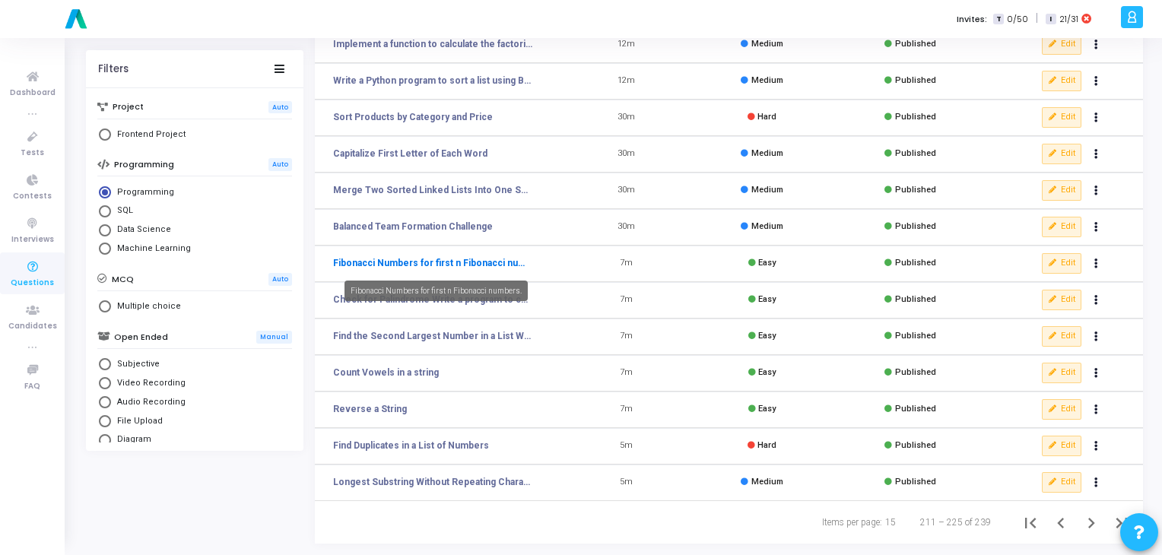
click at [420, 268] on link "Fibonacci Numbers for first n Fibonacci numbers." at bounding box center [432, 263] width 199 height 14
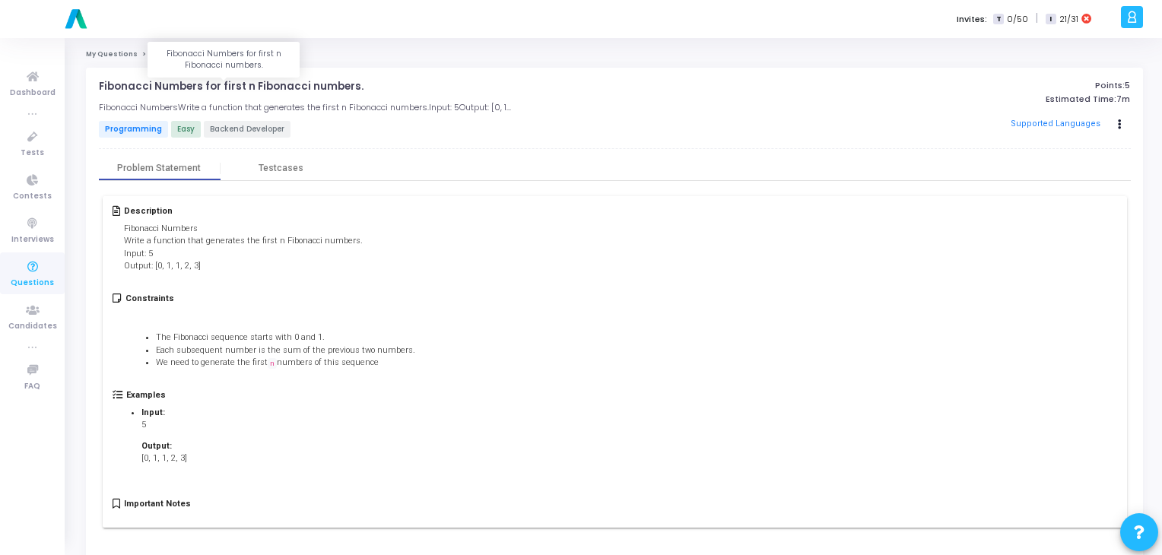
click at [240, 88] on p "Fibonacci Numbers for first n Fibonacci numbers." at bounding box center [231, 87] width 265 height 12
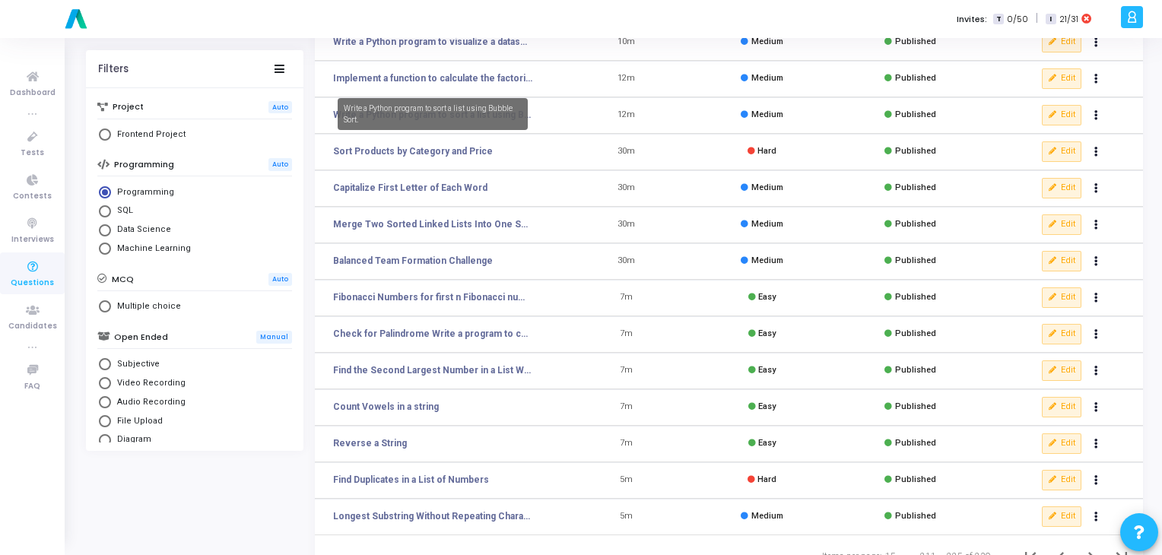
scroll to position [222, 0]
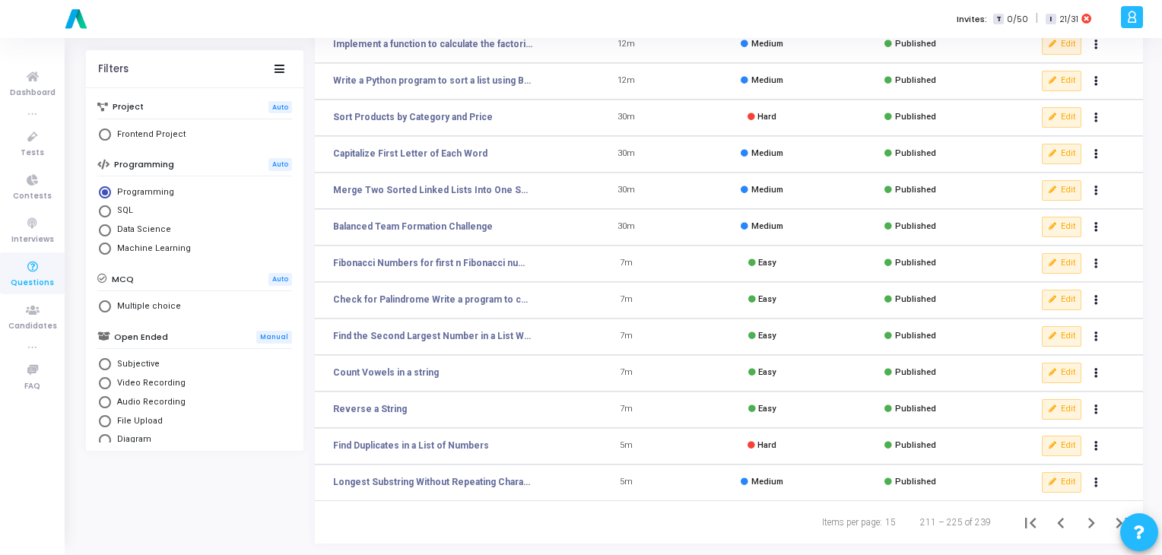
click at [416, 308] on td "Check for Palindrome Write a program to check whether a given string is a palin…" at bounding box center [436, 300] width 243 height 36
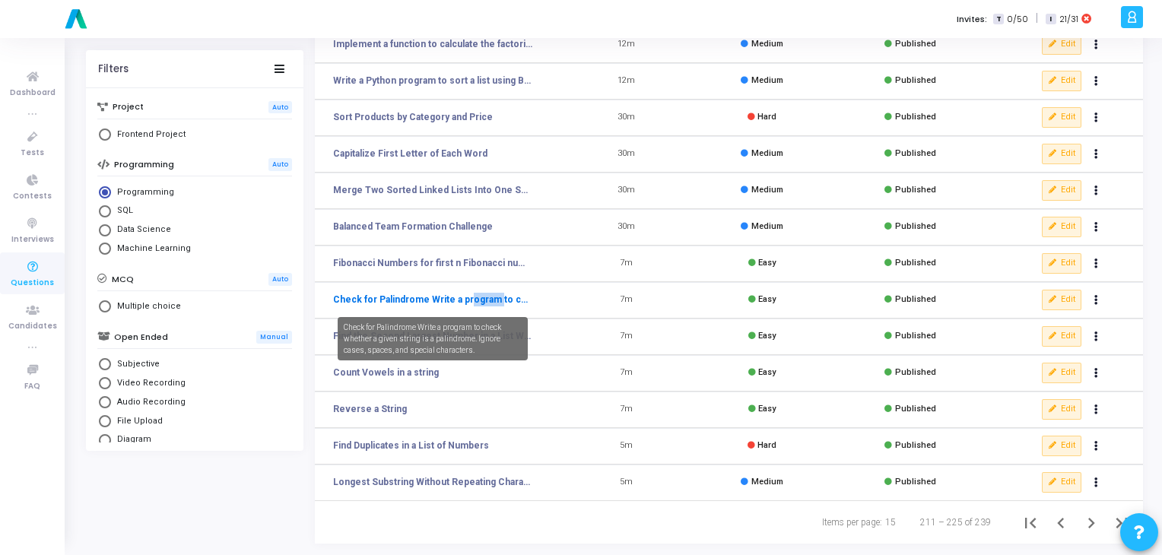
drag, startPoint x: 462, startPoint y: 309, endPoint x: 488, endPoint y: 302, distance: 26.9
click at [488, 302] on td "Check for Palindrome Write a program to check whether a given string is a palin…" at bounding box center [436, 300] width 243 height 36
click at [488, 302] on link "Check for Palindrome Write a program to check whether a given string is a palin…" at bounding box center [432, 300] width 199 height 14
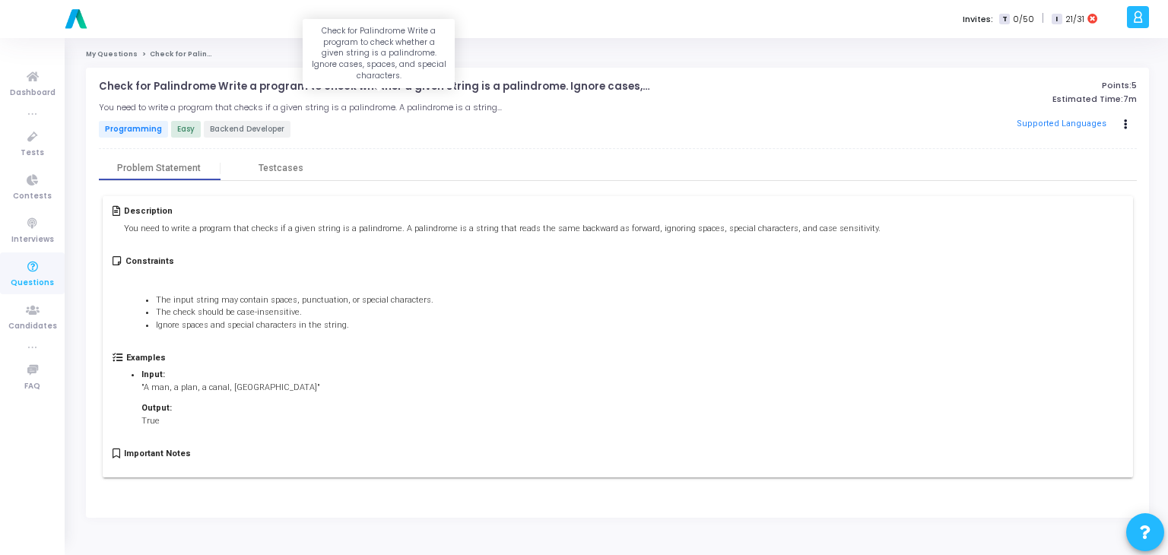
click at [310, 83] on p "Check for Palindrome Write a program to check whether a given string is a palin…" at bounding box center [379, 87] width 561 height 12
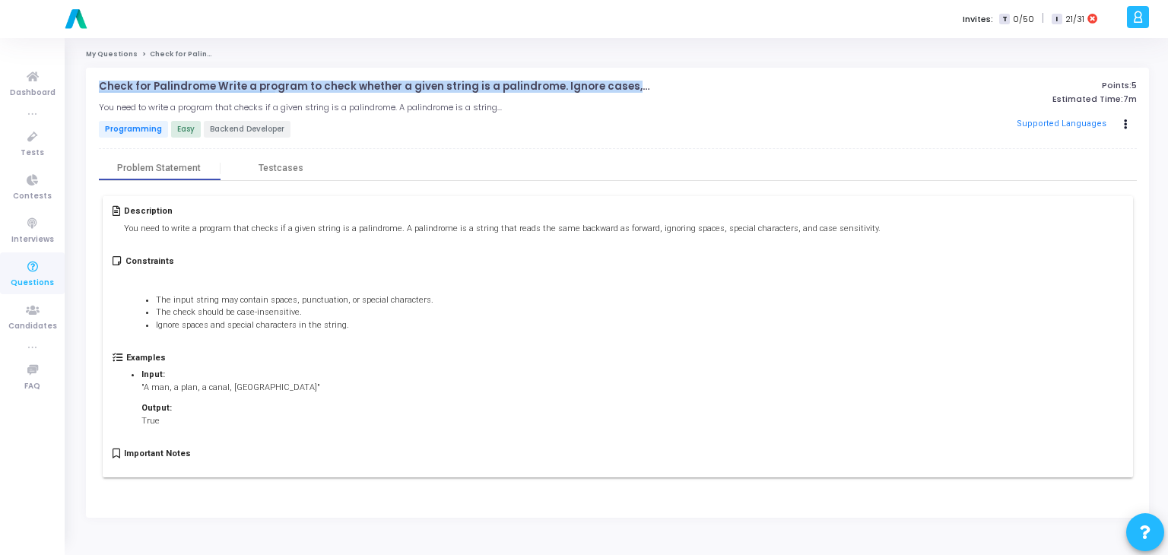
click at [310, 83] on p "Check for Palindrome Write a program to check whether a given string is a palin…" at bounding box center [379, 87] width 561 height 12
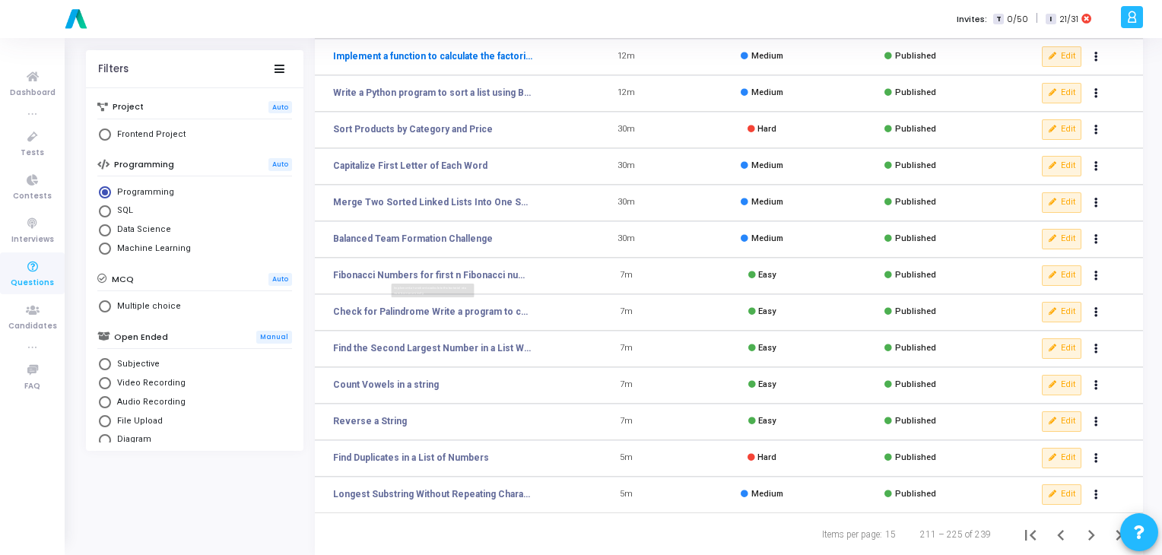
scroll to position [222, 0]
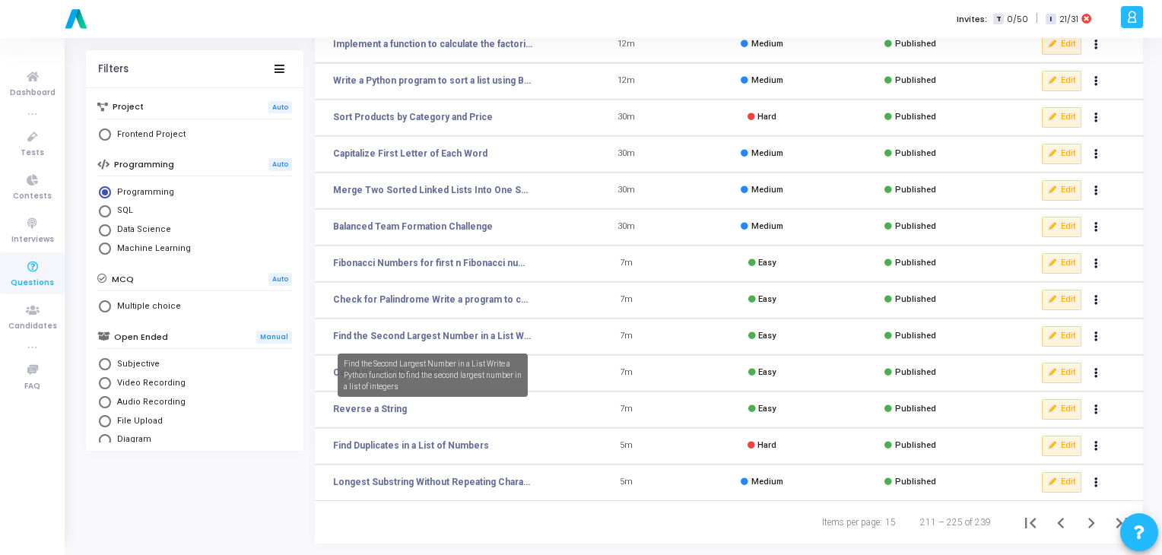
click at [499, 343] on mat-tooltip-component "Find the Second Largest Number in a List Write a Python function to find the se…" at bounding box center [432, 375] width 211 height 65
click at [474, 329] on link "Find the Second Largest Number in a List Write a Python function to find the se…" at bounding box center [432, 336] width 199 height 14
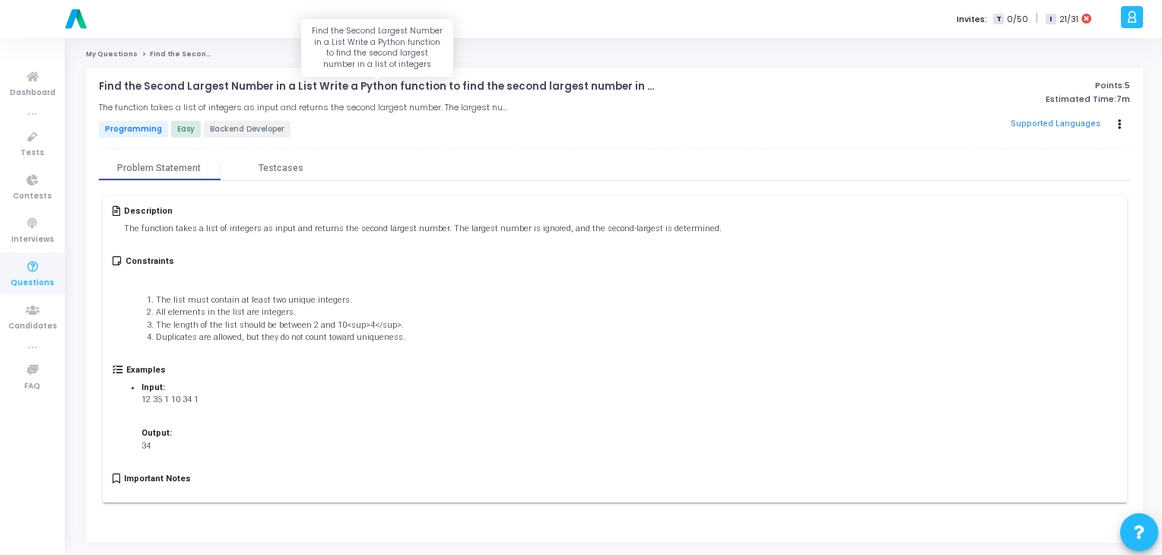
click at [256, 81] on p "Find the Second Largest Number in a List Write a Python function to find the se…" at bounding box center [378, 87] width 558 height 12
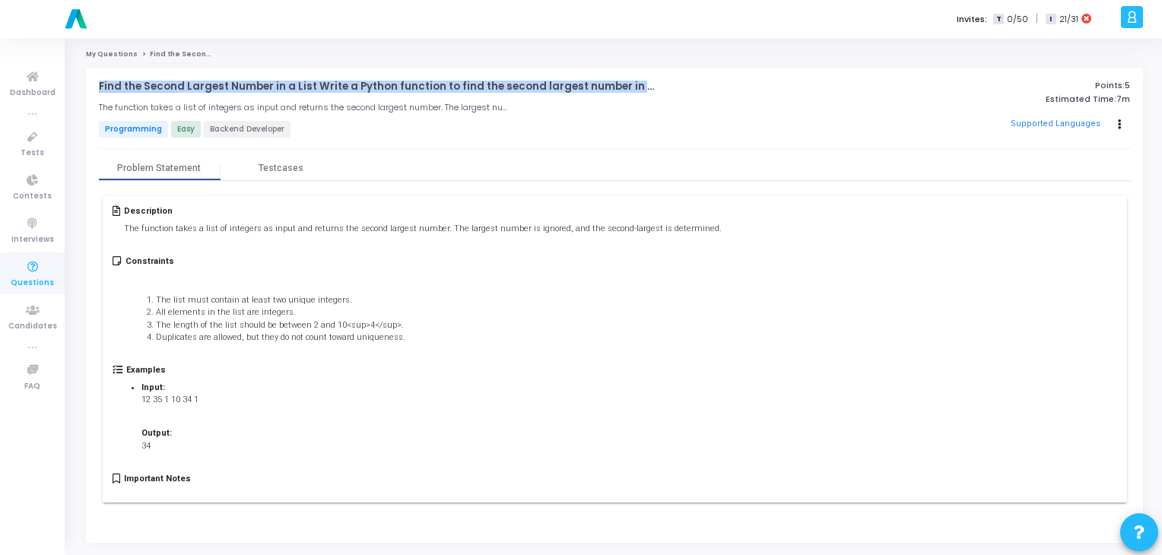
click at [256, 81] on p "Find the Second Largest Number in a List Write a Python function to find the se…" at bounding box center [378, 87] width 558 height 12
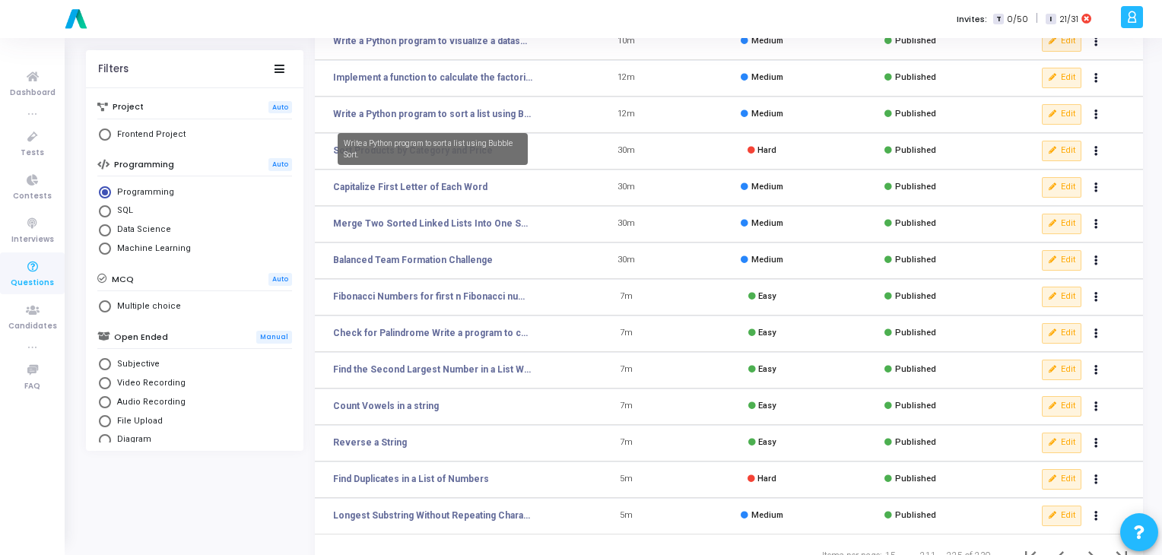
scroll to position [195, 0]
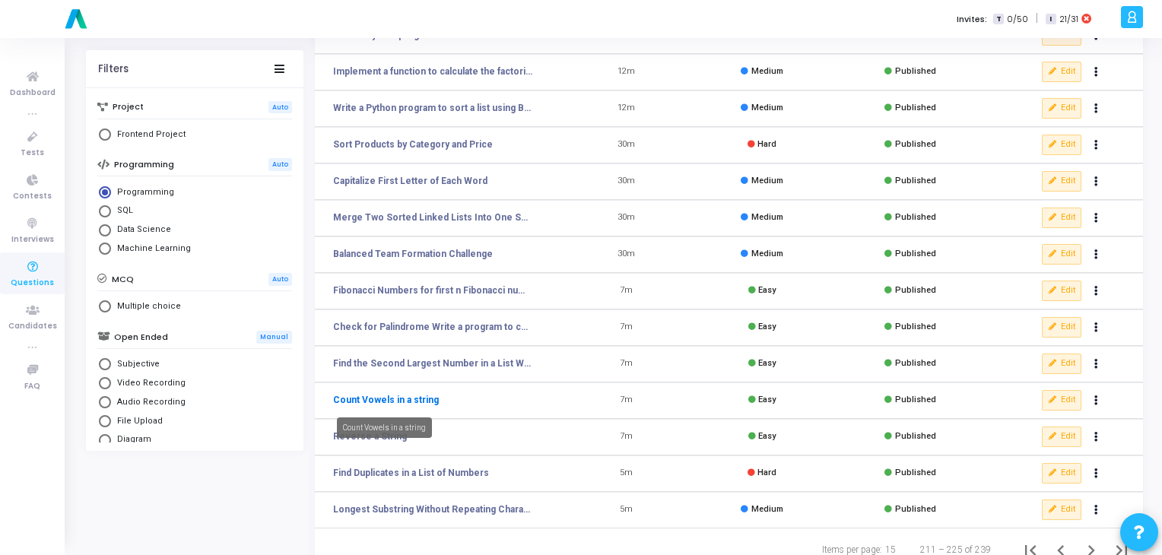
click at [398, 402] on link "Count Vowels in a string" at bounding box center [386, 400] width 106 height 14
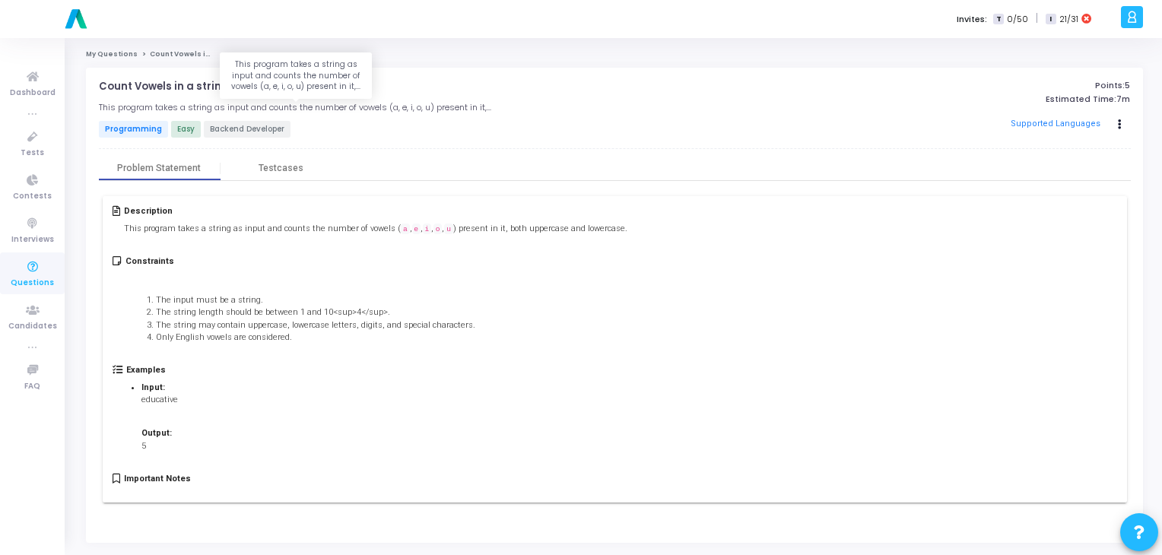
click at [262, 111] on h5 "This program takes a string as input and counts the number of vowels (a, e, i, …" at bounding box center [295, 108] width 392 height 10
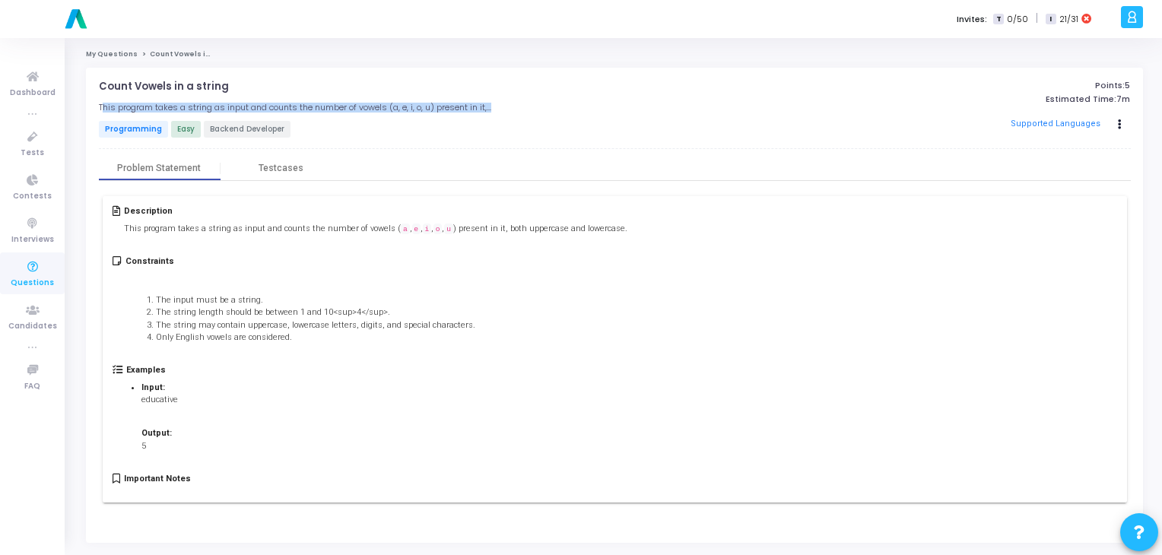
click at [262, 111] on h5 "This program takes a string as input and counts the number of vowels (a, e, i, …" at bounding box center [295, 108] width 392 height 10
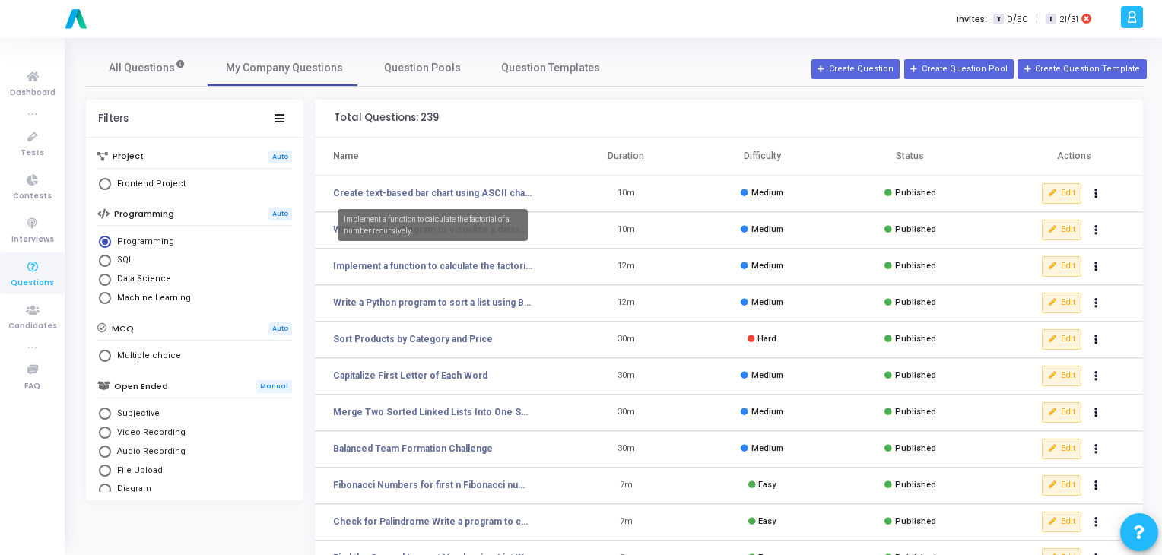
scroll to position [222, 0]
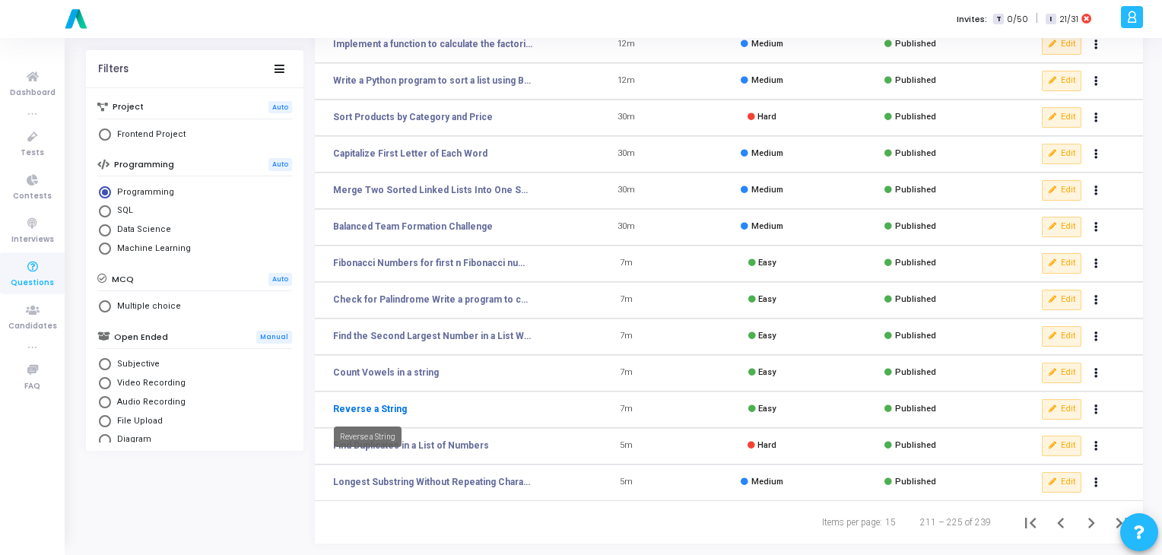
click at [377, 414] on link "Reverse a String" at bounding box center [370, 409] width 74 height 14
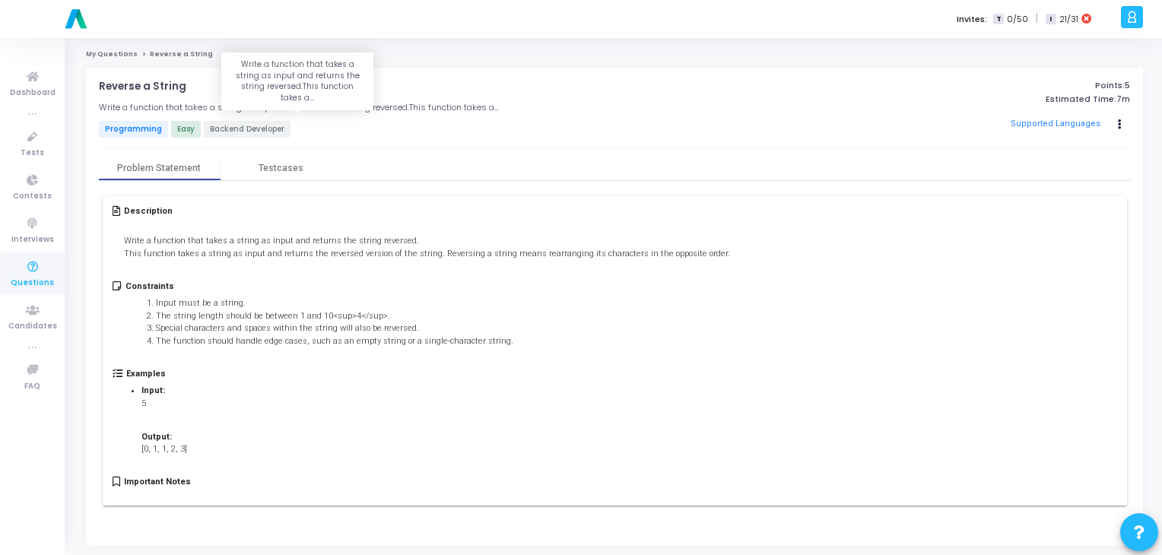
click at [248, 108] on h5 "Write a function that takes a string as input and returns the string reversed.T…" at bounding box center [299, 108] width 400 height 10
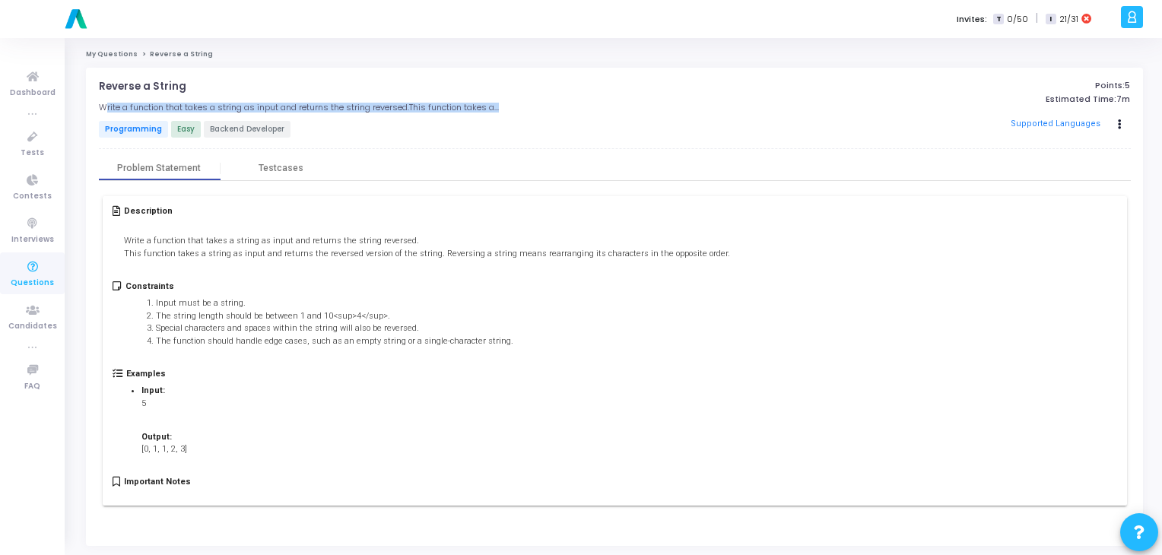
click at [248, 108] on h5 "Write a function that takes a string as input and returns the string reversed.T…" at bounding box center [299, 108] width 400 height 10
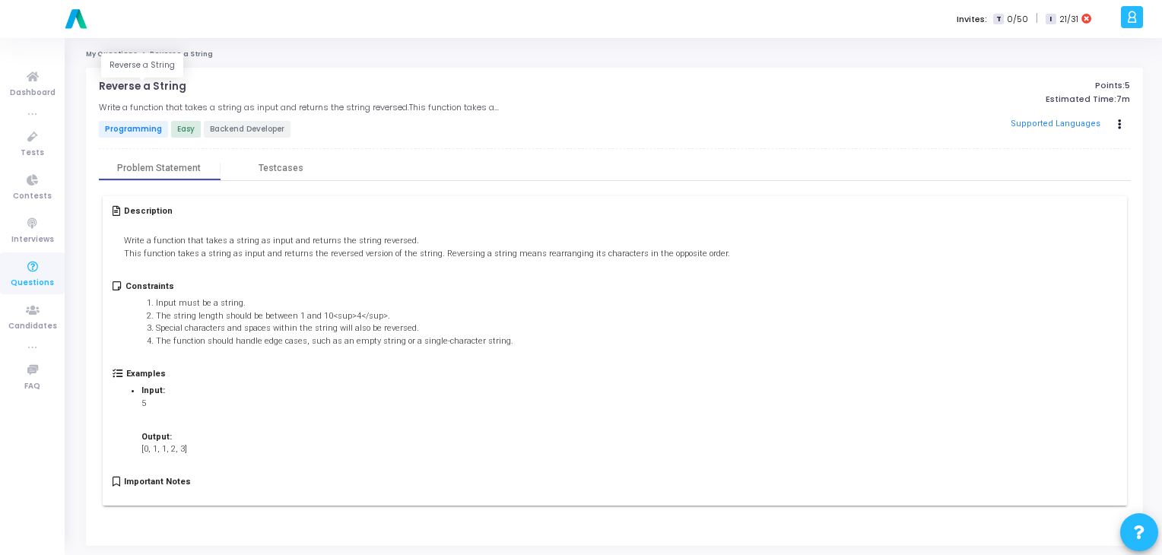
click at [148, 91] on p "Reverse a String" at bounding box center [142, 87] width 87 height 12
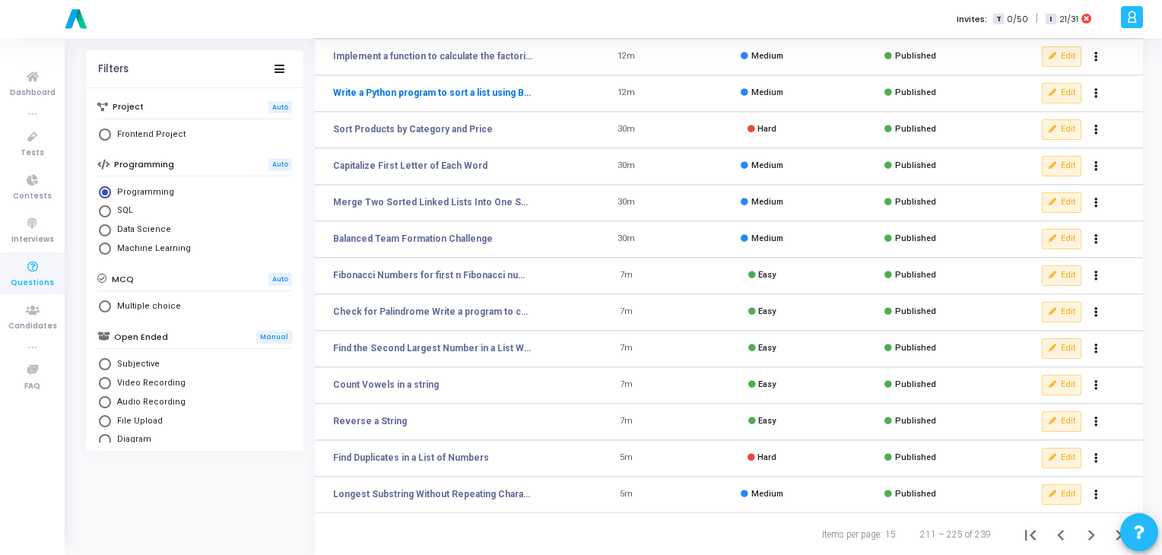
scroll to position [222, 0]
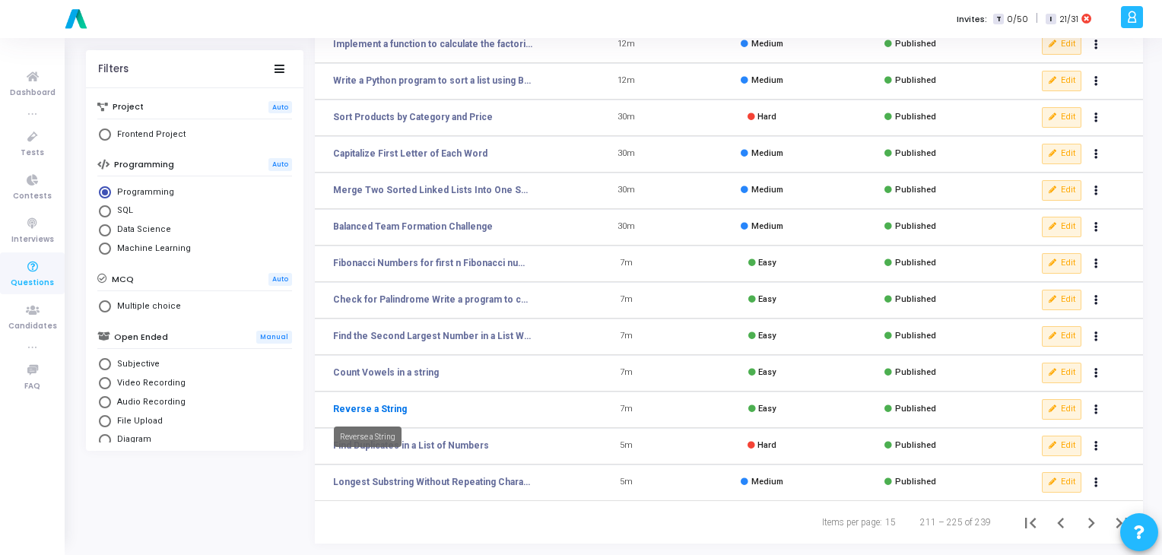
click at [380, 414] on link "Reverse a String" at bounding box center [370, 409] width 74 height 14
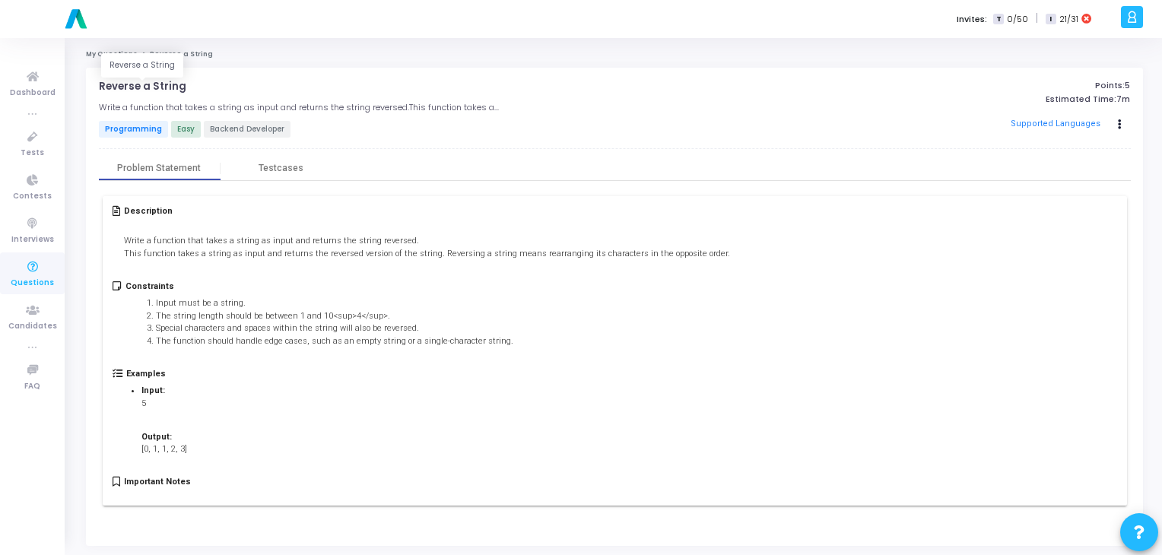
click at [157, 83] on p "Reverse a String" at bounding box center [142, 87] width 87 height 12
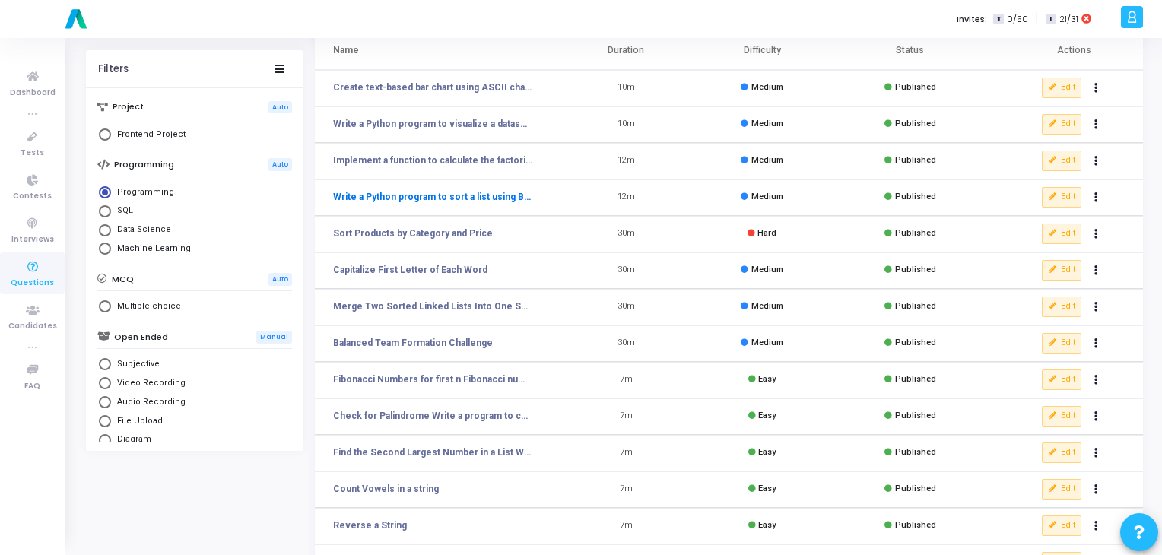
scroll to position [106, 0]
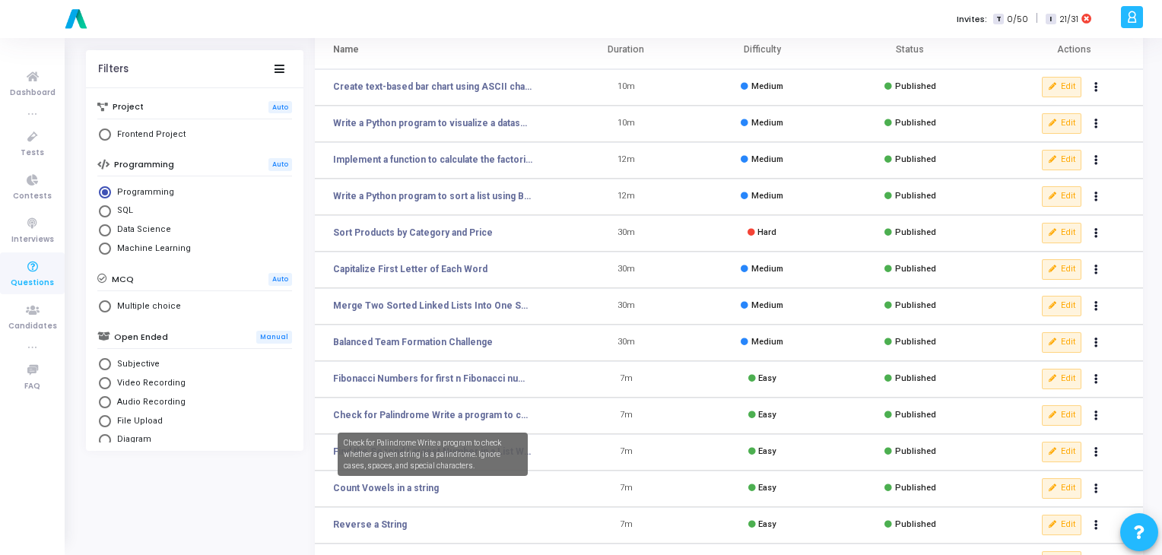
click at [380, 486] on mat-tooltip-component "Check for Palindrome Write a program to check whether a given string is a palin…" at bounding box center [432, 454] width 211 height 65
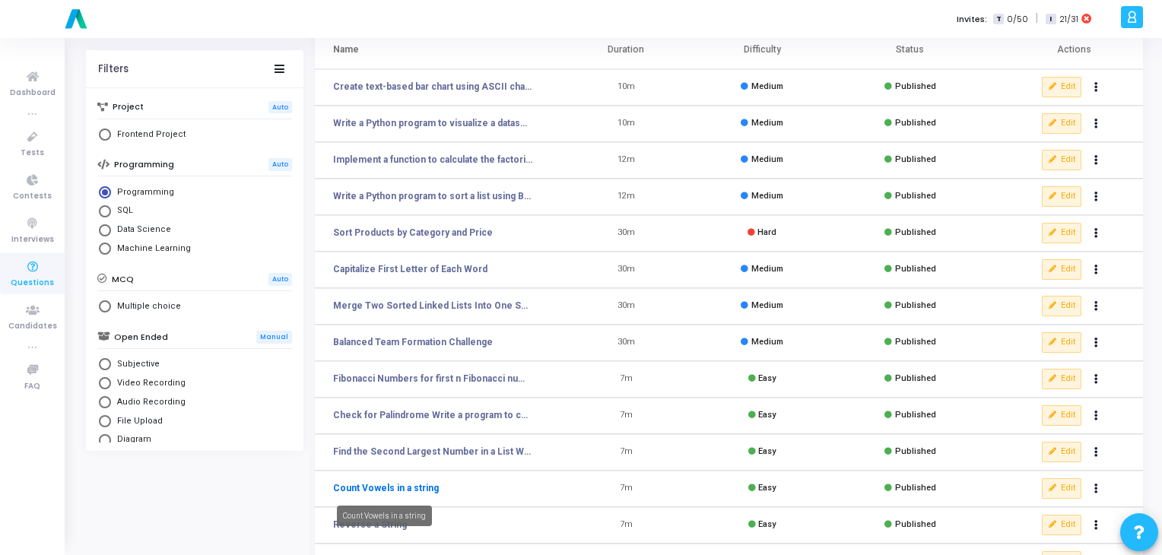
click at [414, 492] on link "Count Vowels in a string" at bounding box center [386, 488] width 106 height 14
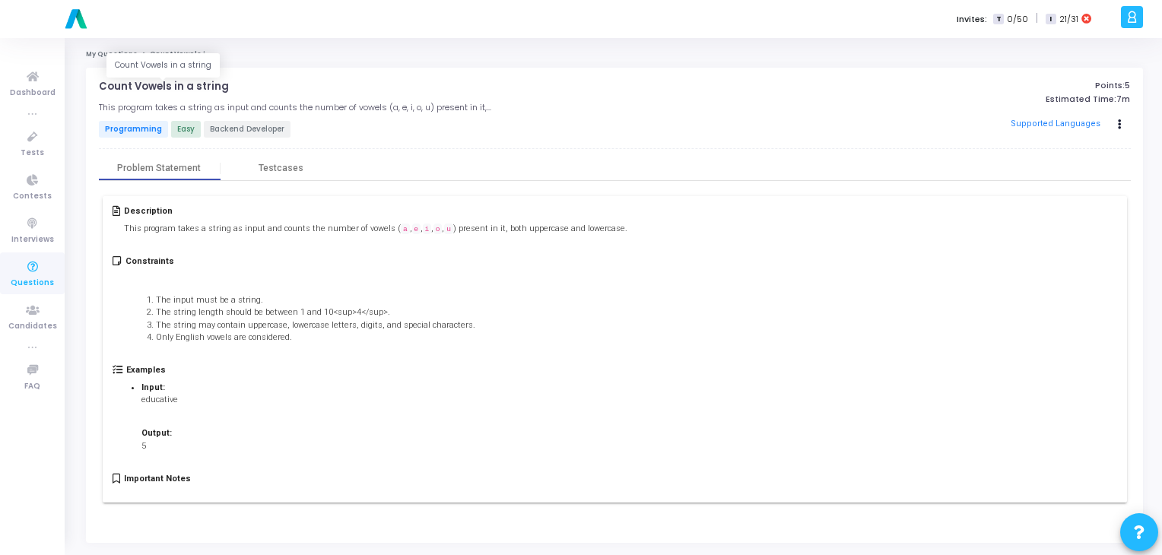
click at [176, 86] on p "Count Vowels in a string" at bounding box center [164, 87] width 130 height 12
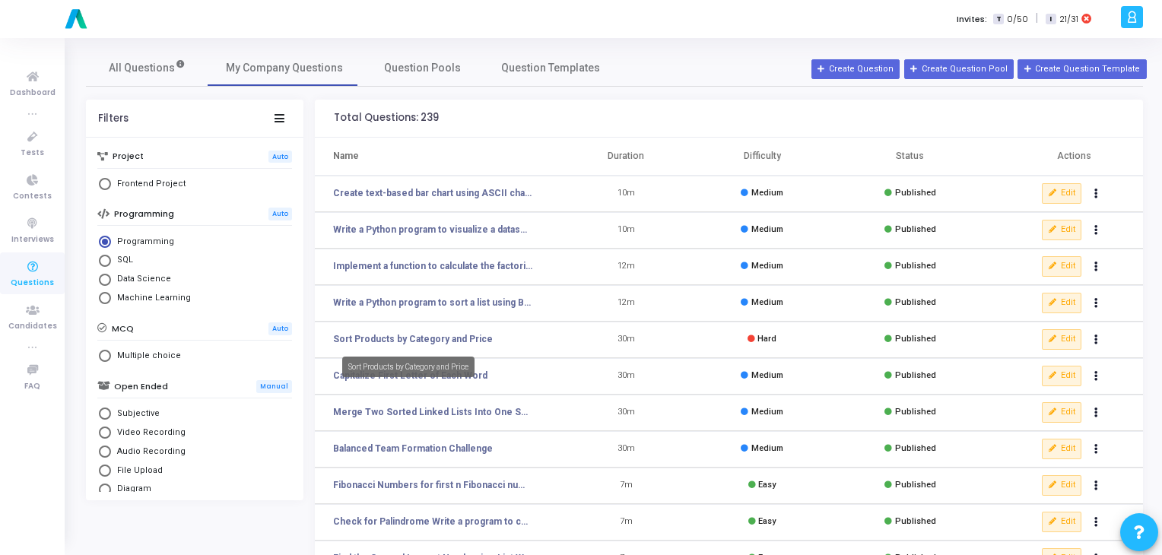
scroll to position [222, 0]
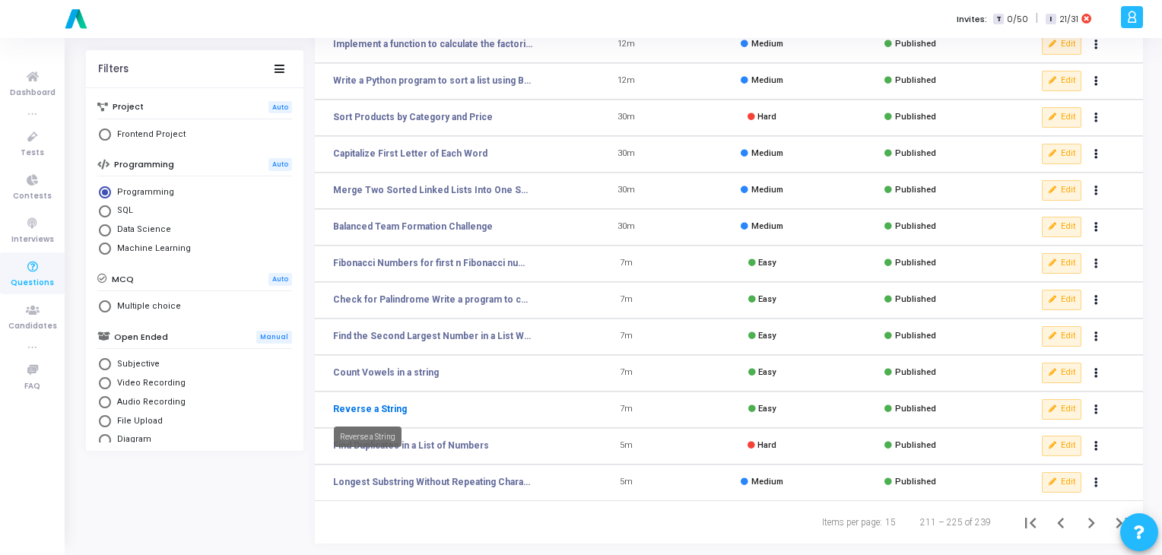
click at [395, 408] on link "Reverse a String" at bounding box center [370, 409] width 74 height 14
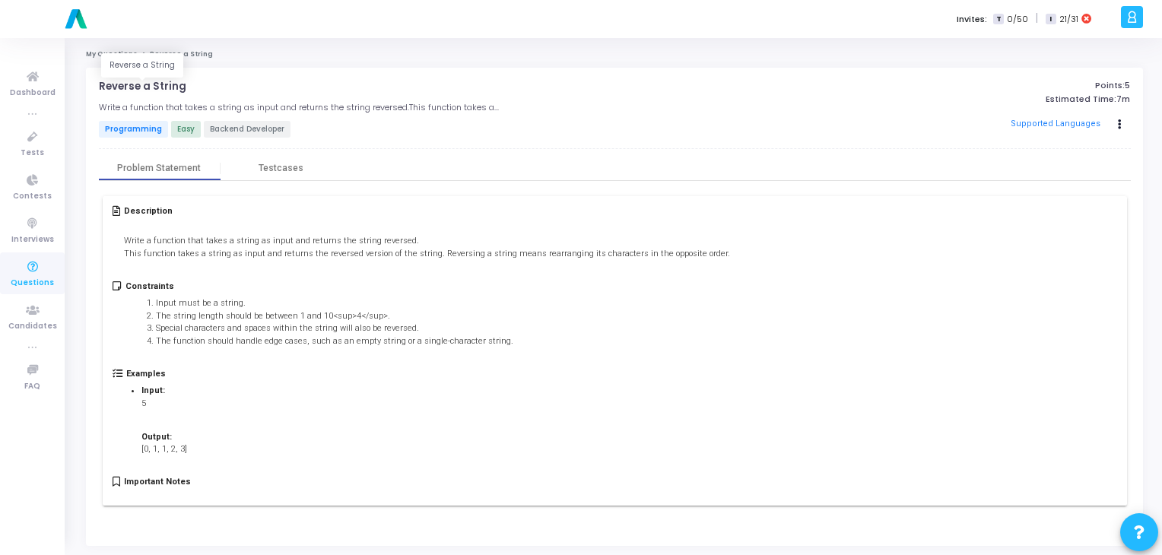
click at [155, 81] on p "Reverse a String" at bounding box center [142, 87] width 87 height 12
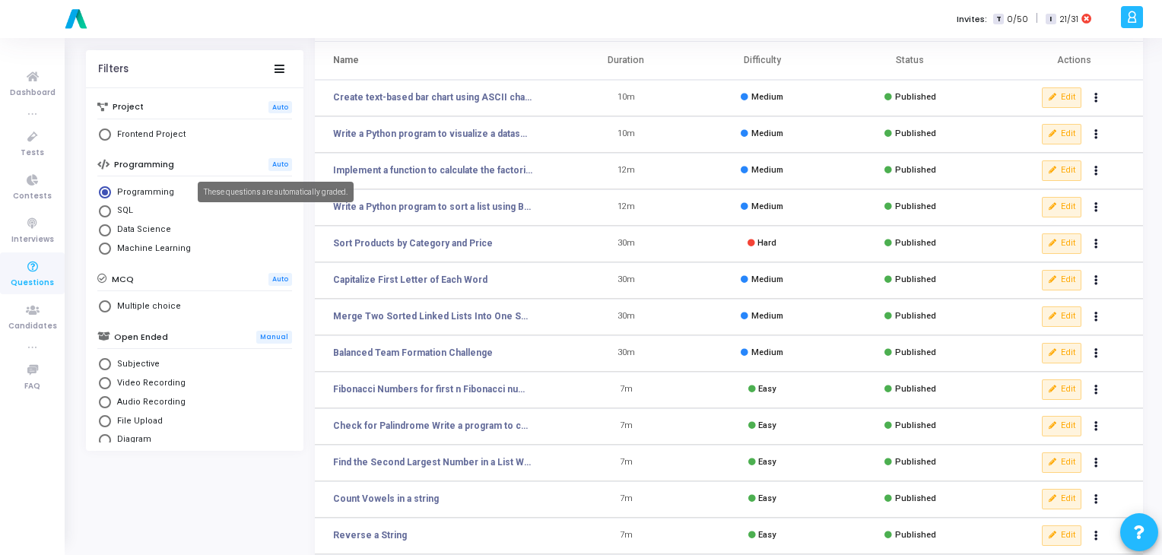
scroll to position [222, 0]
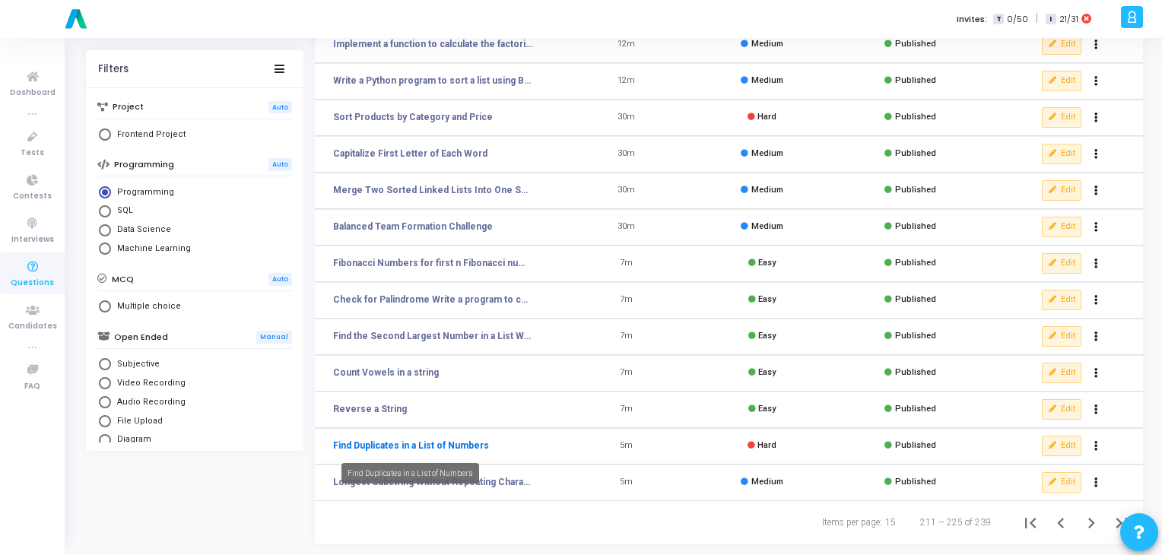
click at [445, 451] on link "Find Duplicates in a List of Numbers" at bounding box center [411, 446] width 156 height 14
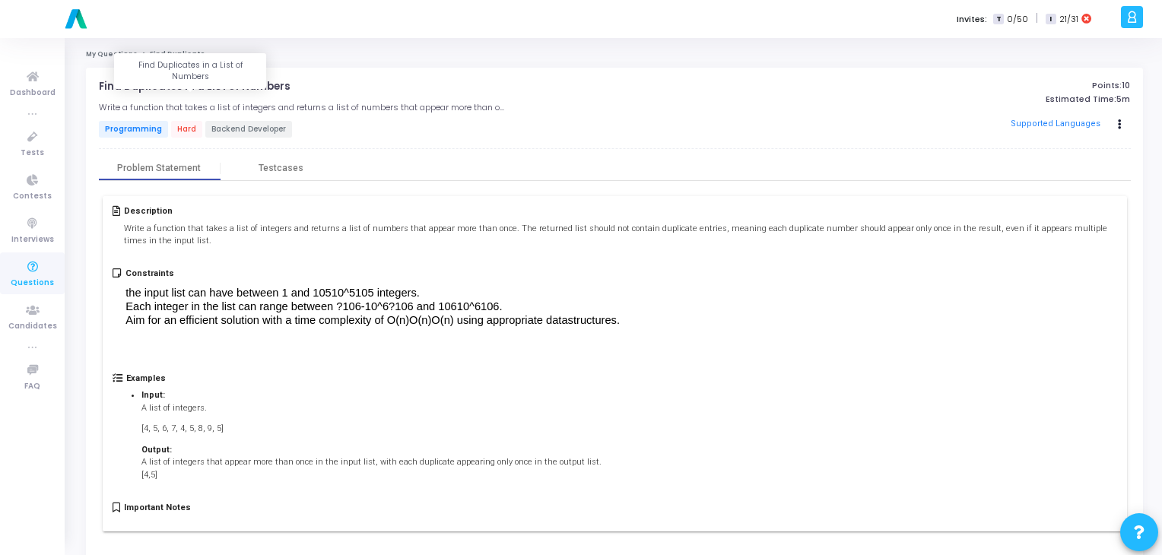
click at [236, 86] on p "Find Duplicates in a List of Numbers" at bounding box center [195, 87] width 192 height 12
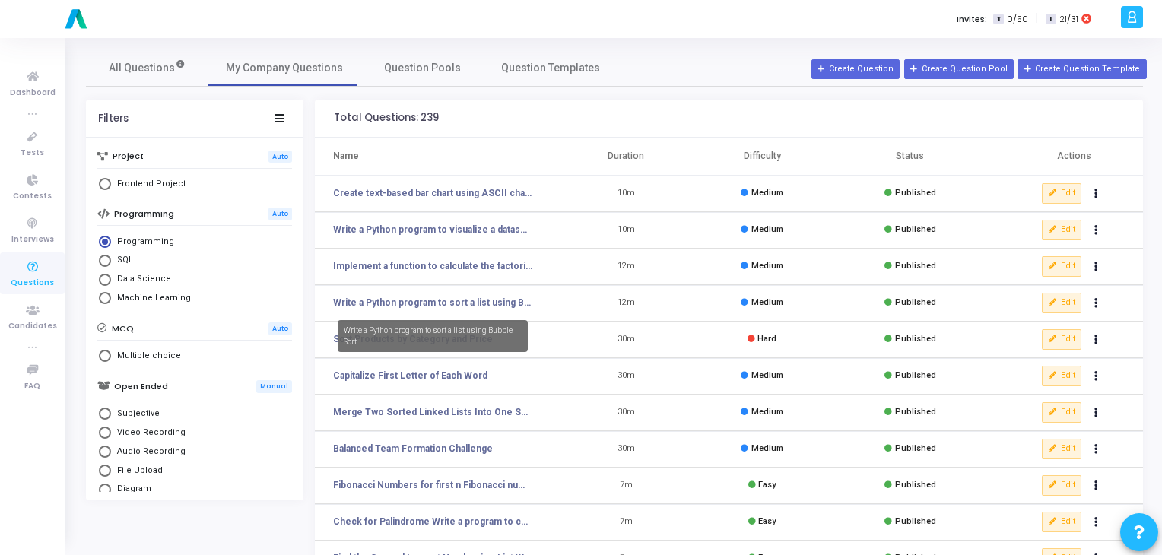
scroll to position [222, 0]
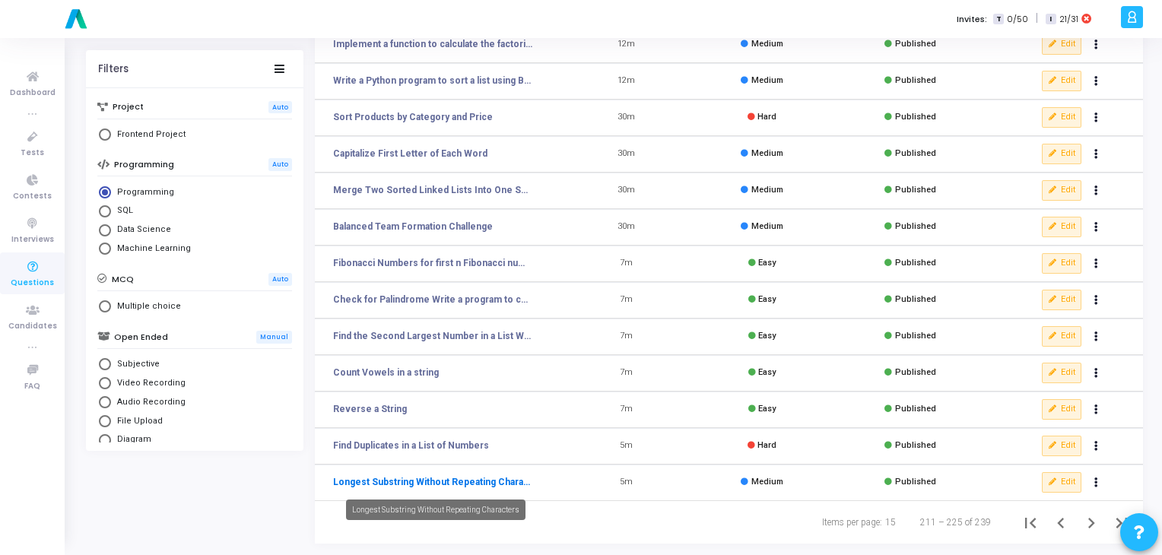
click at [380, 479] on link "Longest Substring Without Repeating Characters" at bounding box center [432, 482] width 199 height 14
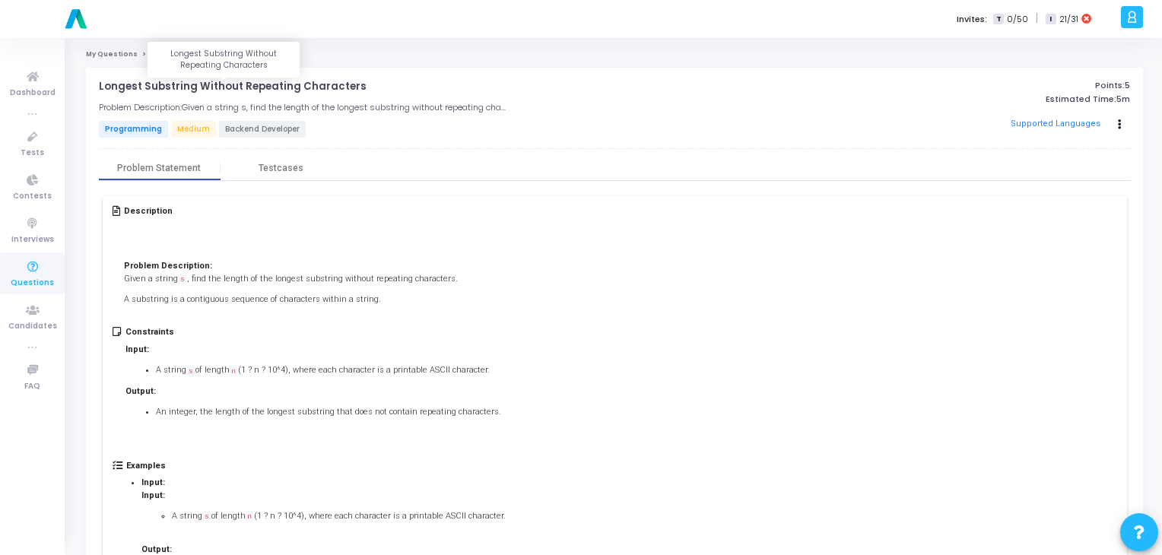
click at [236, 81] on p "Longest Substring Without Repeating Characters" at bounding box center [233, 87] width 268 height 12
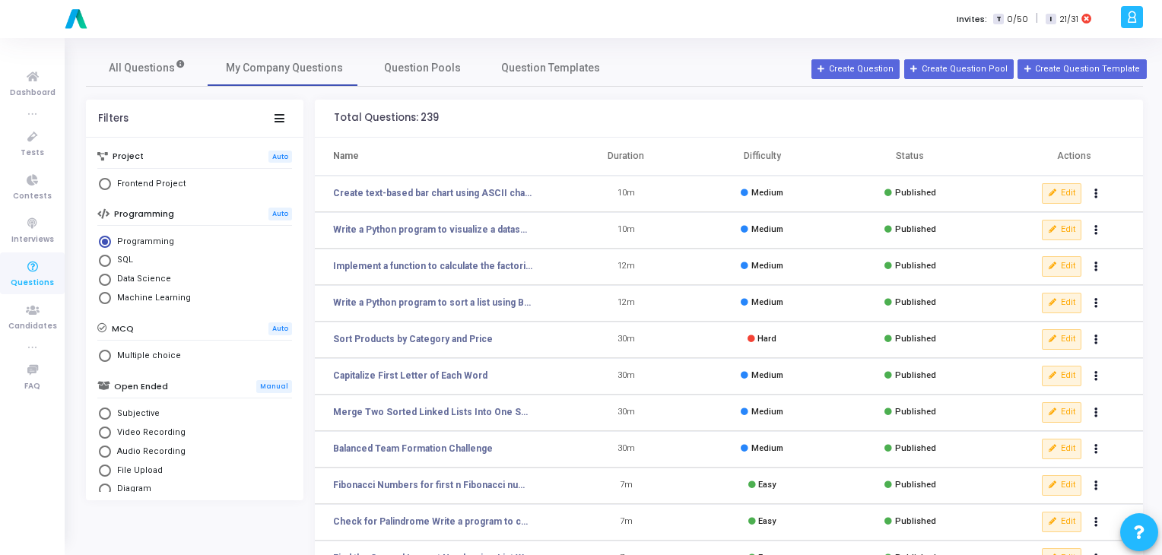
scroll to position [222, 0]
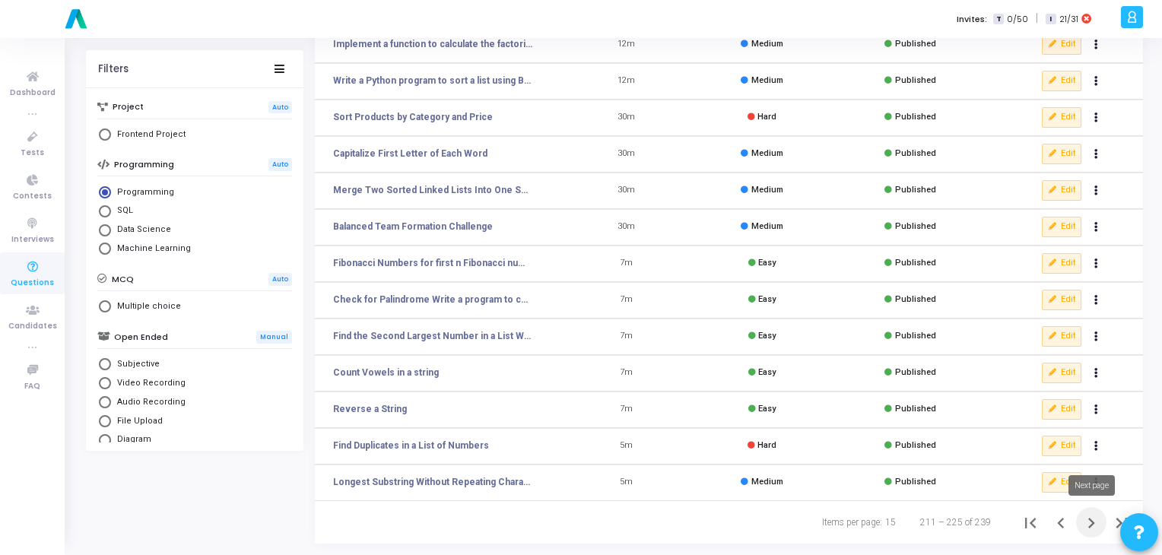
click at [1089, 530] on icon "Next page" at bounding box center [1090, 522] width 21 height 21
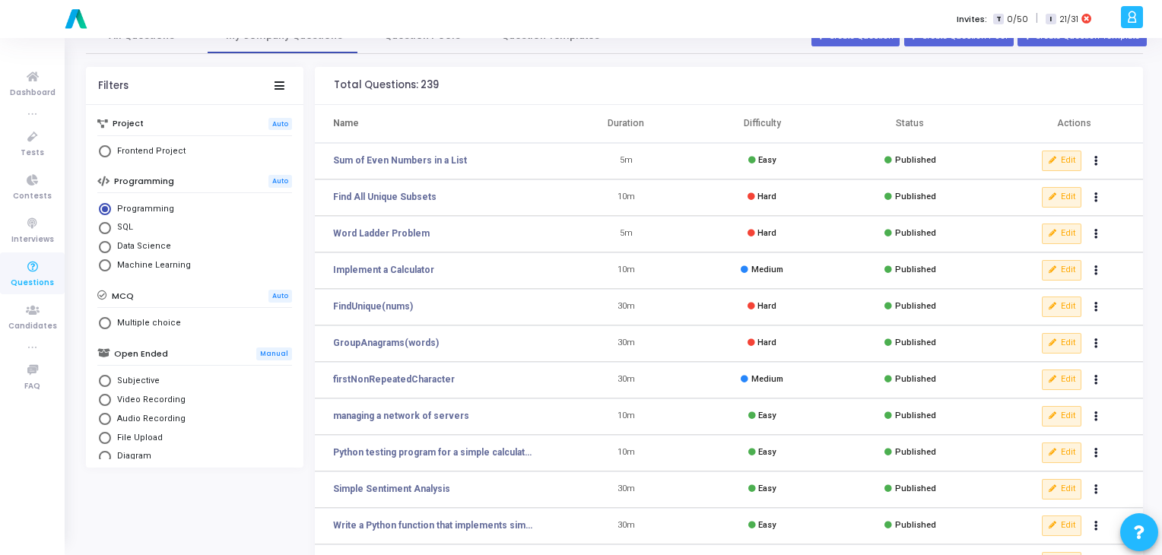
scroll to position [30, 0]
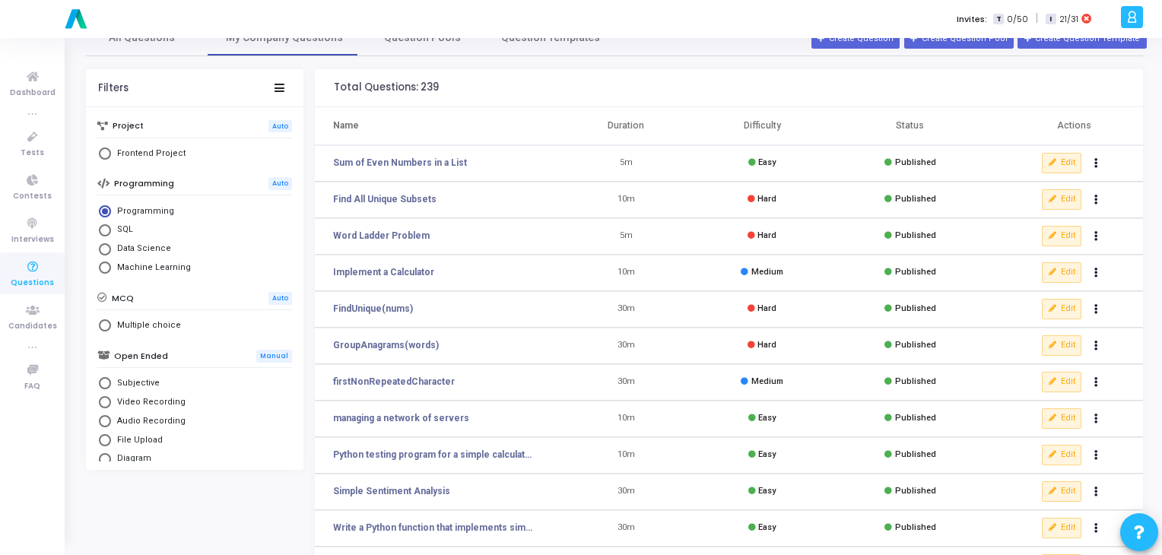
click at [452, 154] on td "Sum of Even Numbers in a List" at bounding box center [436, 163] width 243 height 36
click at [444, 160] on link "Sum of Even Numbers in a List" at bounding box center [400, 163] width 134 height 14
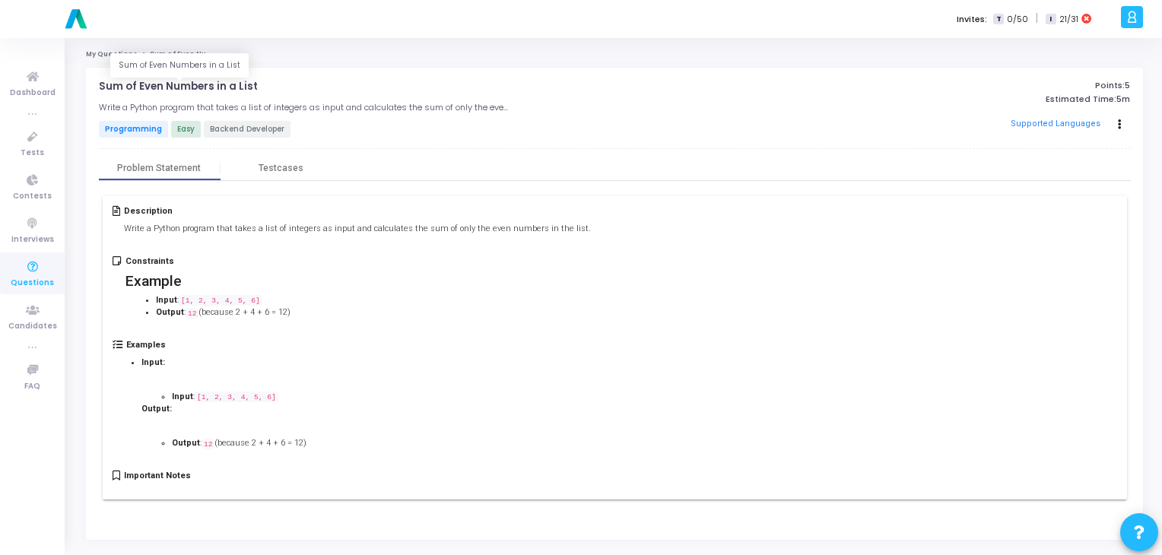
click at [183, 89] on p "Sum of Even Numbers in a List" at bounding box center [178, 87] width 159 height 12
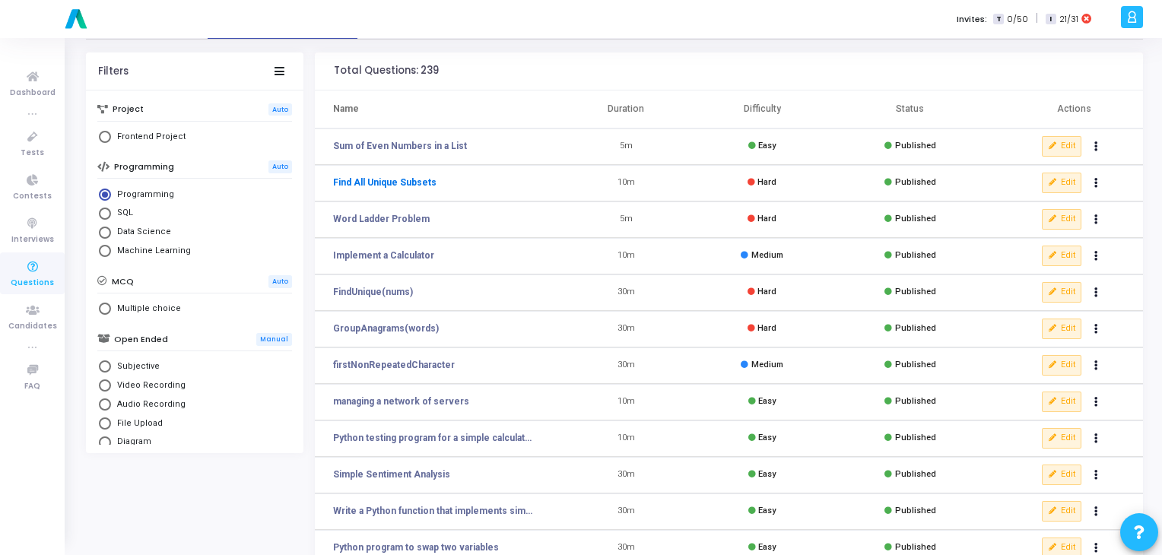
scroll to position [48, 0]
click at [392, 177] on link "Find All Unique Subsets" at bounding box center [384, 182] width 103 height 14
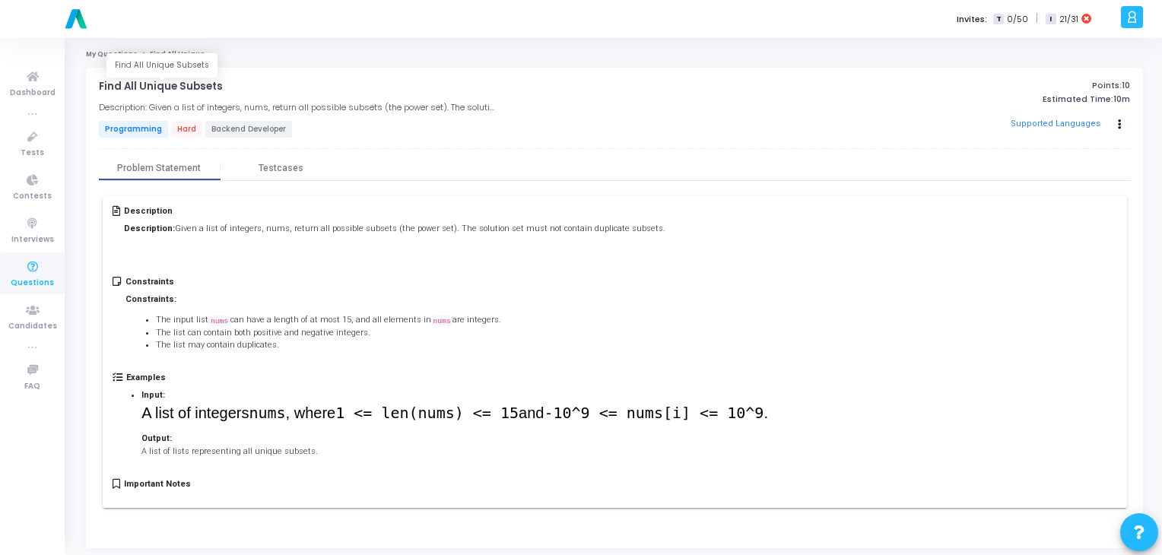
click at [194, 86] on p "Find All Unique Subsets" at bounding box center [161, 87] width 124 height 12
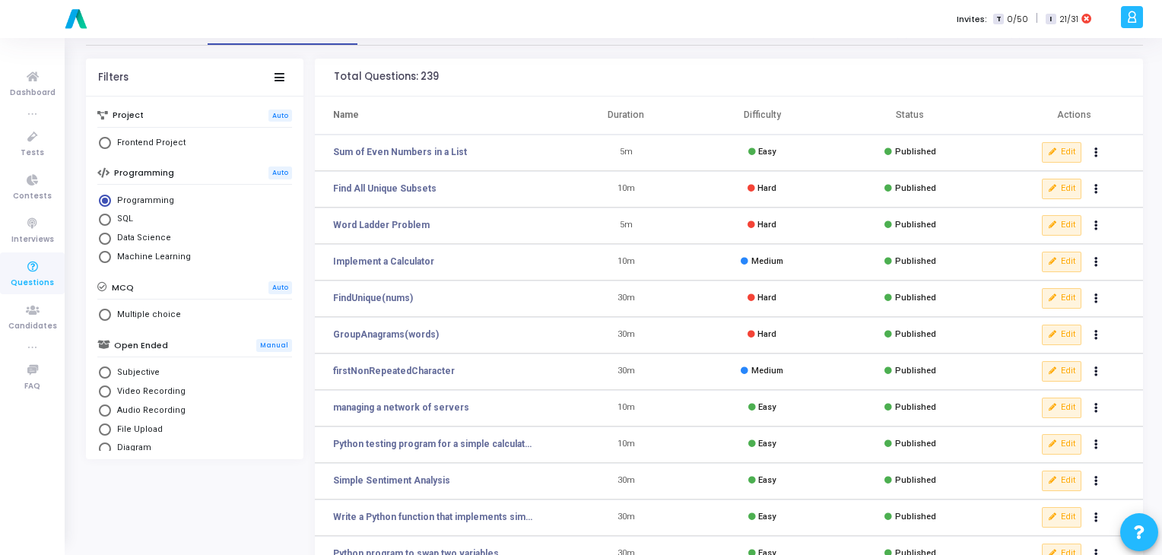
scroll to position [42, 0]
click at [401, 226] on link "Word Ladder Problem" at bounding box center [381, 224] width 97 height 14
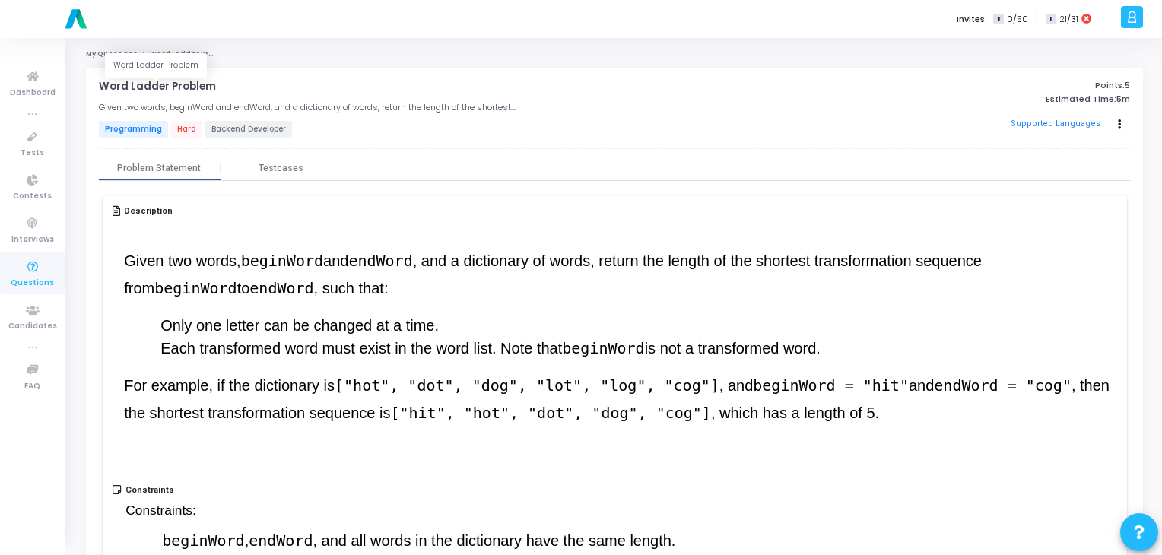
click at [182, 89] on p "Word Ladder Problem" at bounding box center [157, 87] width 117 height 12
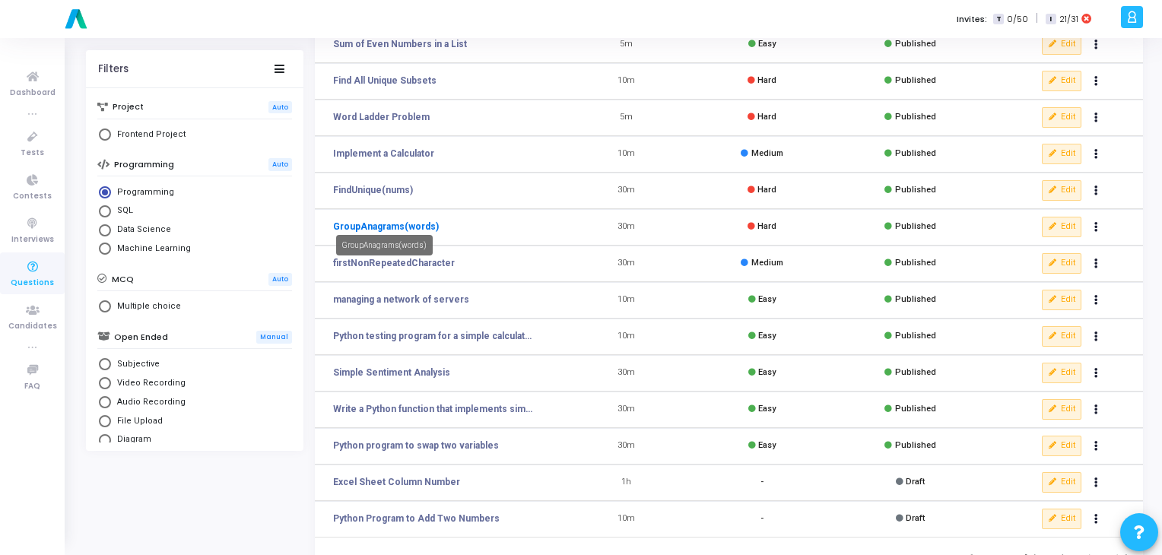
scroll to position [148, 0]
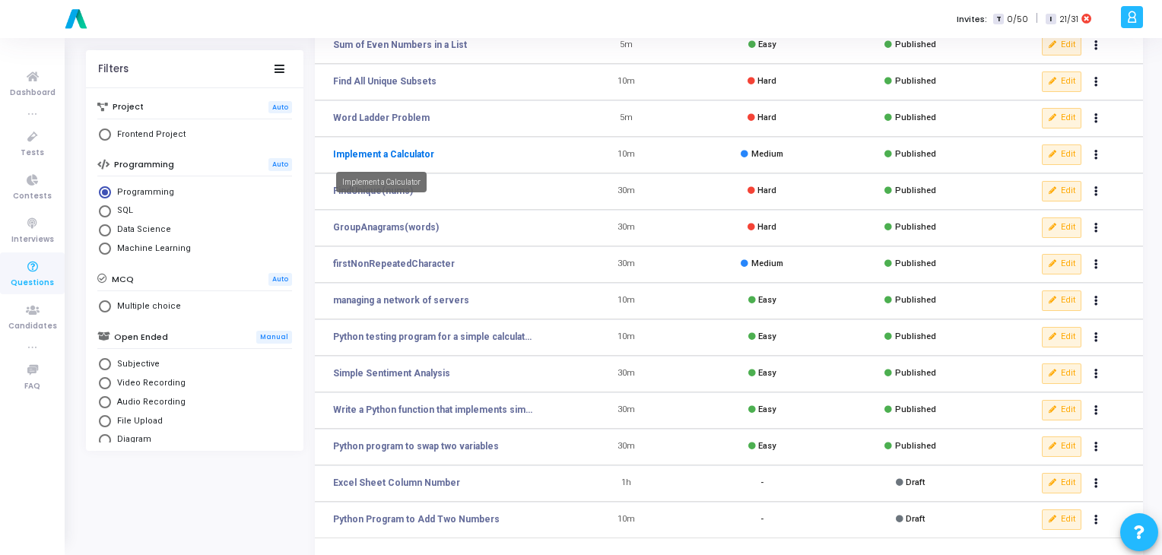
click at [387, 153] on link "Implement a Calculator" at bounding box center [383, 155] width 101 height 14
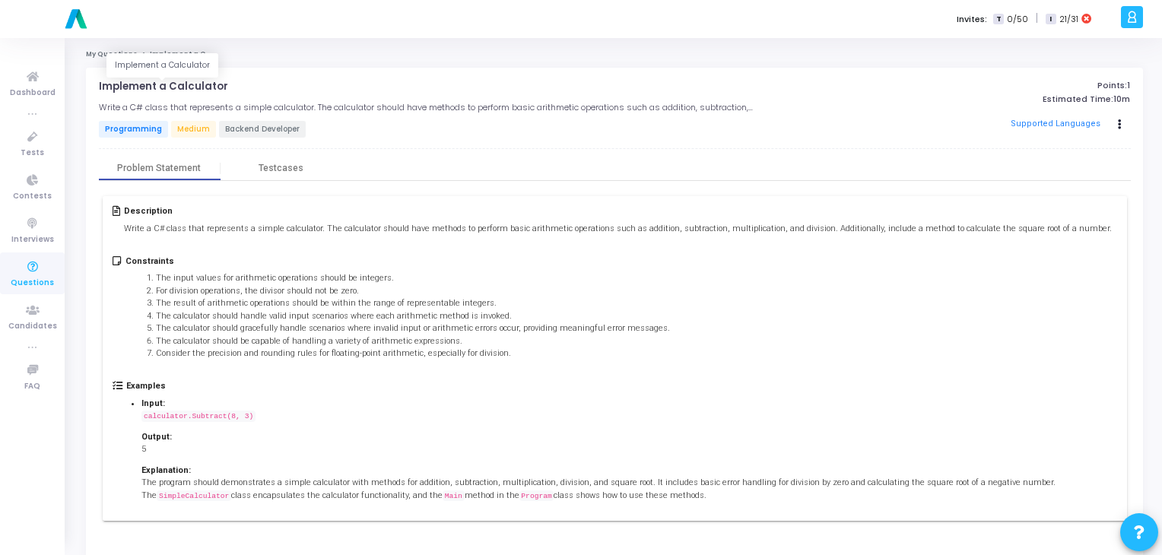
click at [195, 83] on p "Implement a Calculator" at bounding box center [163, 87] width 129 height 12
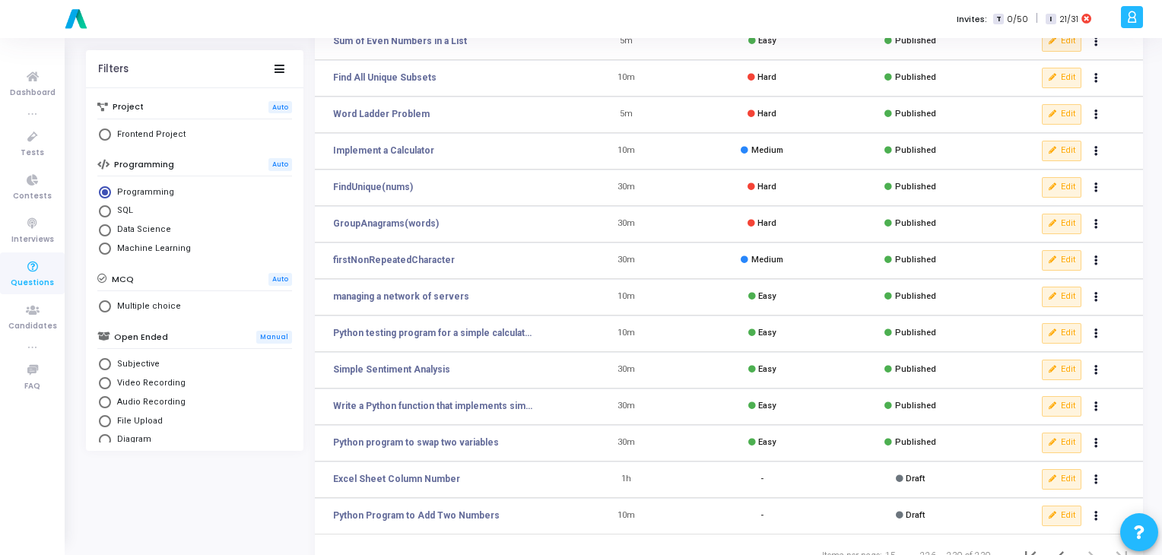
scroll to position [186, 0]
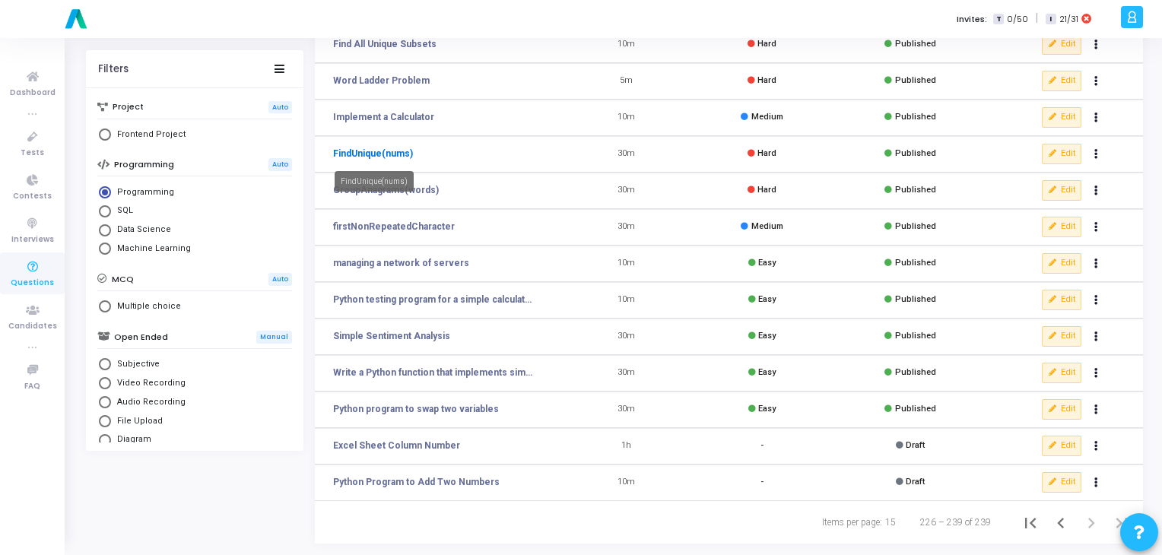
click at [374, 149] on link "FindUnique(nums)" at bounding box center [373, 154] width 80 height 14
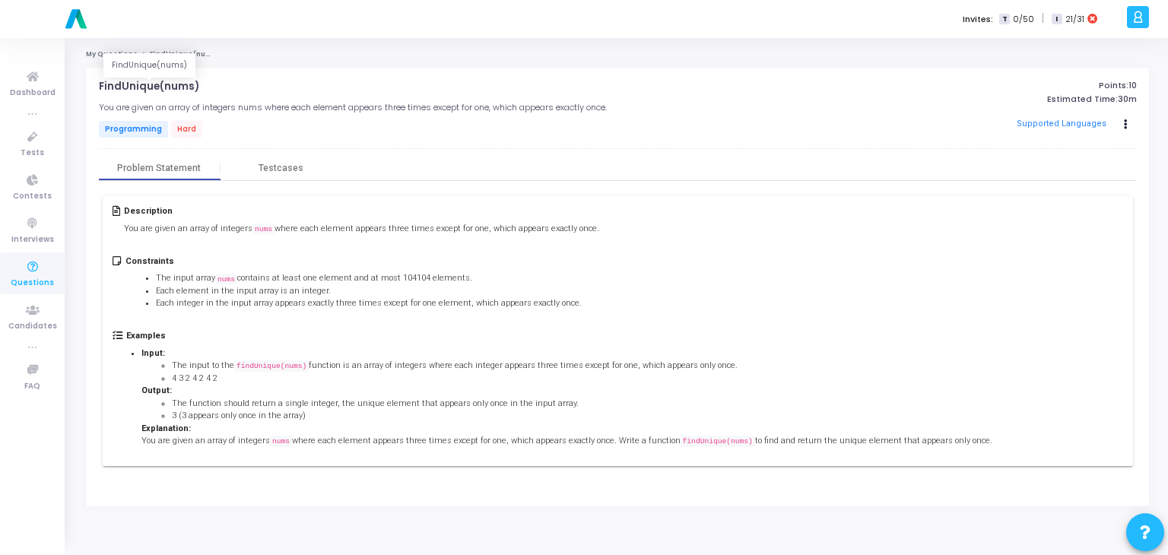
click at [179, 87] on p "FindUnique(nums)" at bounding box center [149, 87] width 100 height 12
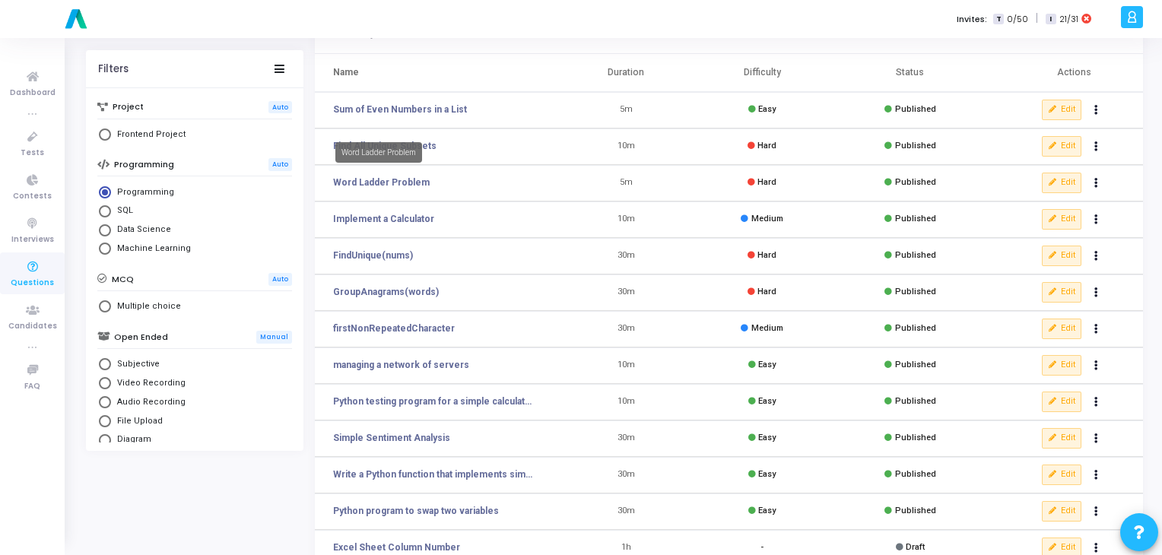
scroll to position [144, 0]
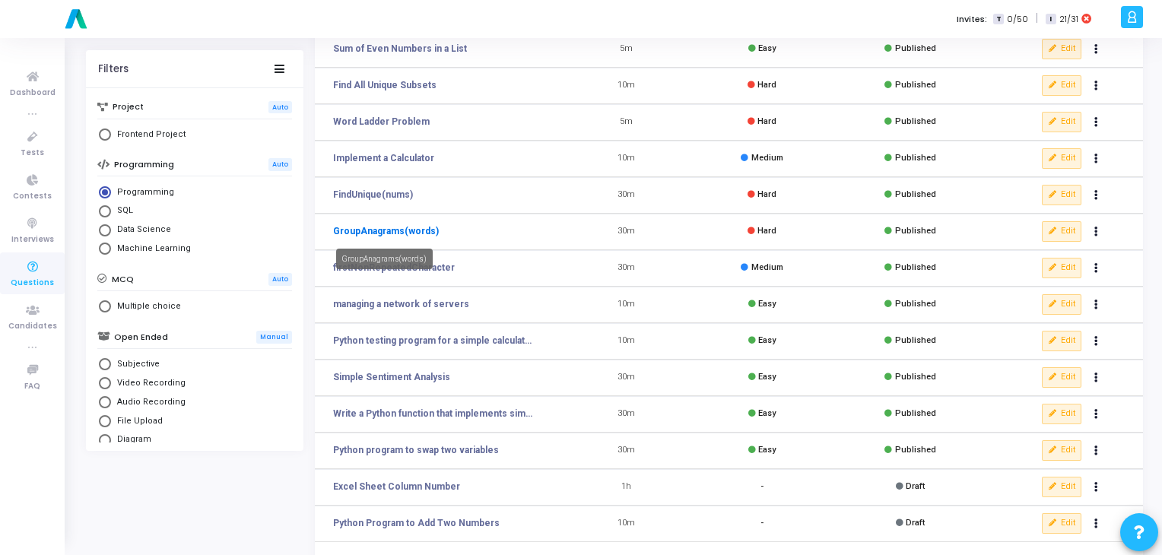
click at [419, 229] on link "GroupAnagrams(words)" at bounding box center [386, 231] width 106 height 14
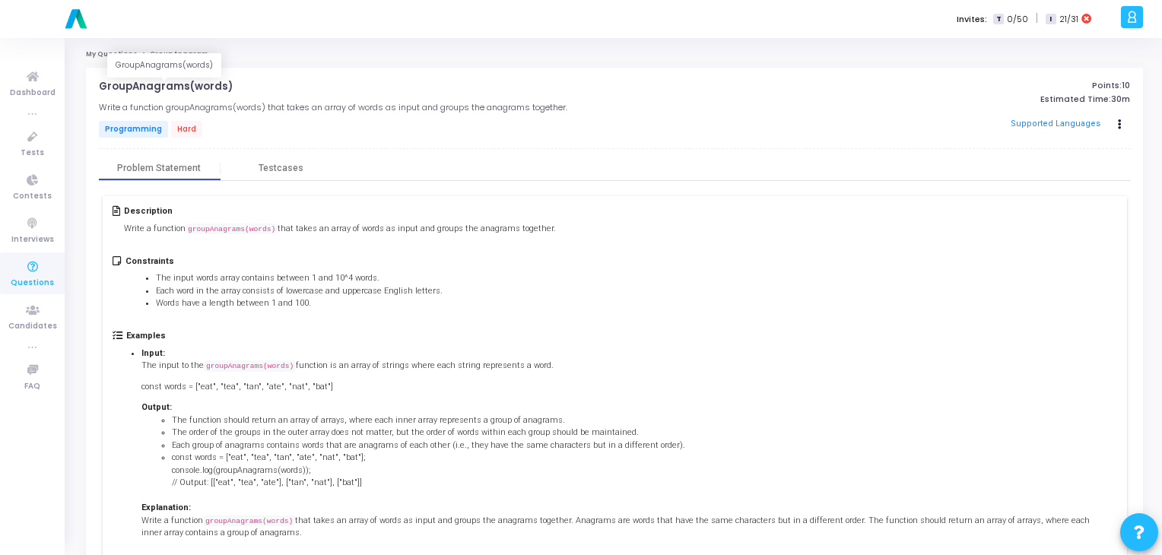
click at [192, 91] on p "GroupAnagrams(words)" at bounding box center [166, 87] width 134 height 12
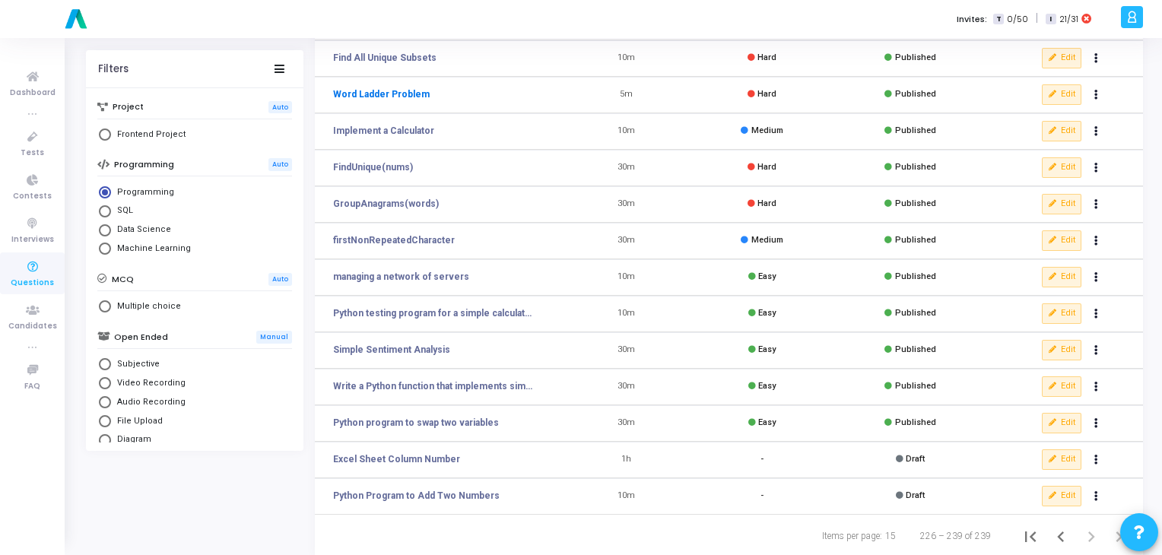
scroll to position [186, 0]
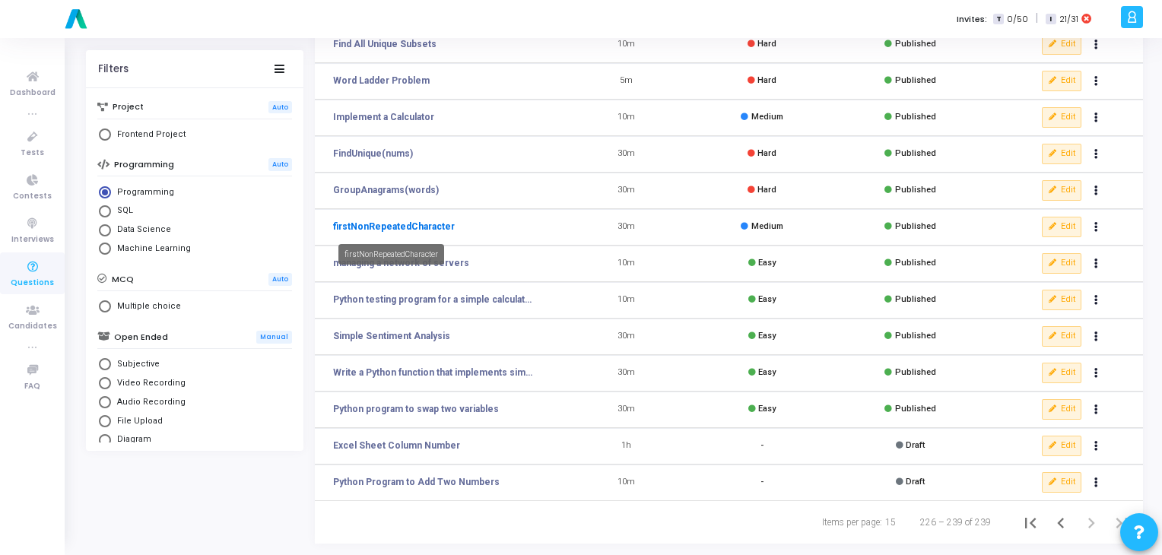
click at [401, 228] on link "firstNonRepeatedCharacter" at bounding box center [394, 227] width 122 height 14
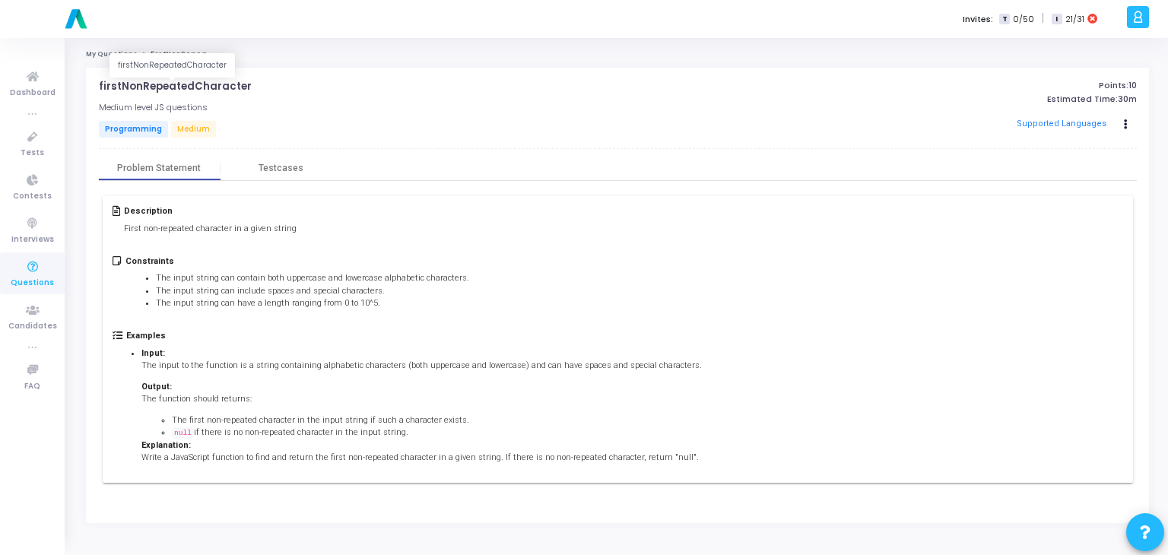
click at [206, 88] on p "firstNonRepeatedCharacter" at bounding box center [175, 87] width 153 height 12
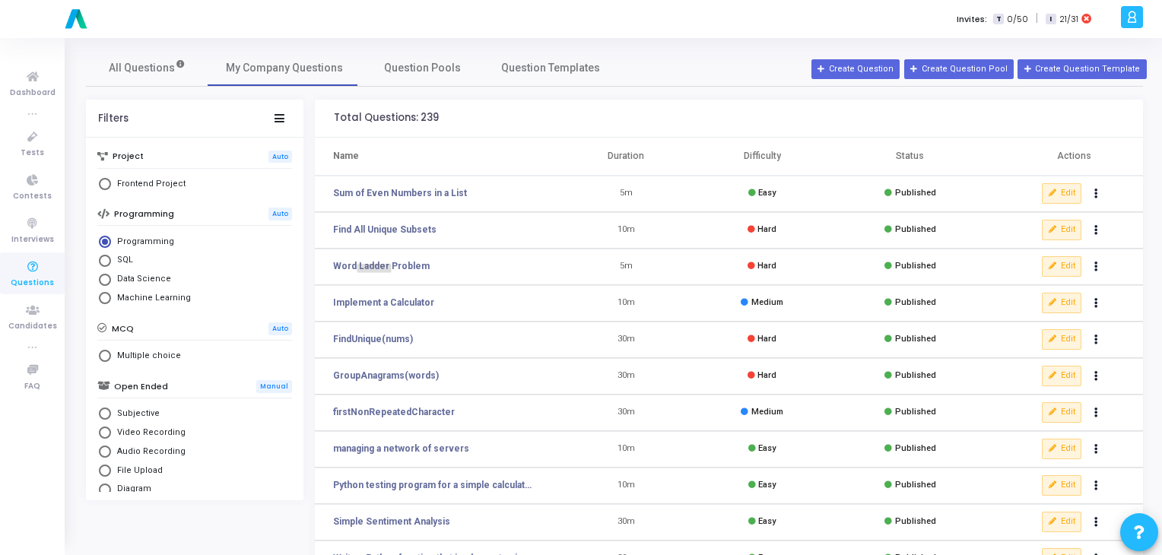
scroll to position [186, 0]
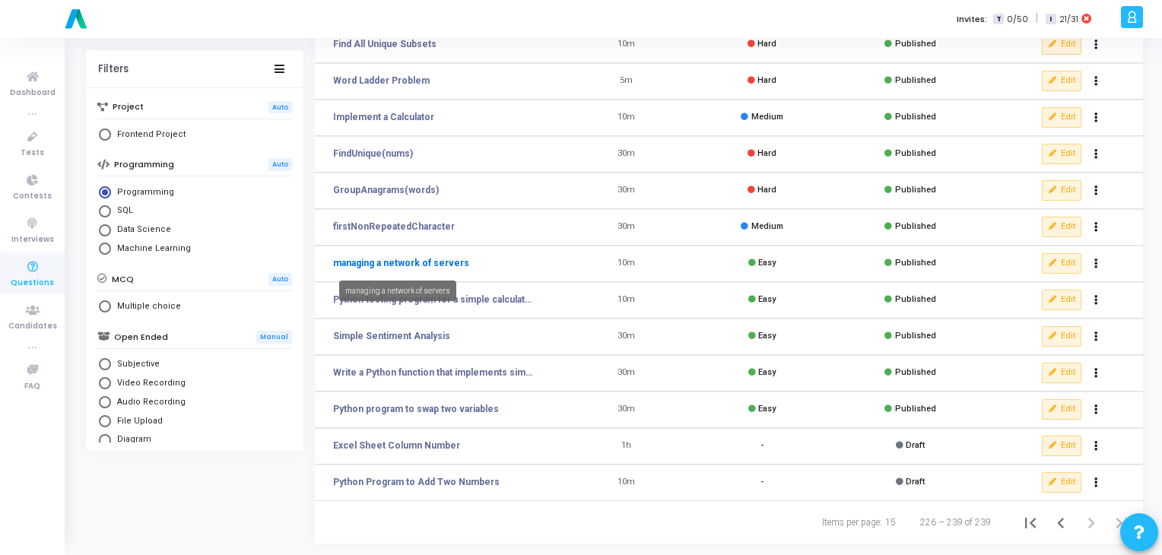
click at [455, 265] on link "managing a network of servers" at bounding box center [401, 263] width 136 height 14
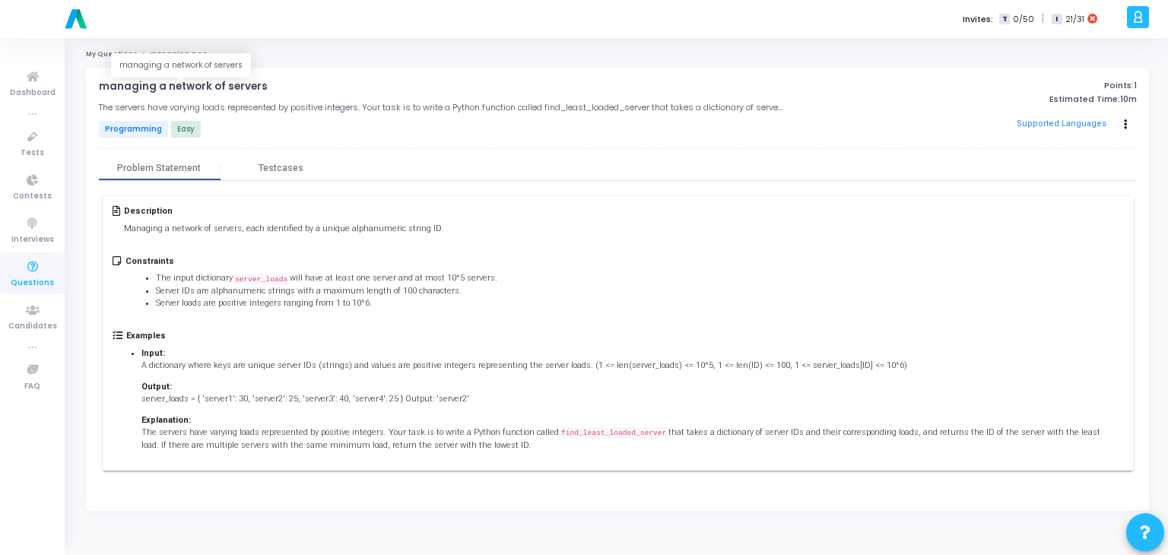
click at [197, 87] on p "managing a network of servers" at bounding box center [183, 87] width 169 height 12
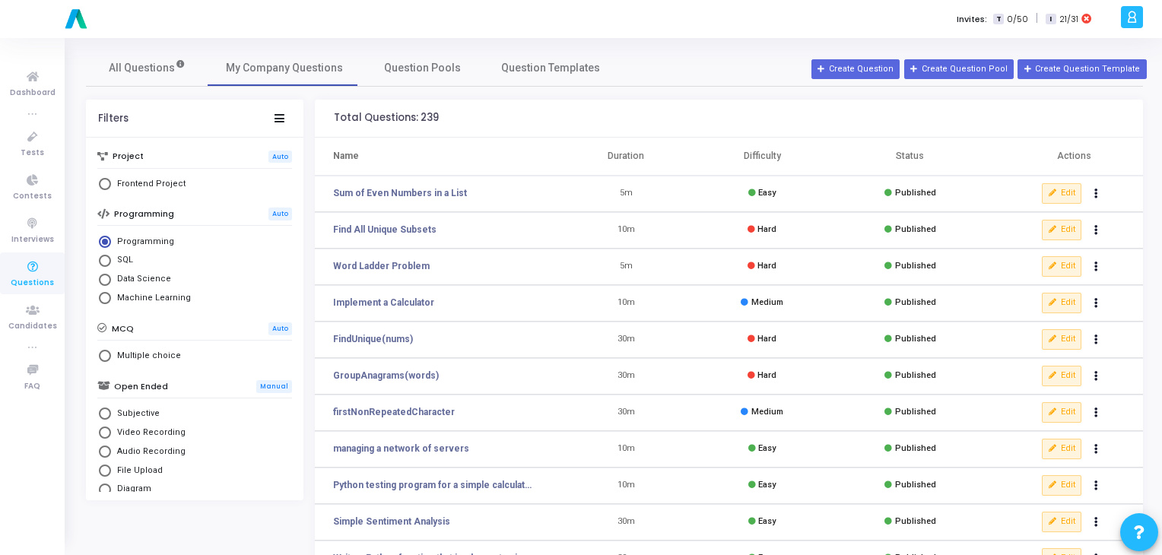
scroll to position [186, 0]
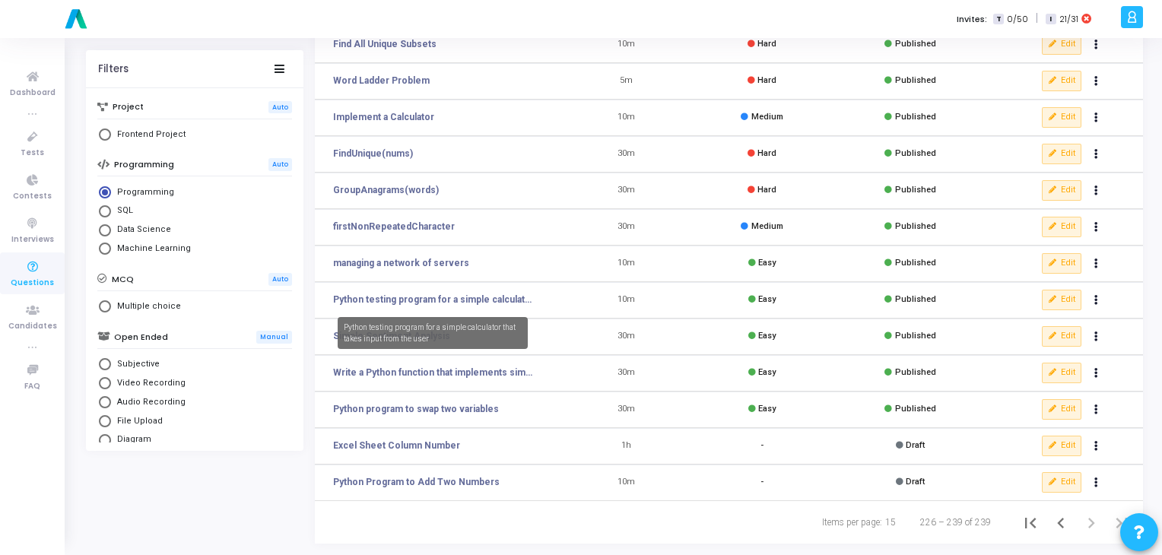
click at [389, 312] on mat-tooltip-component "Python testing program for a simple calculator that takes input from the user" at bounding box center [432, 332] width 211 height 53
click at [417, 302] on link "Python testing program for a simple calculator that takes input from the user" at bounding box center [432, 300] width 199 height 14
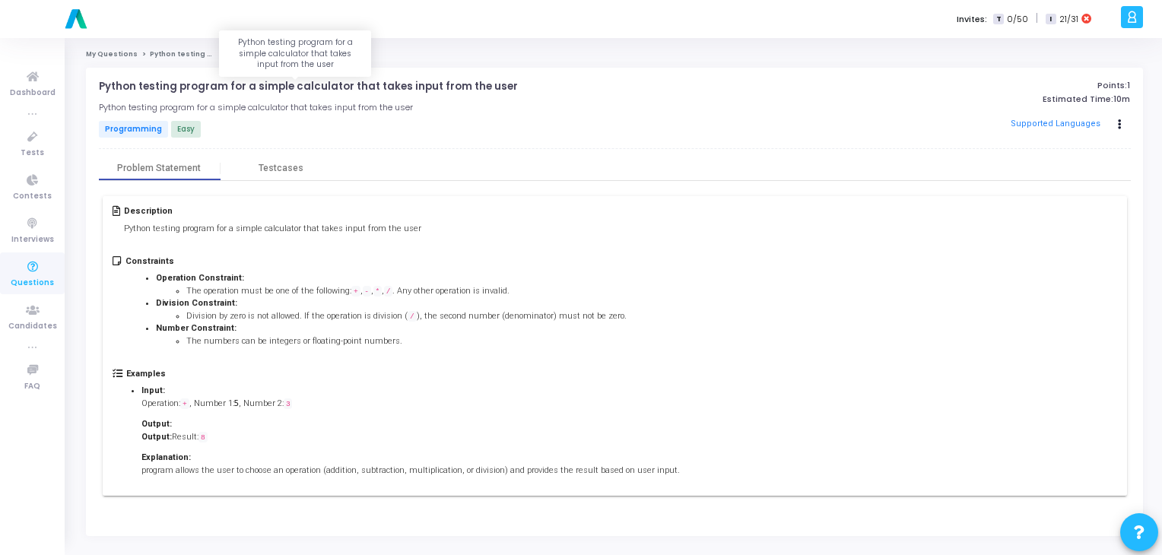
click at [274, 85] on p "Python testing program for a simple calculator that takes input from the user" at bounding box center [308, 87] width 419 height 12
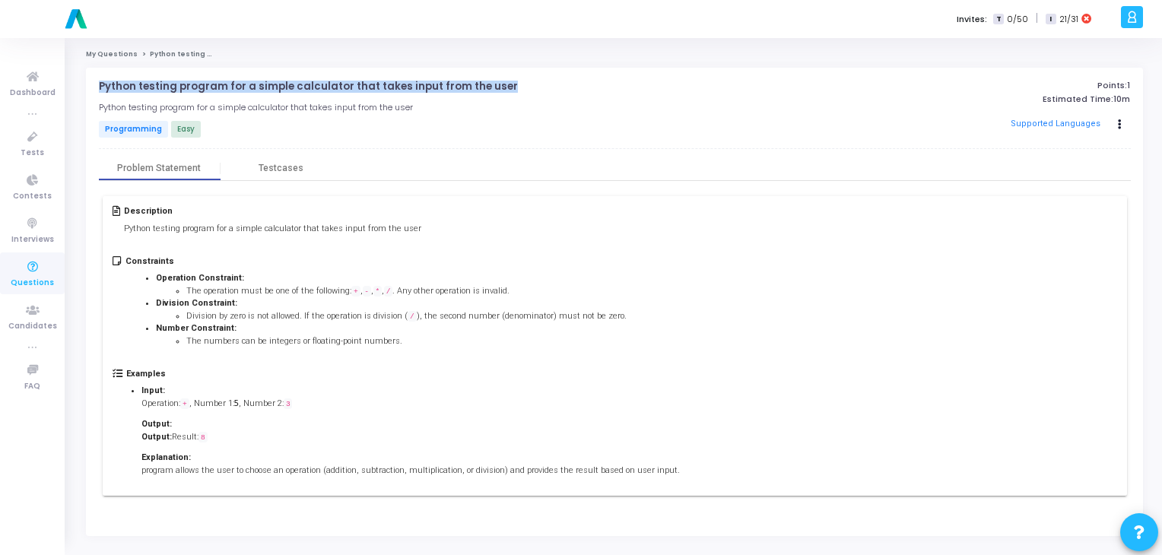
click at [274, 85] on p "Python testing program for a simple calculator that takes input from the user" at bounding box center [308, 87] width 419 height 12
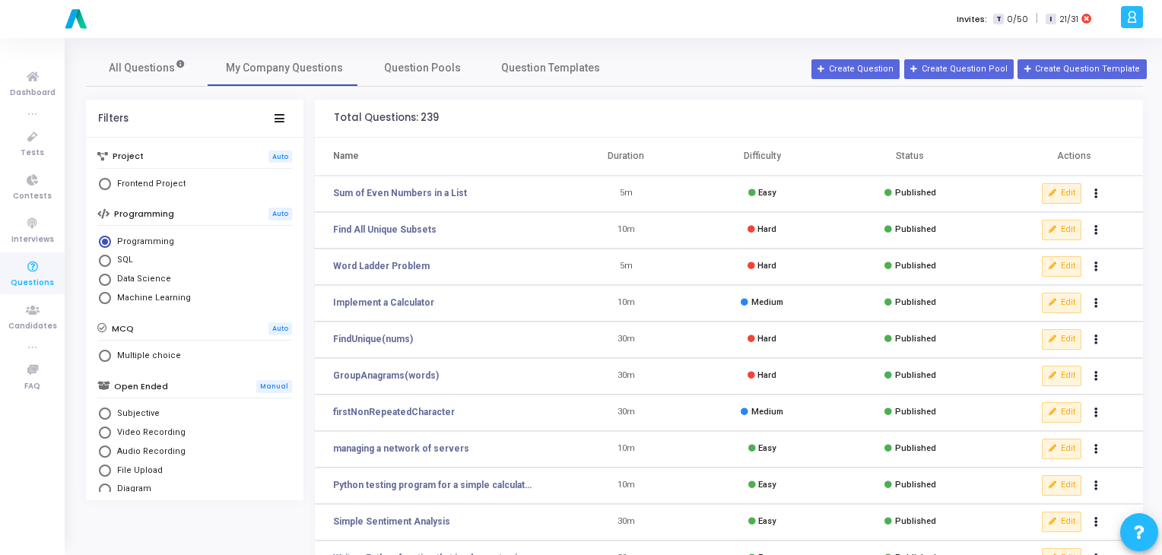
scroll to position [186, 0]
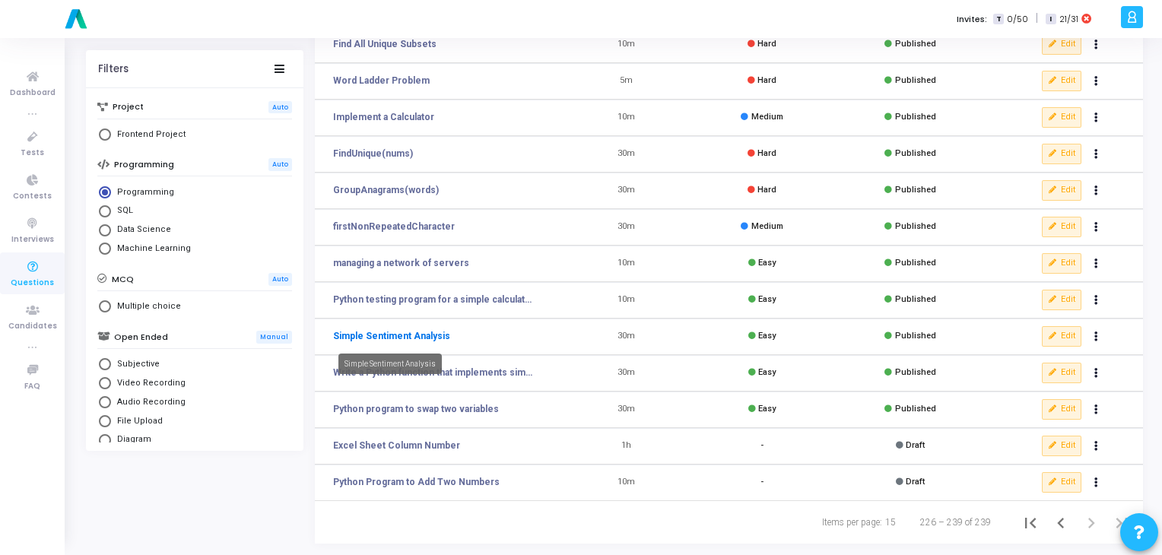
click at [429, 332] on link "Simple Sentiment Analysis" at bounding box center [391, 336] width 117 height 14
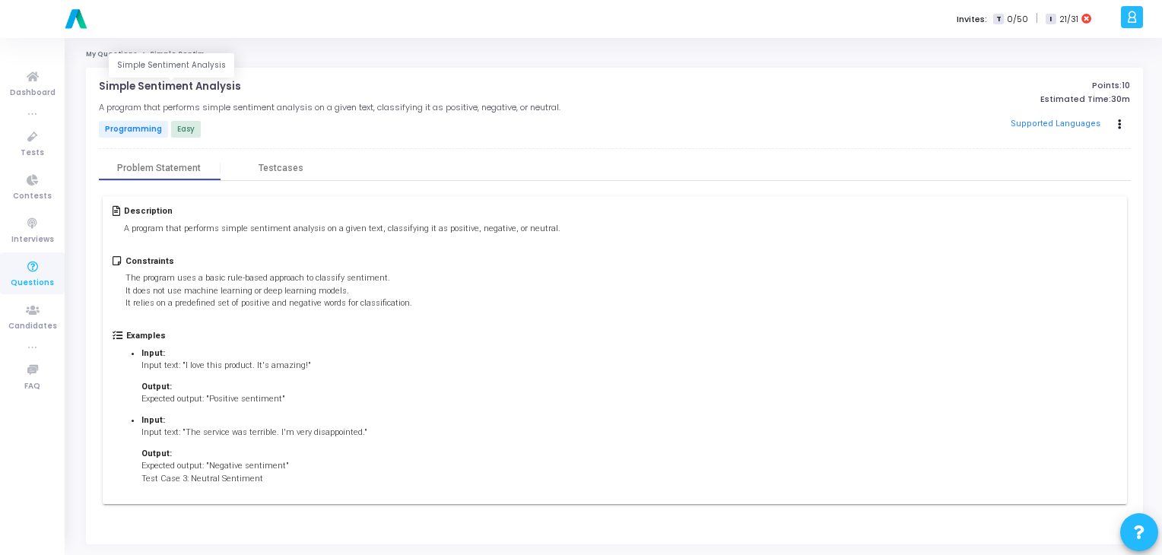
click at [219, 89] on p "Simple Sentiment Analysis" at bounding box center [170, 87] width 142 height 12
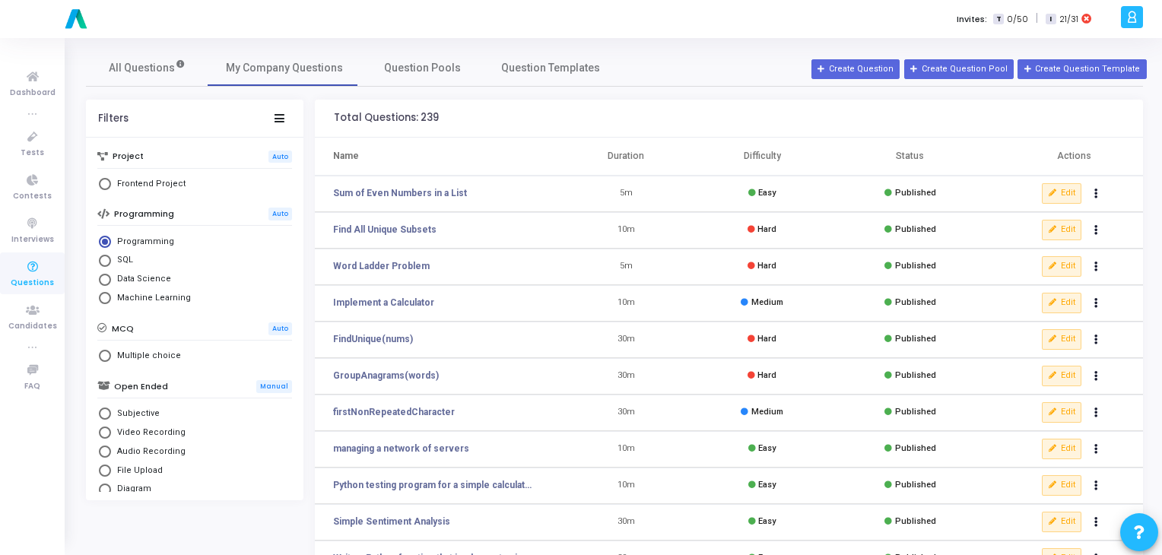
scroll to position [186, 0]
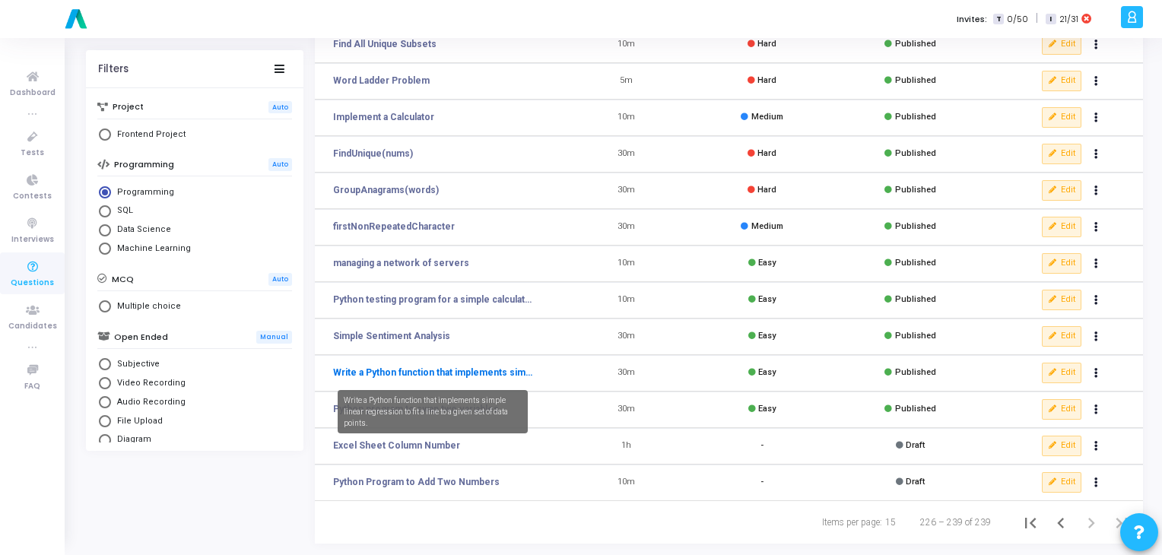
click at [462, 378] on link "Write a Python function that implements simple linear regression to fit a line …" at bounding box center [432, 373] width 199 height 14
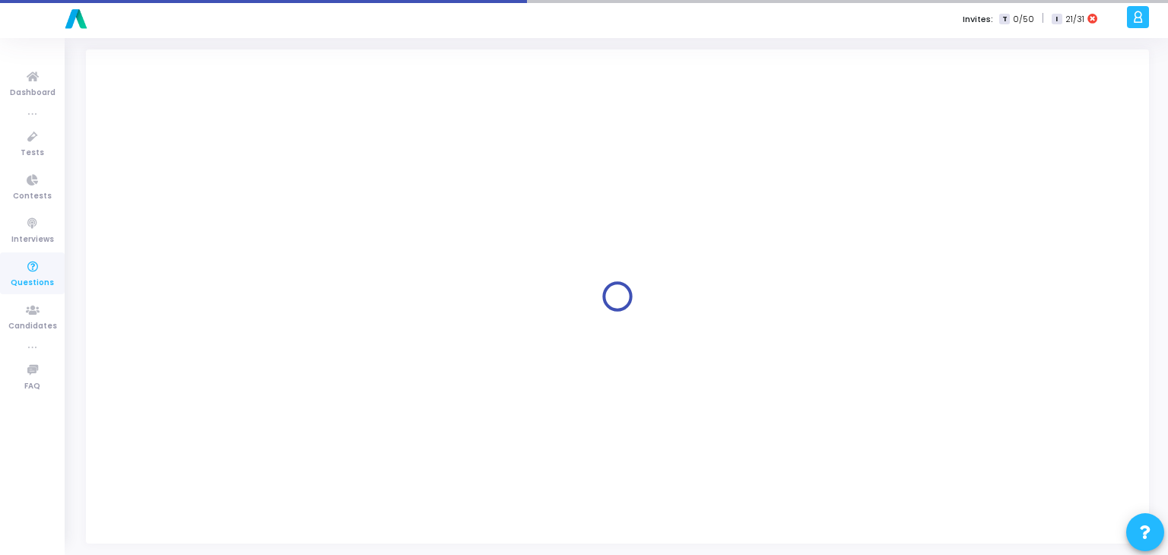
click at [462, 378] on div at bounding box center [618, 296] width 1038 height 469
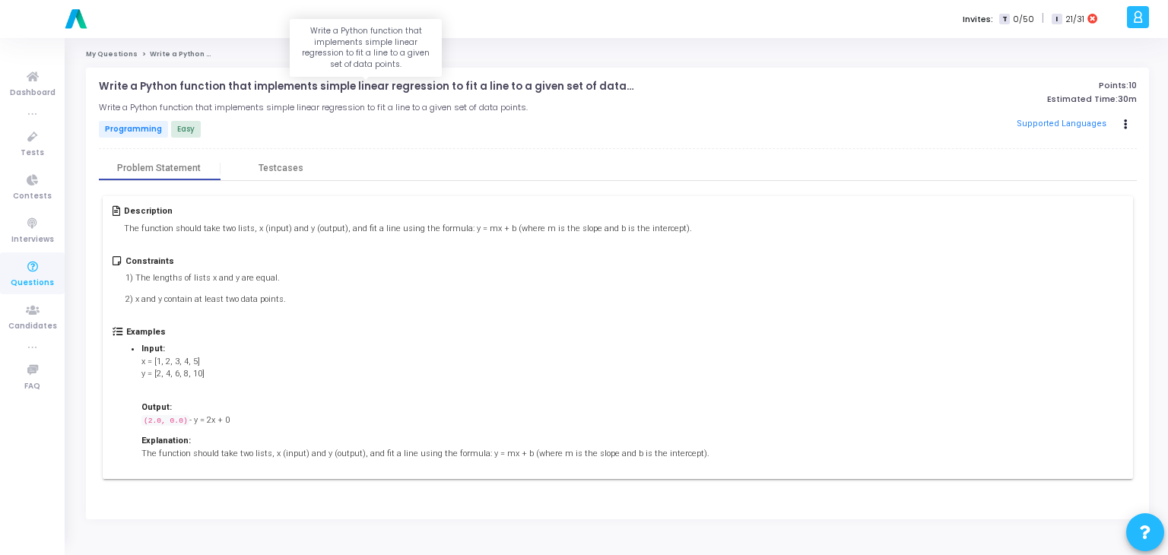
click at [278, 84] on p "Write a Python function that implements simple linear regression to fit a line …" at bounding box center [379, 87] width 561 height 12
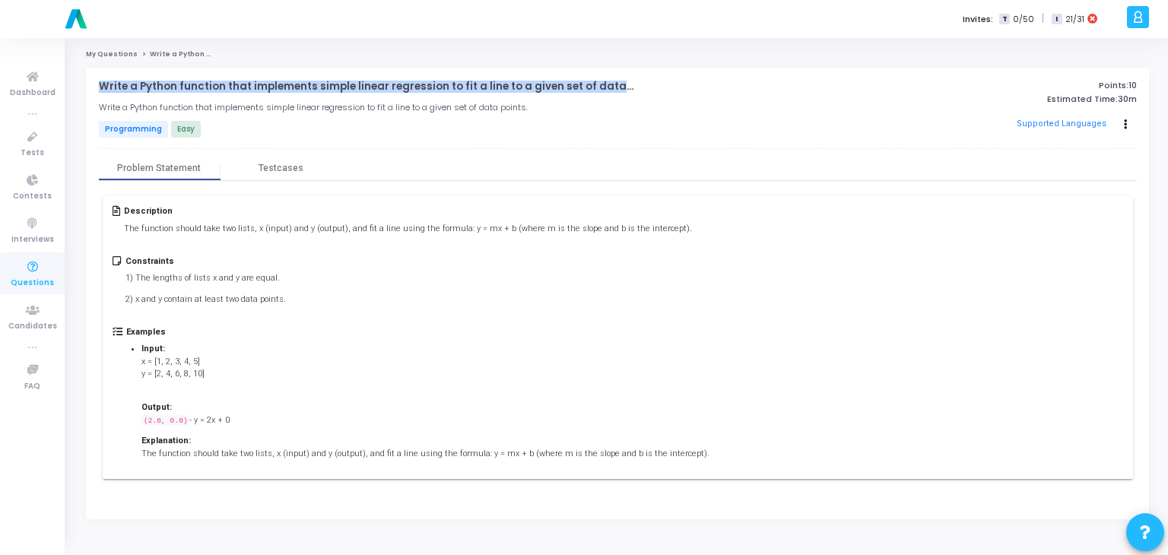
click at [278, 84] on p "Write a Python function that implements simple linear regression to fit a line …" at bounding box center [379, 87] width 561 height 12
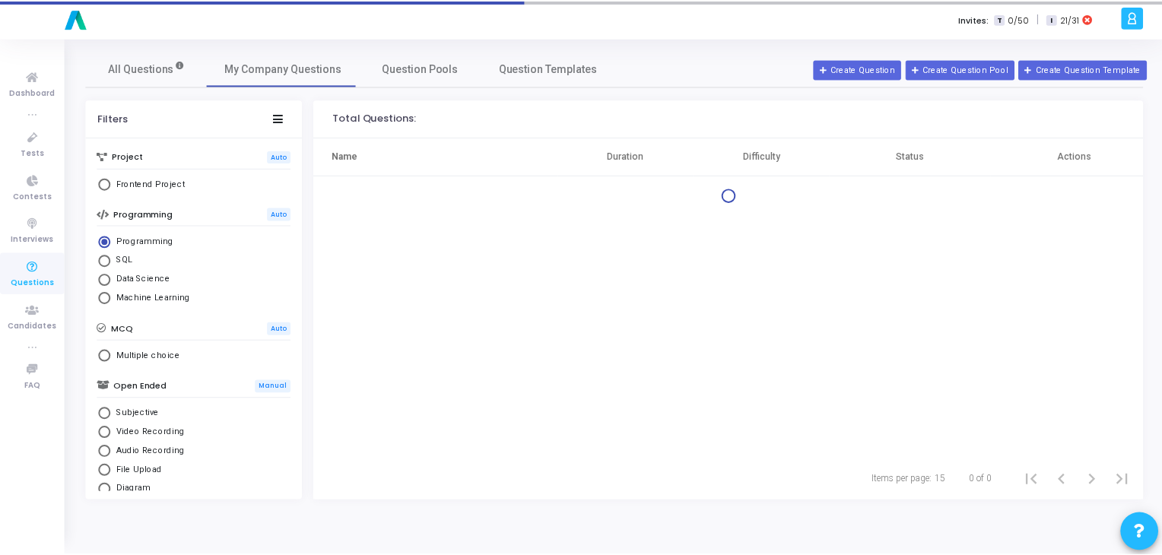
scroll to position [186, 0]
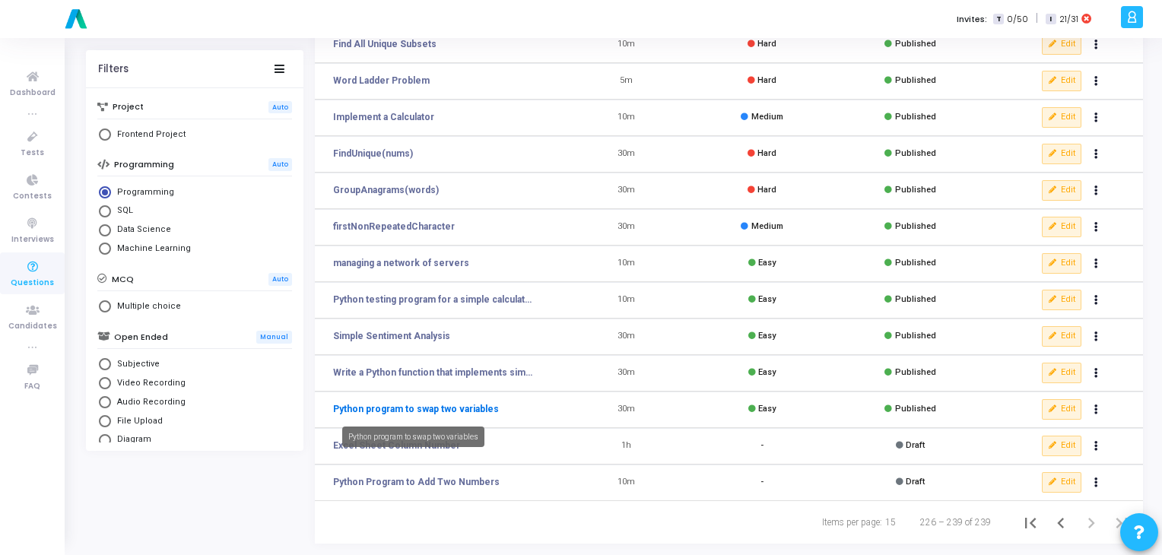
click at [411, 408] on link "Python program to swap two variables" at bounding box center [416, 409] width 166 height 14
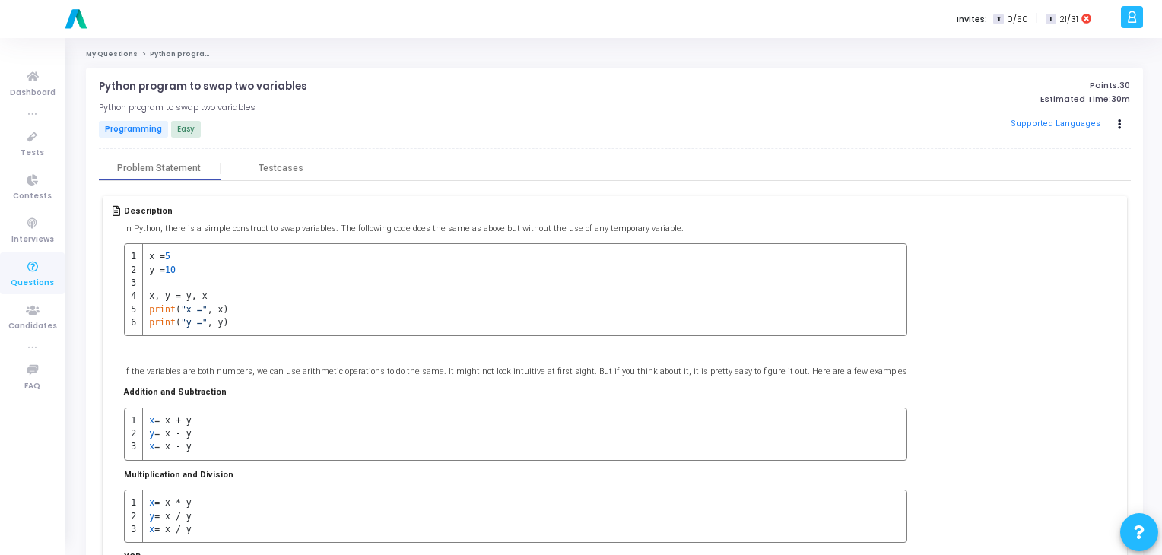
click at [243, 92] on div "Python program to swap two variables open_in_new Python program to swap two var…" at bounding box center [443, 110] width 688 height 59
click at [255, 89] on p "Python program to swap two variables" at bounding box center [203, 87] width 208 height 12
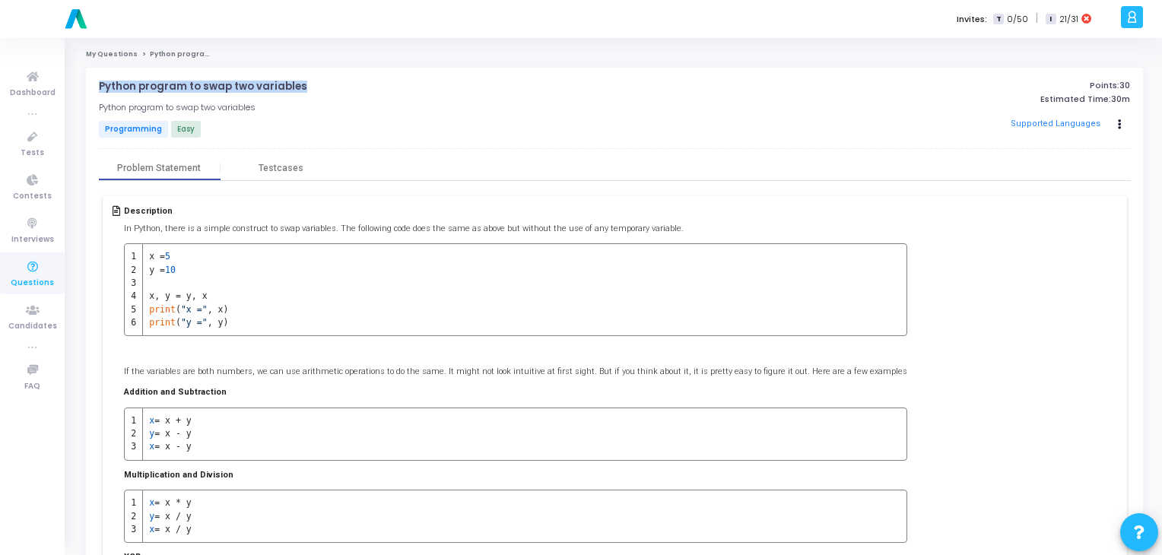
click at [255, 89] on p "Python program to swap two variables" at bounding box center [203, 87] width 208 height 12
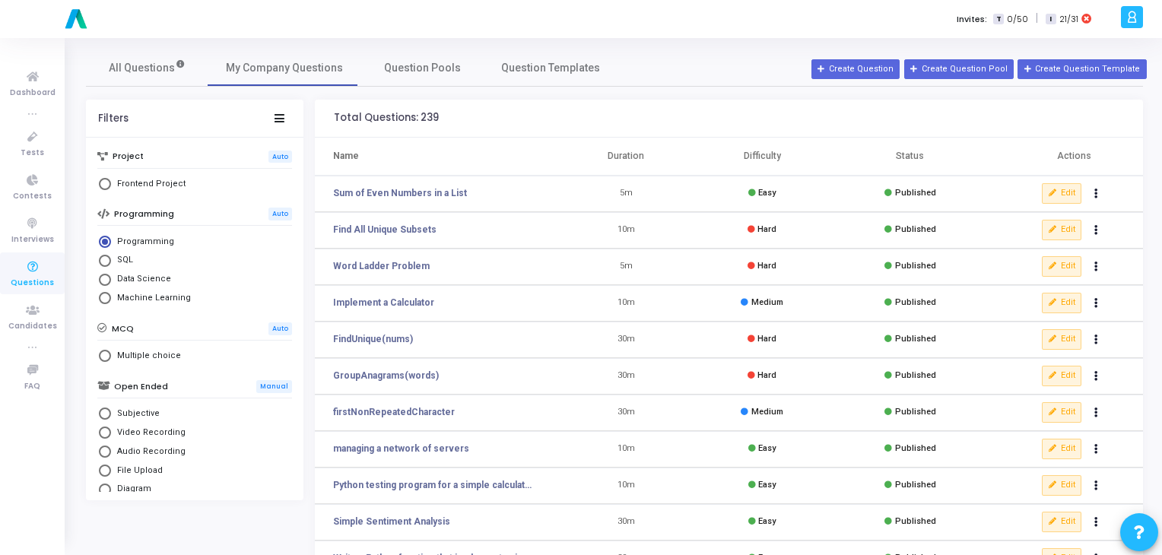
scroll to position [186, 0]
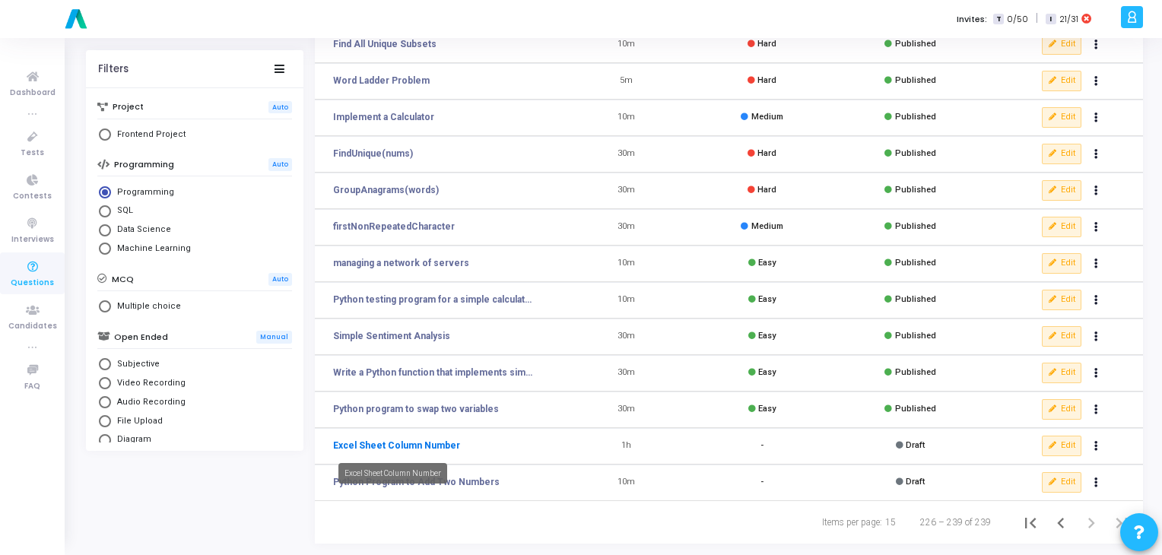
click at [435, 446] on link "Excel Sheet Column Number" at bounding box center [396, 446] width 127 height 14
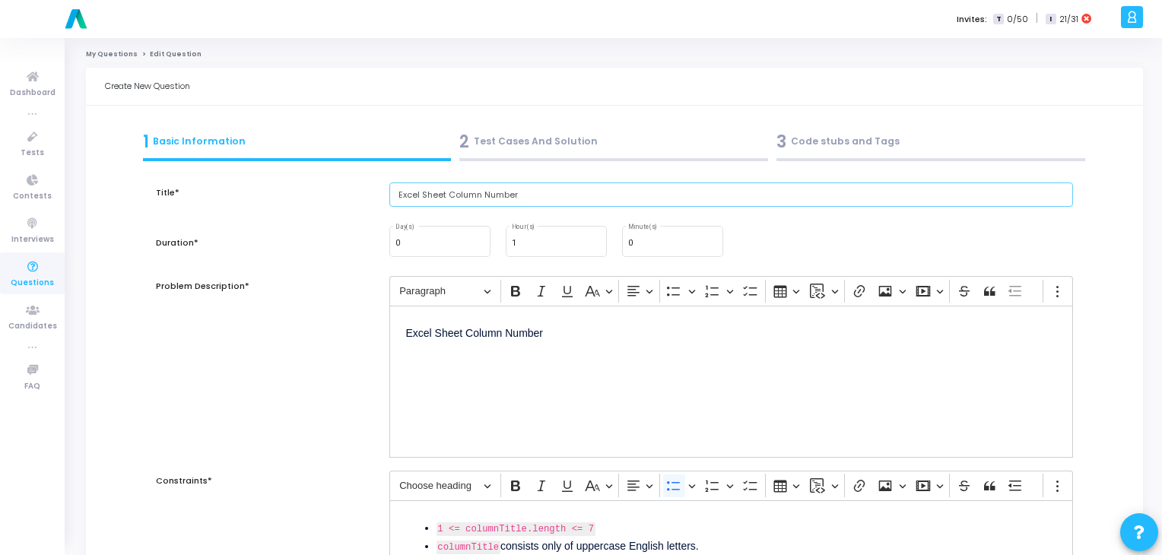
click at [471, 198] on input "Excel Sheet Column Number" at bounding box center [731, 194] width 684 height 25
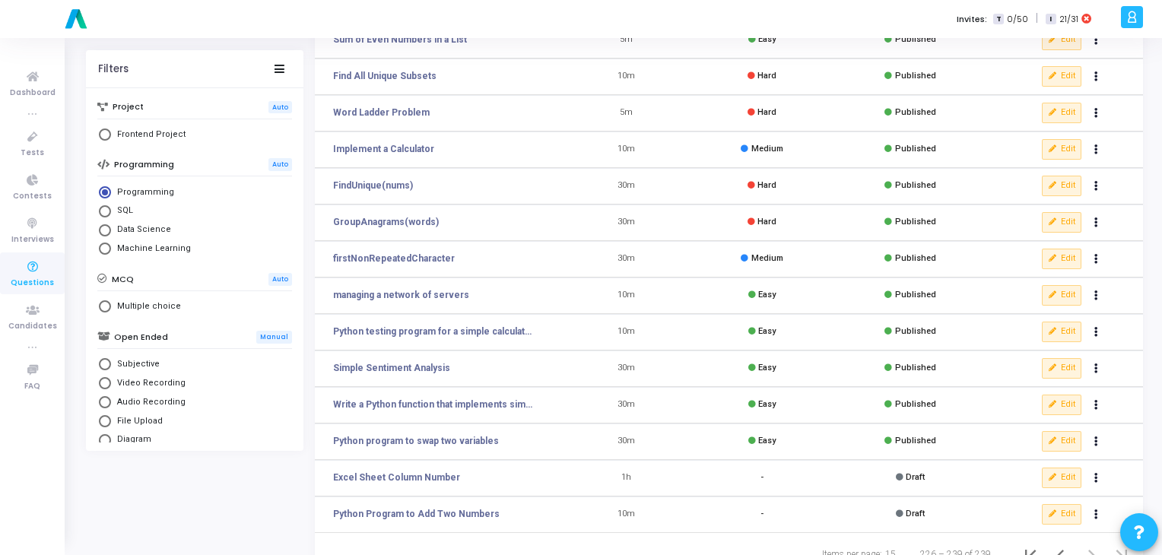
scroll to position [186, 0]
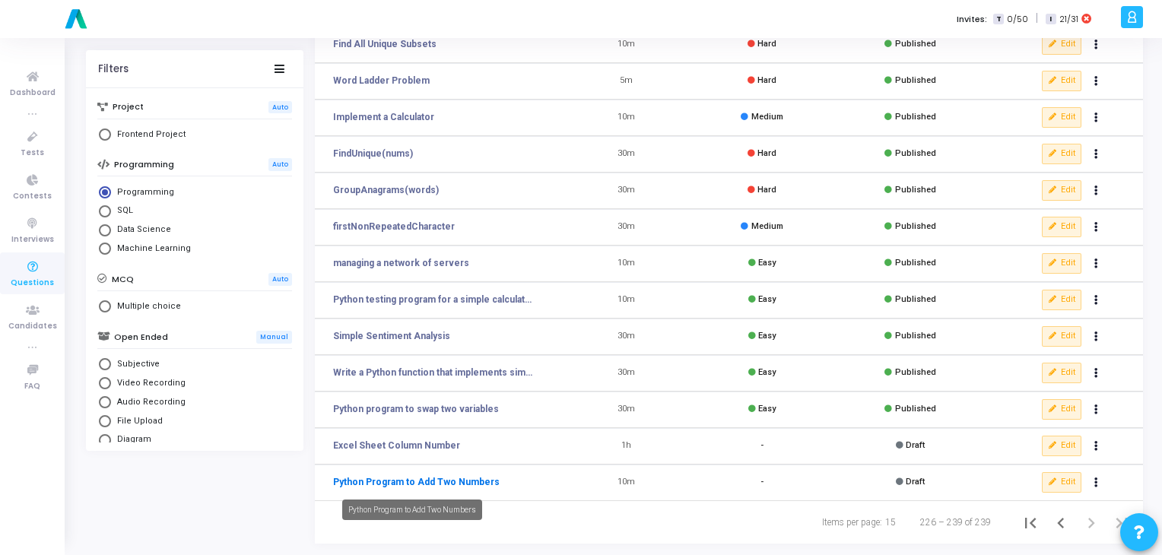
click at [422, 485] on link "Python Program to Add Two Numbers" at bounding box center [416, 482] width 167 height 14
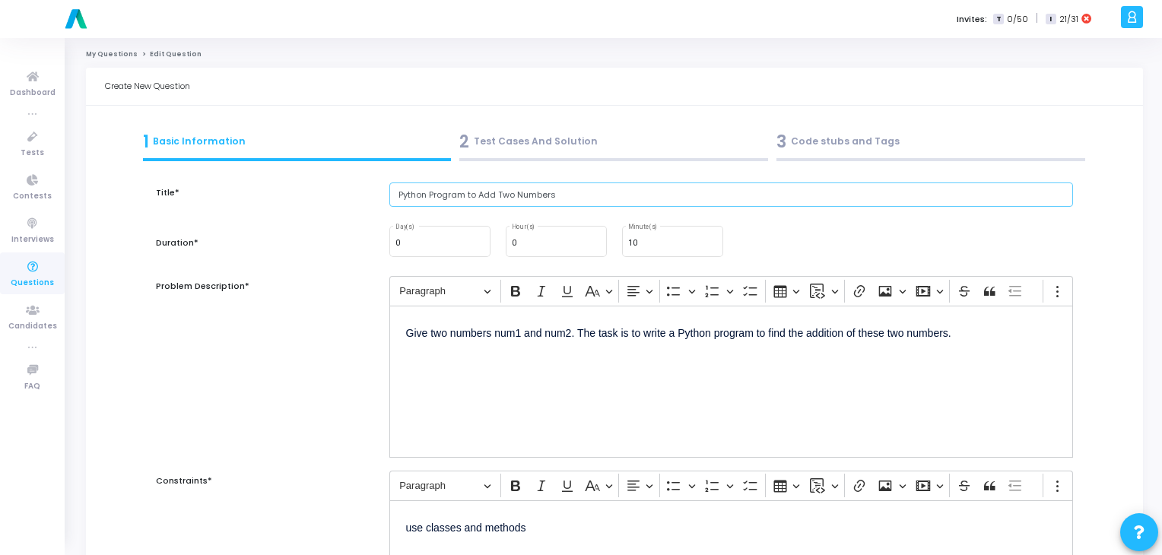
click at [509, 196] on input "Python Program to Add Two Numbers" at bounding box center [731, 194] width 684 height 25
